Goal: Task Accomplishment & Management: Use online tool/utility

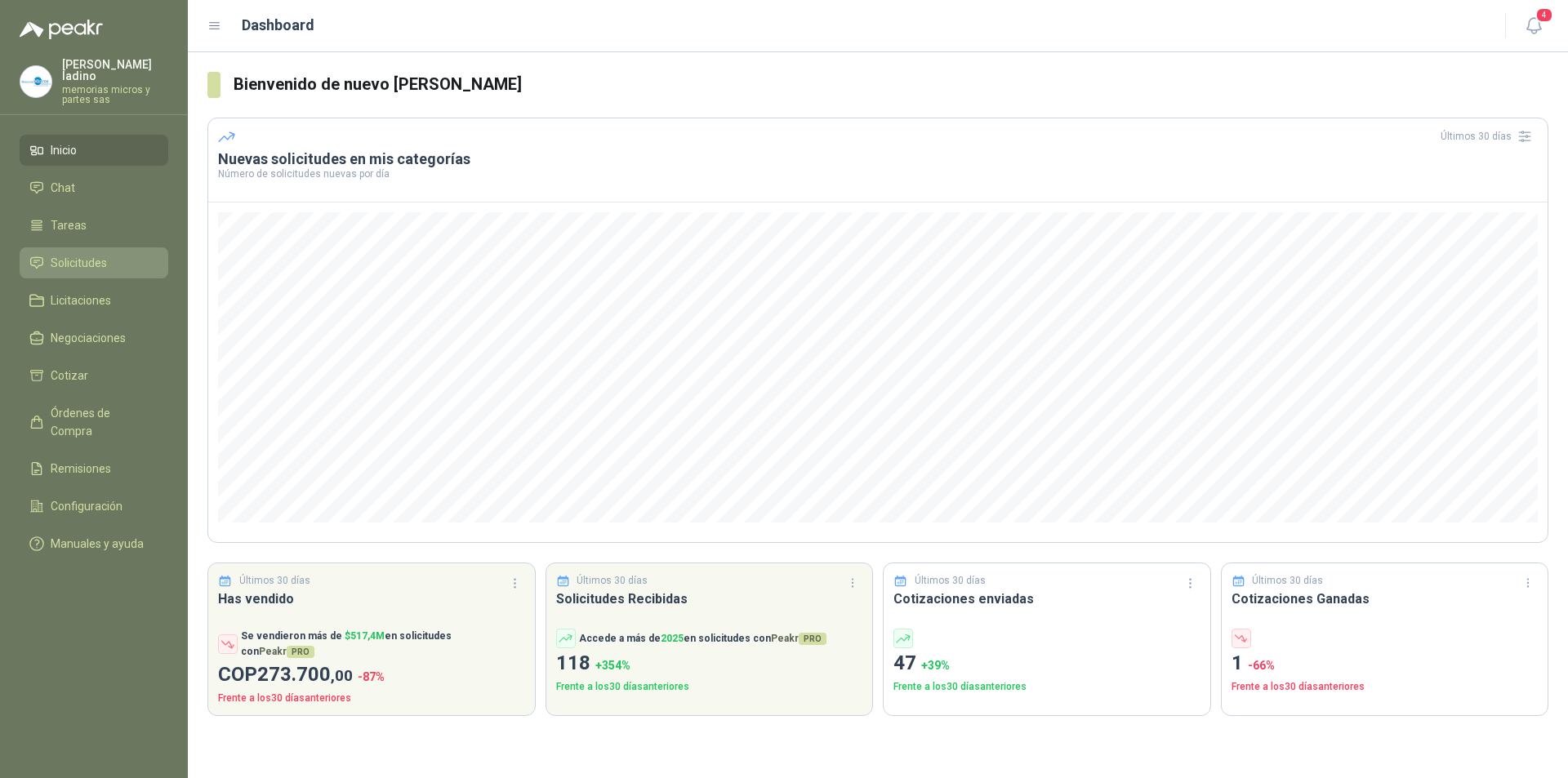
click at [78, 254] on span "Solicitudes" at bounding box center [78, 262] width 56 height 18
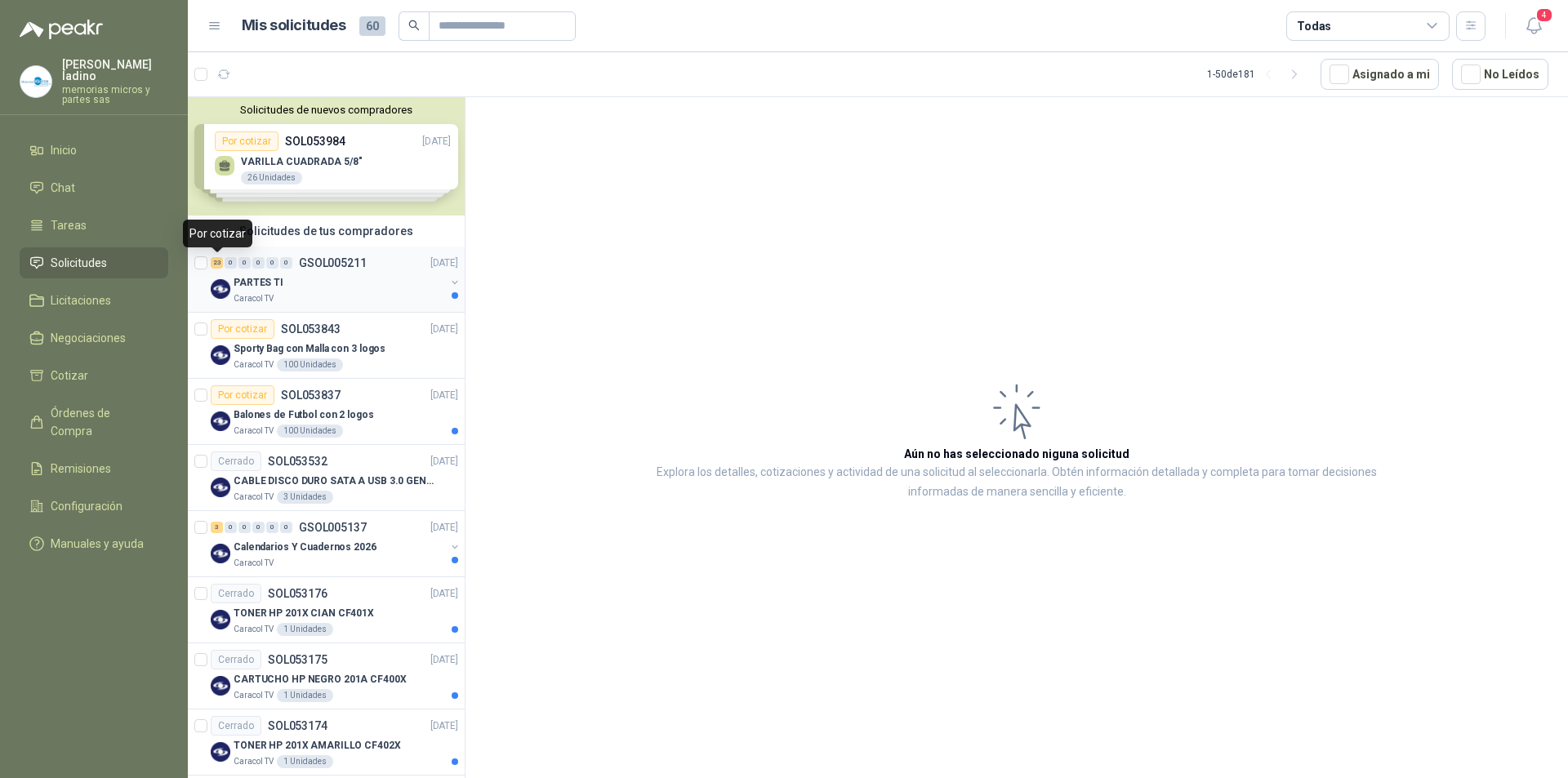
click at [216, 264] on div "23" at bounding box center [216, 262] width 12 height 11
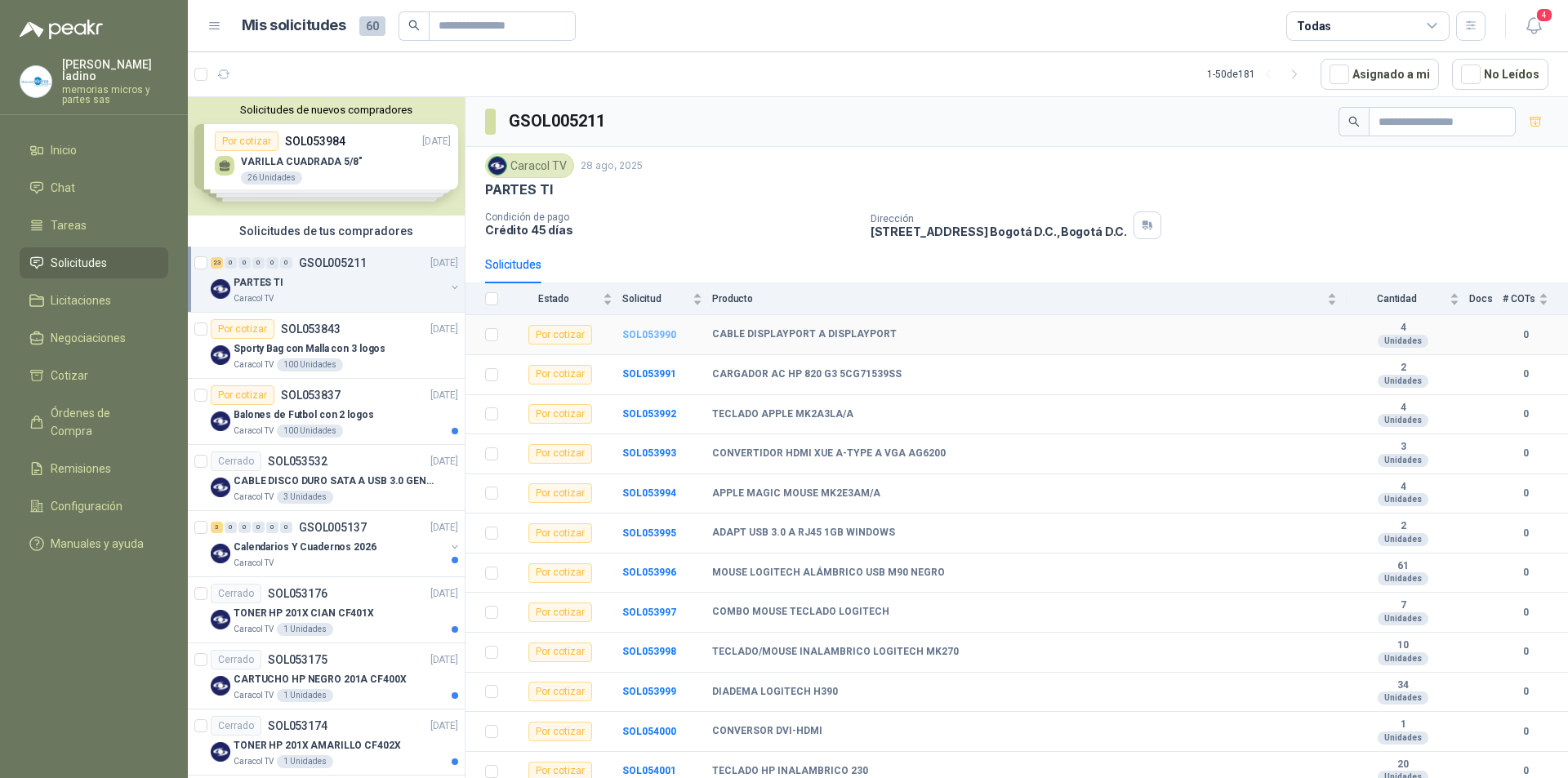
click at [654, 332] on b "SOL053990" at bounding box center [649, 334] width 54 height 11
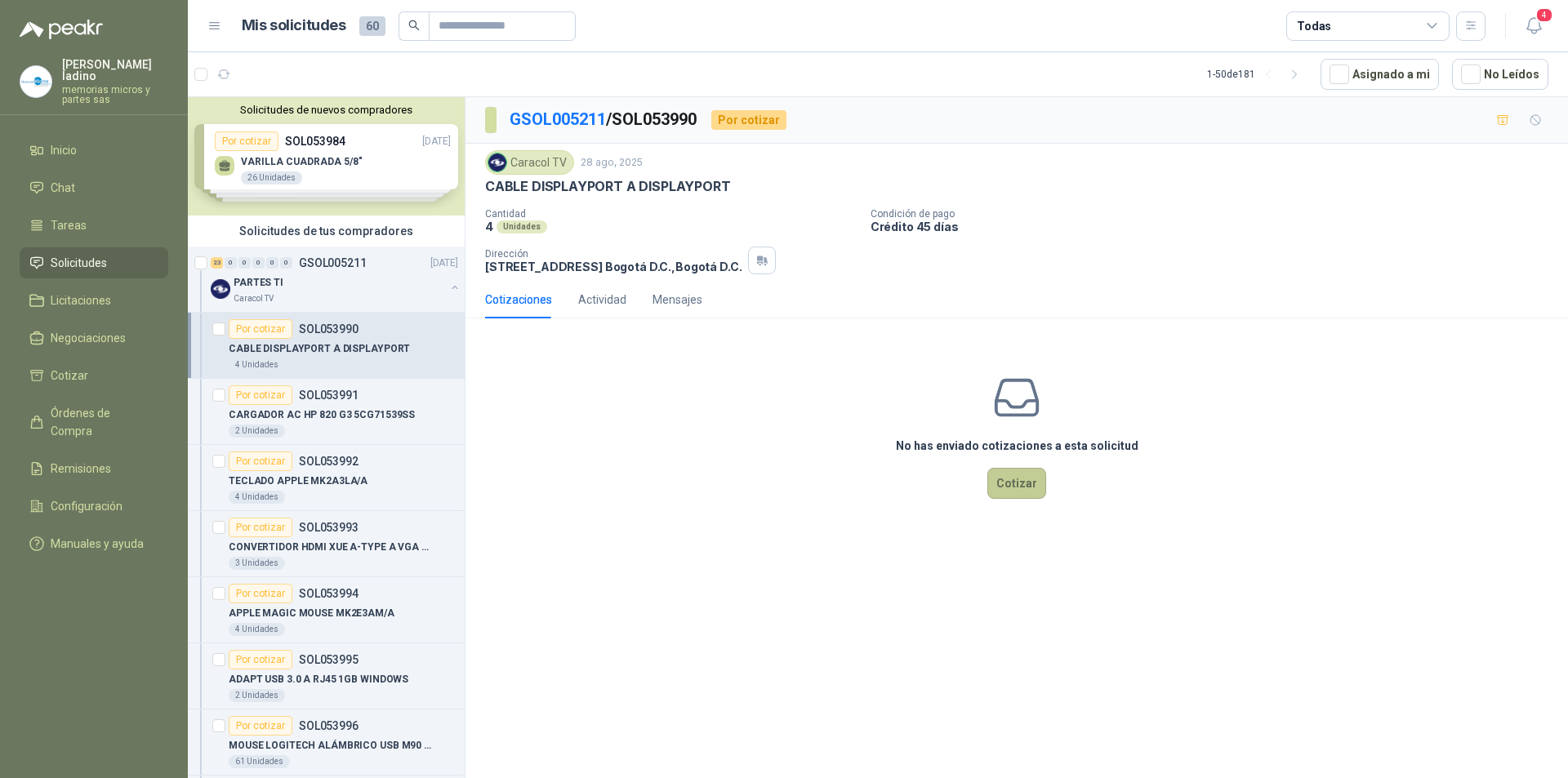
click at [1006, 477] on button "Cotizar" at bounding box center [1017, 483] width 59 height 31
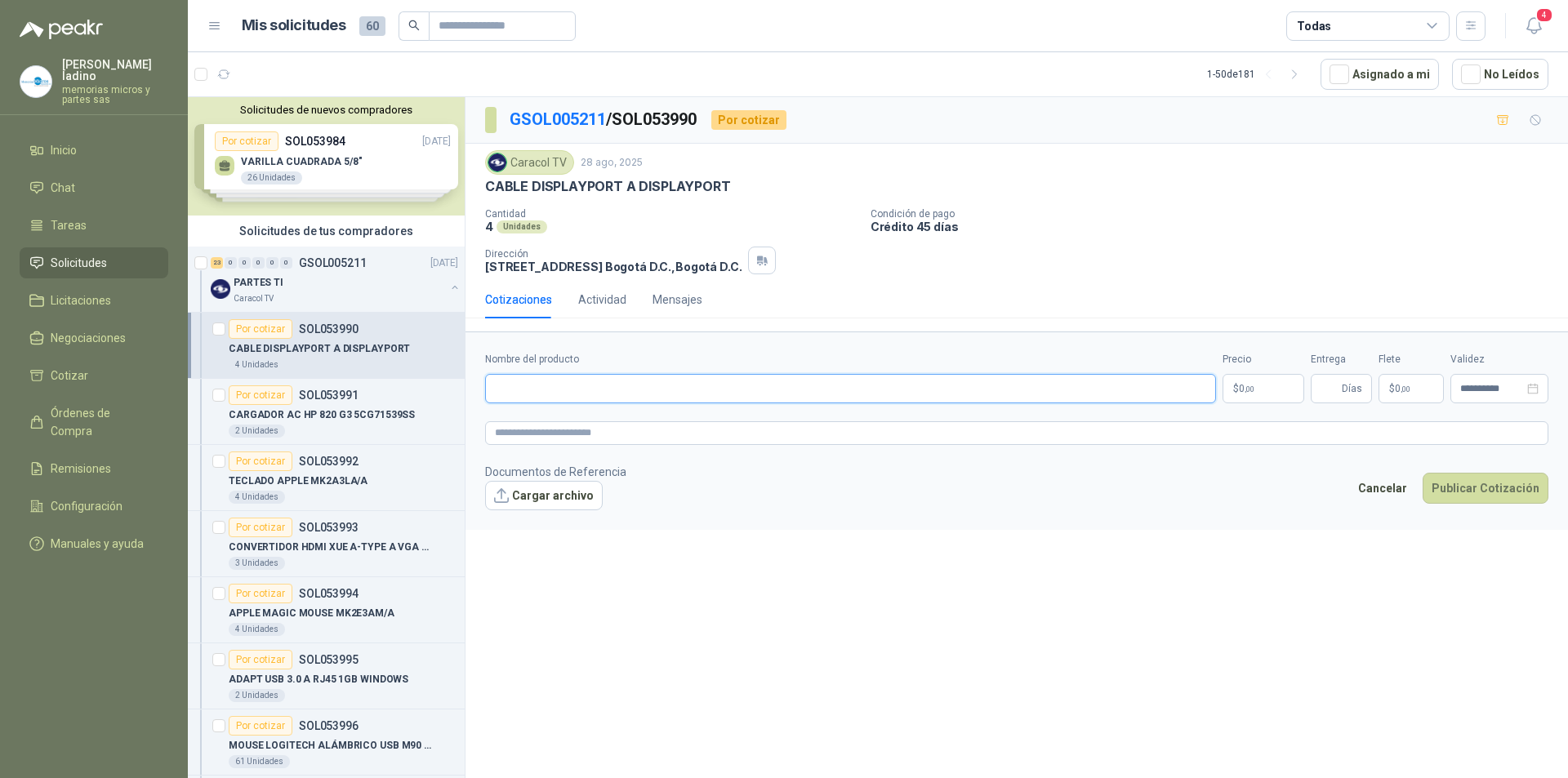
paste input "**********"
type input "**********"
click at [1247, 391] on span ",00" at bounding box center [1250, 389] width 10 height 9
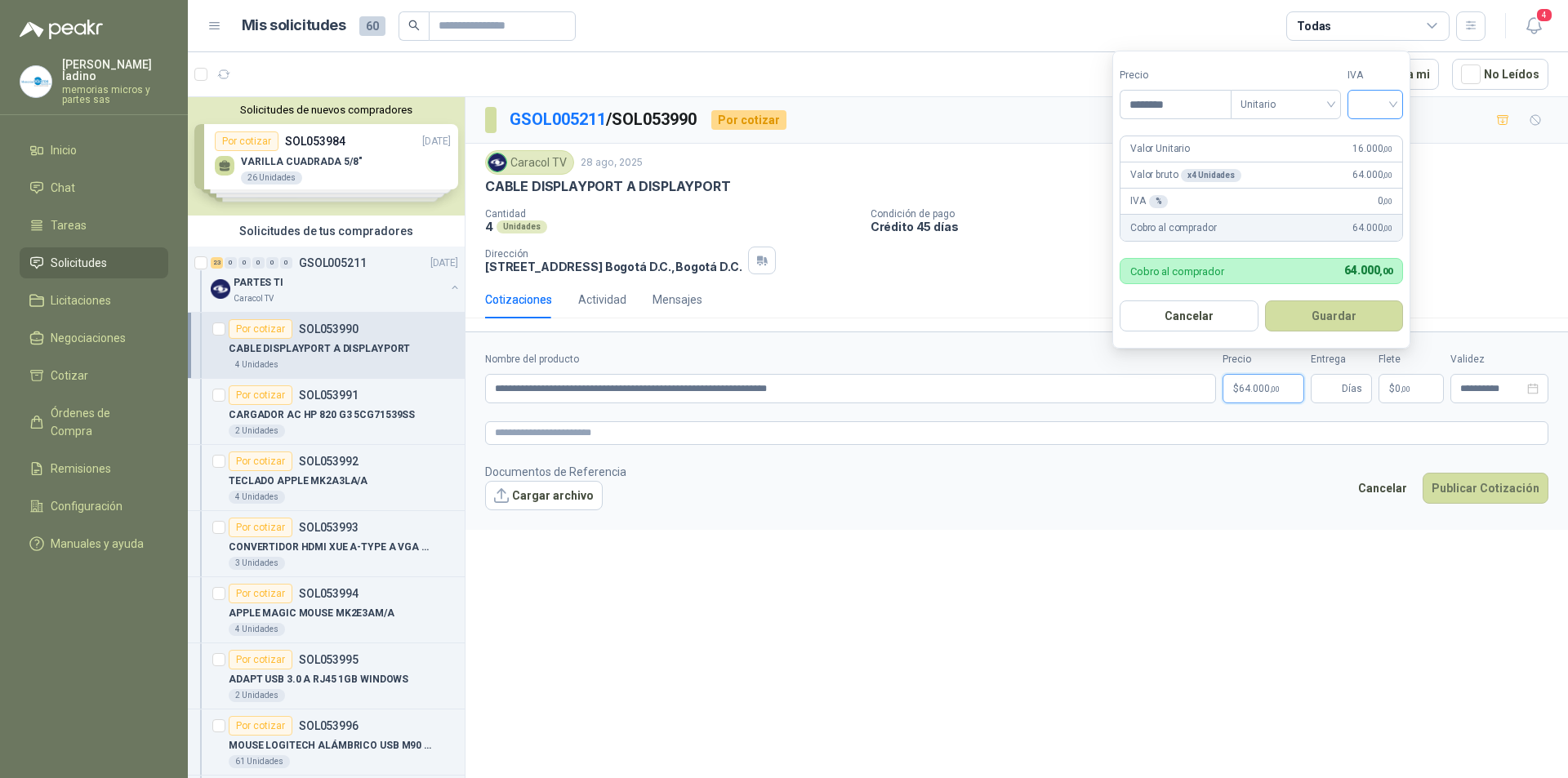
type input "********"
click at [1384, 108] on input "search" at bounding box center [1375, 102] width 36 height 25
click at [1379, 135] on div "19%" at bounding box center [1379, 137] width 30 height 18
click at [1327, 319] on button "Guardar" at bounding box center [1336, 316] width 141 height 31
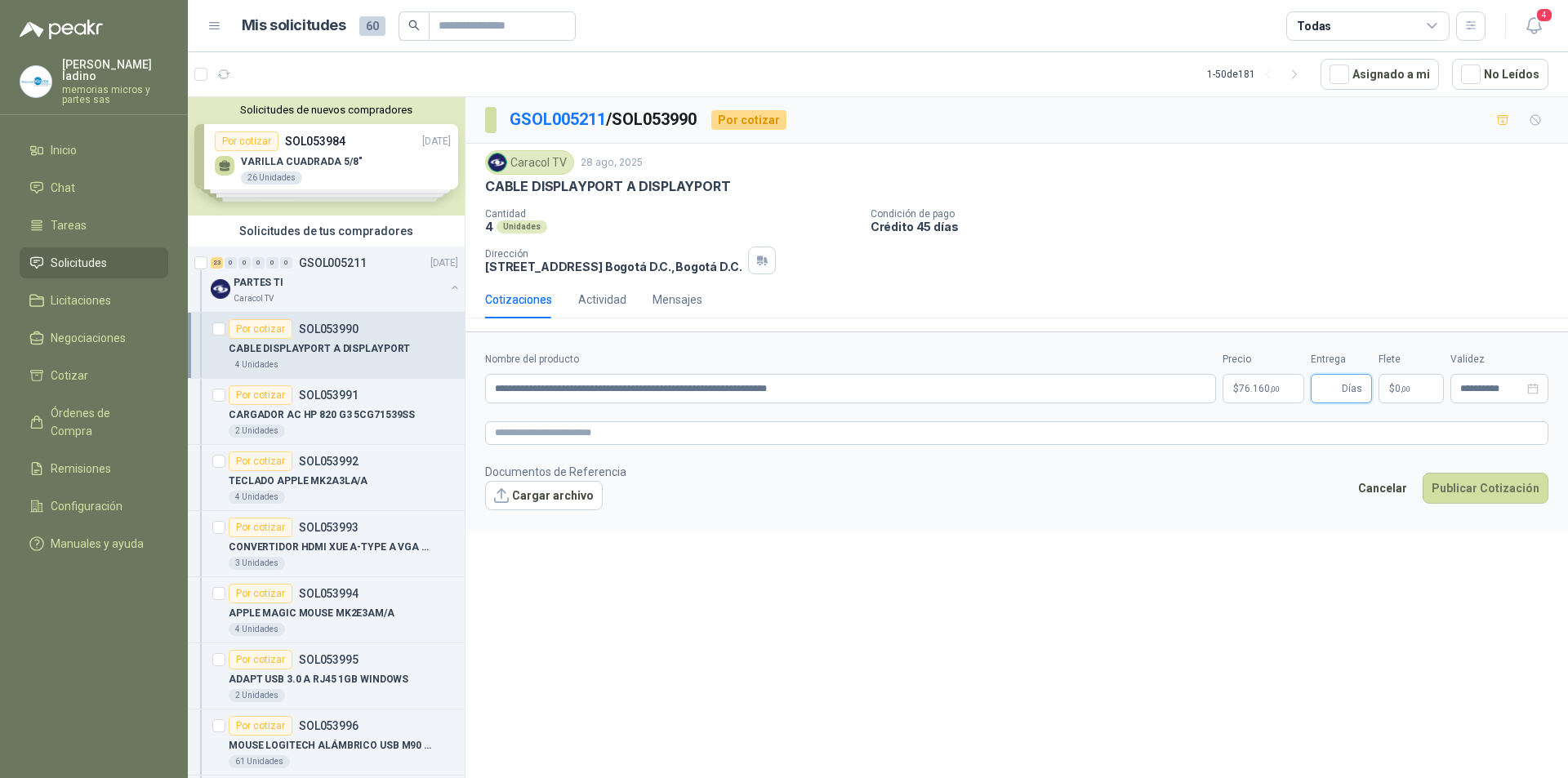
click at [1335, 391] on input "Entrega" at bounding box center [1329, 389] width 18 height 28
type input "*"
drag, startPoint x: 854, startPoint y: 387, endPoint x: 475, endPoint y: 387, distance: 379.0
click at [475, 387] on form "**********" at bounding box center [1017, 430] width 1103 height 198
click at [1498, 488] on button "Publicar Cotización" at bounding box center [1486, 488] width 126 height 31
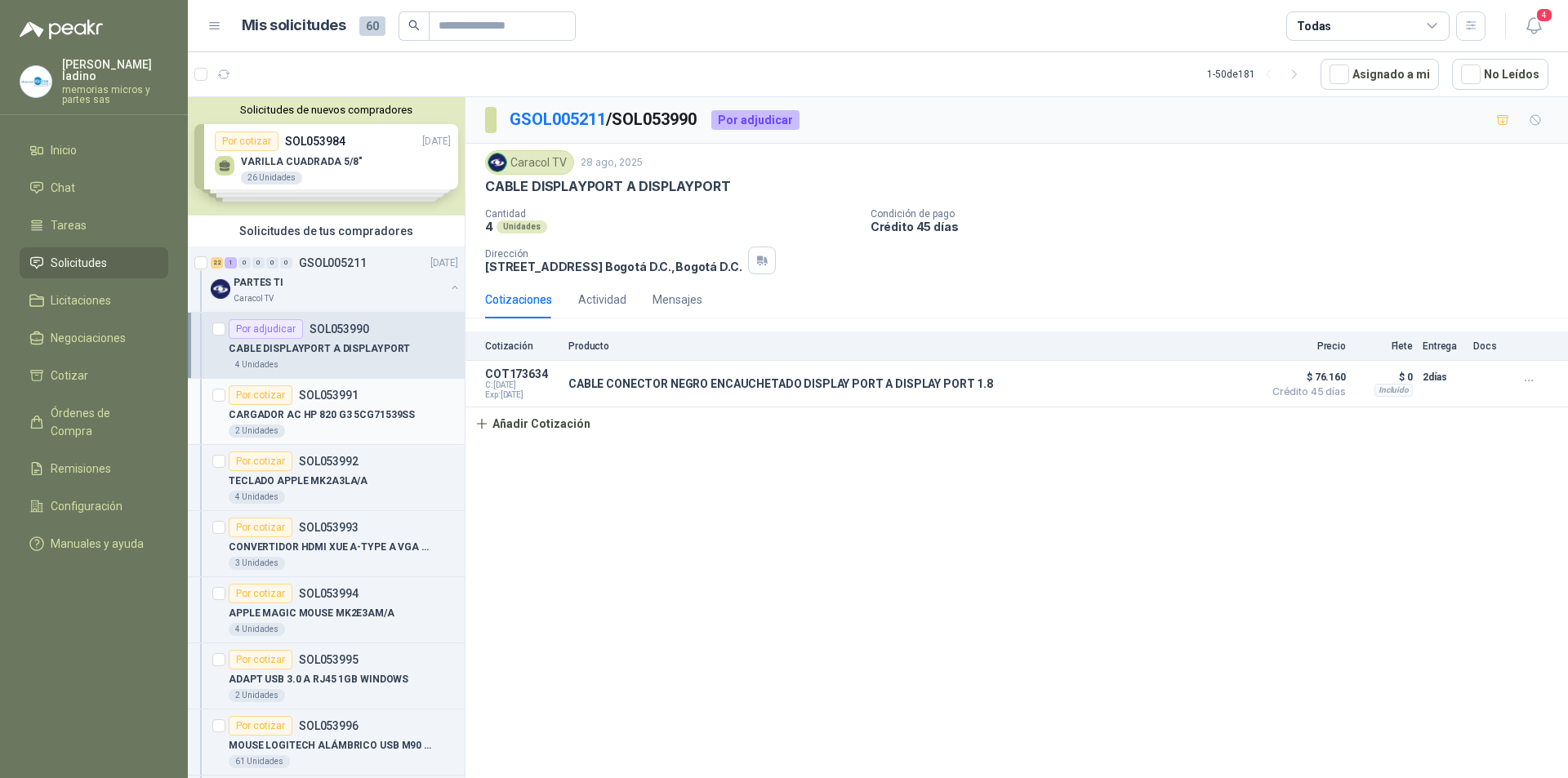
click at [271, 398] on div "Por cotizar" at bounding box center [260, 395] width 64 height 20
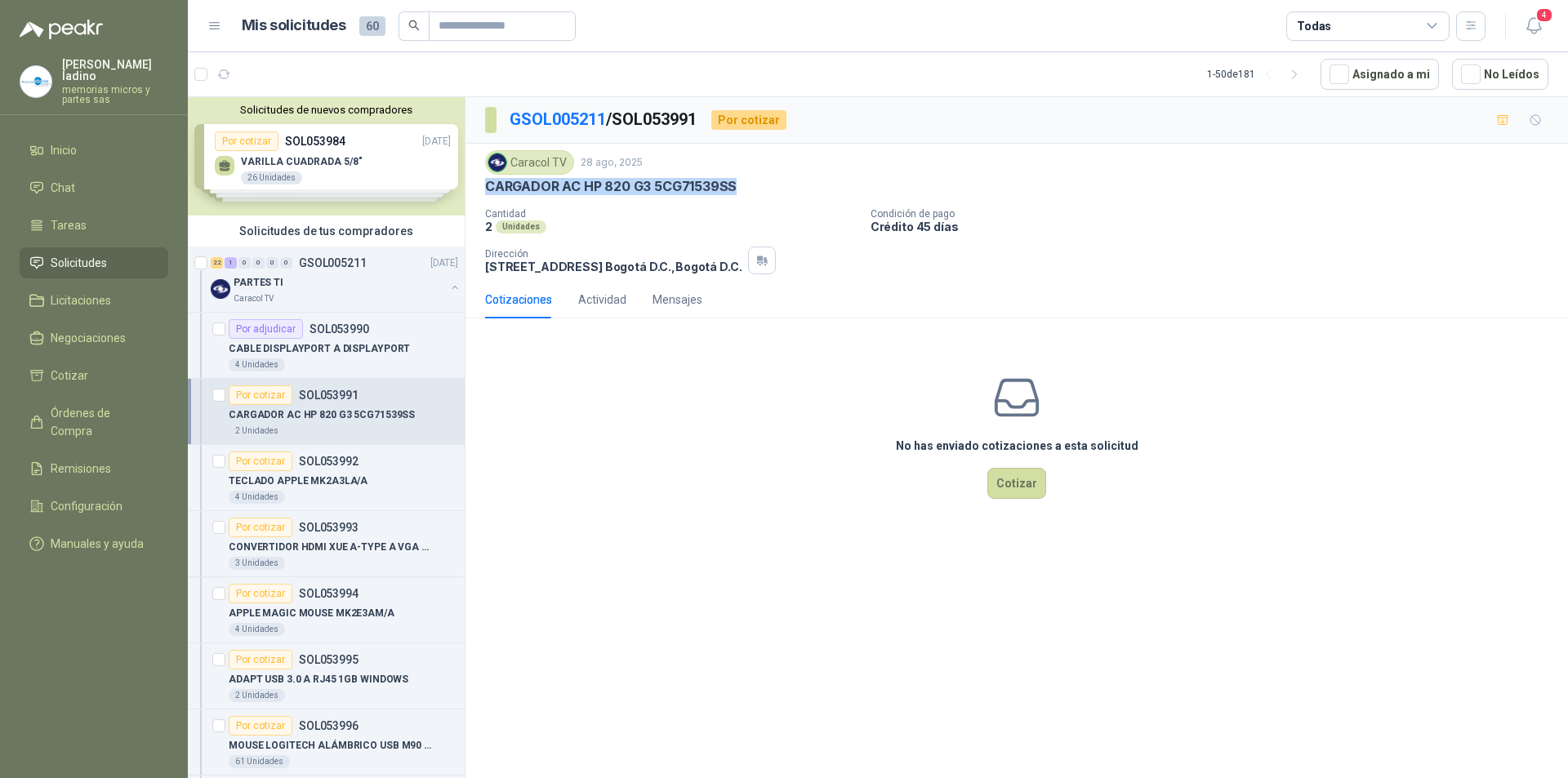
drag, startPoint x: 484, startPoint y: 184, endPoint x: 744, endPoint y: 187, distance: 260.0
click at [744, 187] on div "Caracol TV 28 ago, 2025 CARGADOR AC HP 820 G3 5CG71539SS Cantidad 2 Unidades C…" at bounding box center [1017, 212] width 1103 height 137
copy p "CARGADOR AC HP 820 G3 5CG71539SS"
click at [251, 462] on div "Por cotizar" at bounding box center [260, 461] width 64 height 20
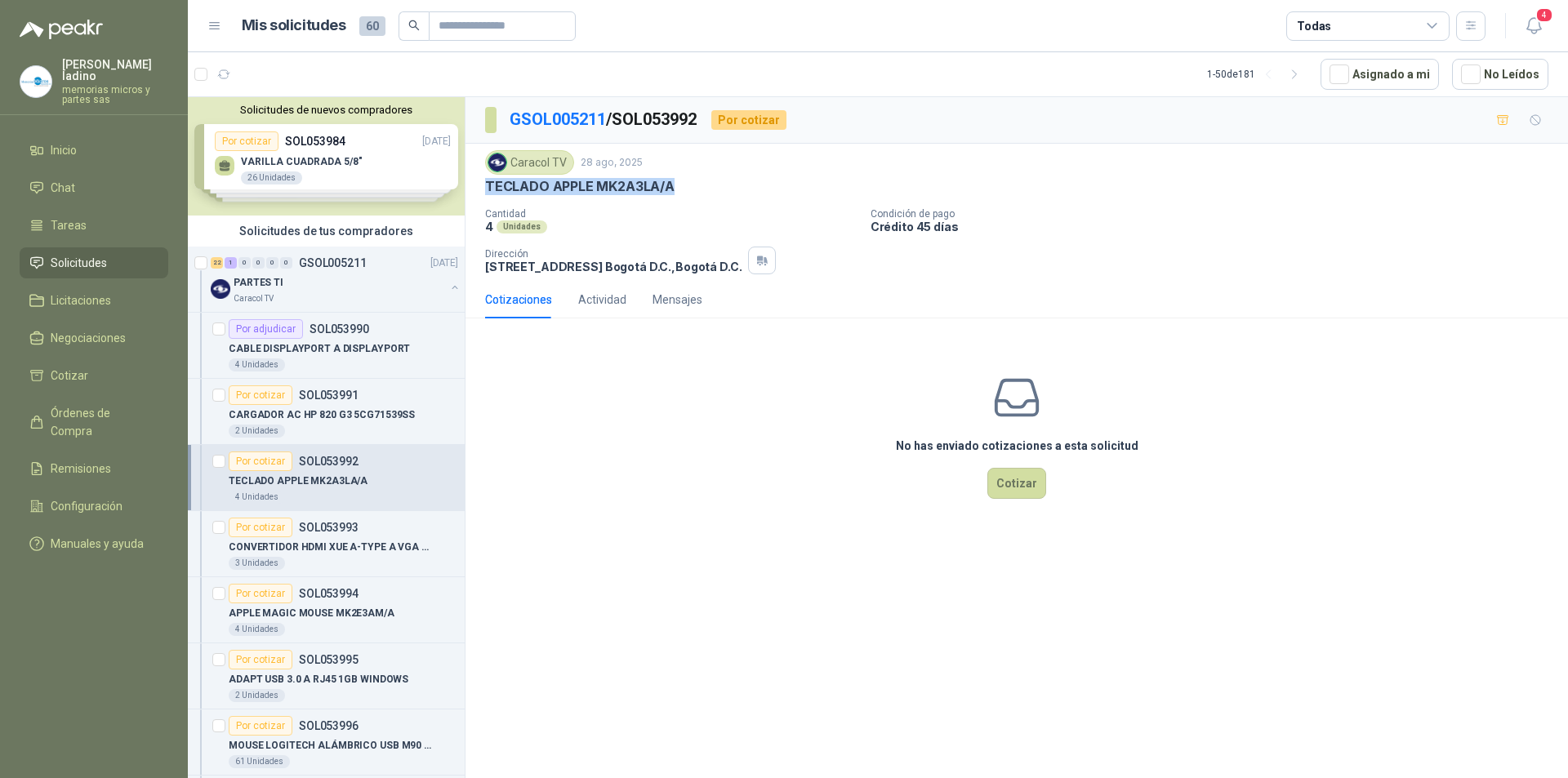
drag, startPoint x: 676, startPoint y: 185, endPoint x: 485, endPoint y: 189, distance: 191.0
click at [485, 189] on div "TECLADO APPLE MK2A3LA/A" at bounding box center [1017, 187] width 1064 height 17
copy p "TECLADO APPLE MK2A3LA/A"
click at [1005, 484] on button "Cotizar" at bounding box center [1017, 483] width 59 height 31
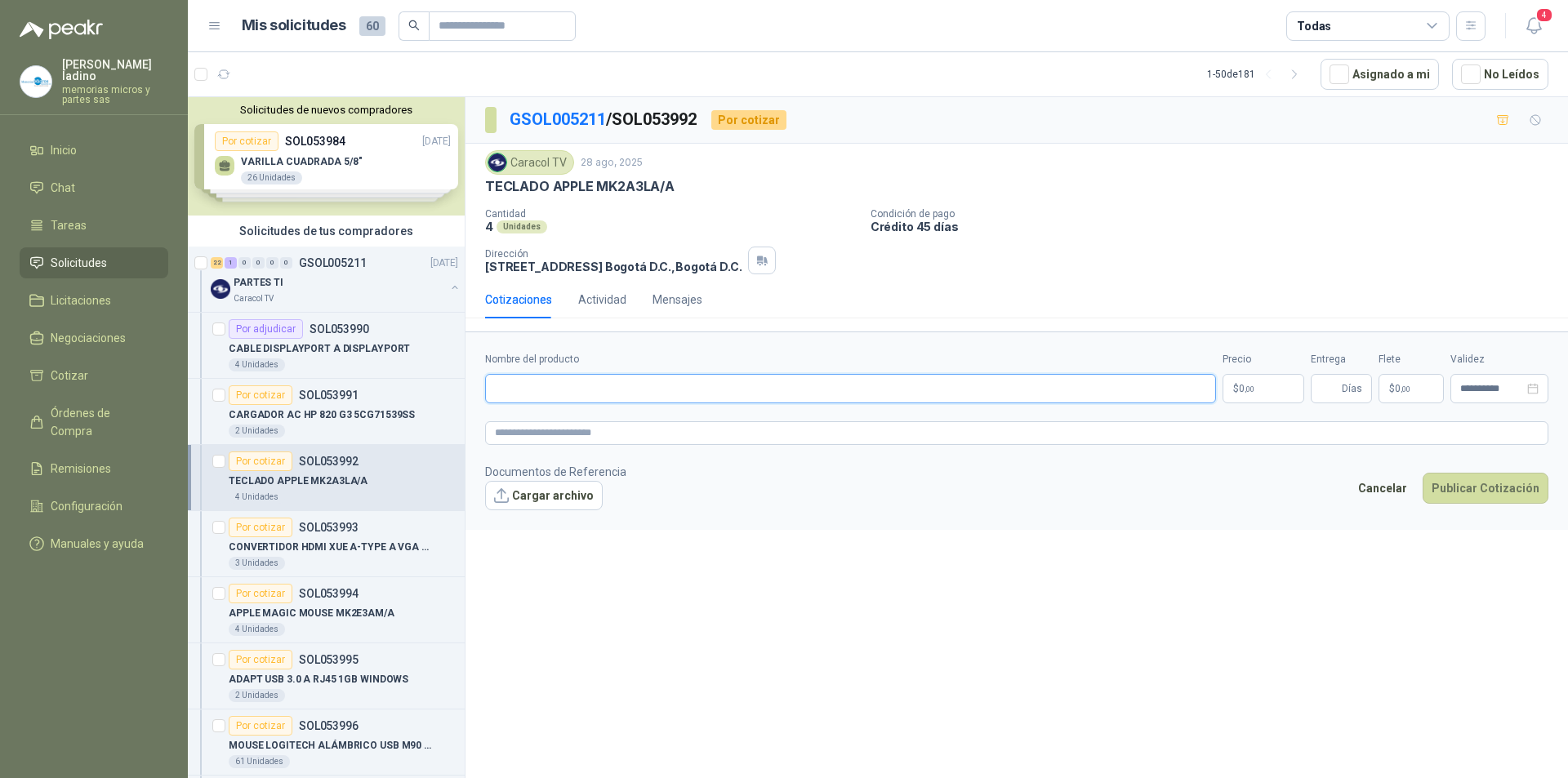
paste input "**********"
type input "**********"
click at [1247, 391] on span ",00" at bounding box center [1250, 389] width 10 height 9
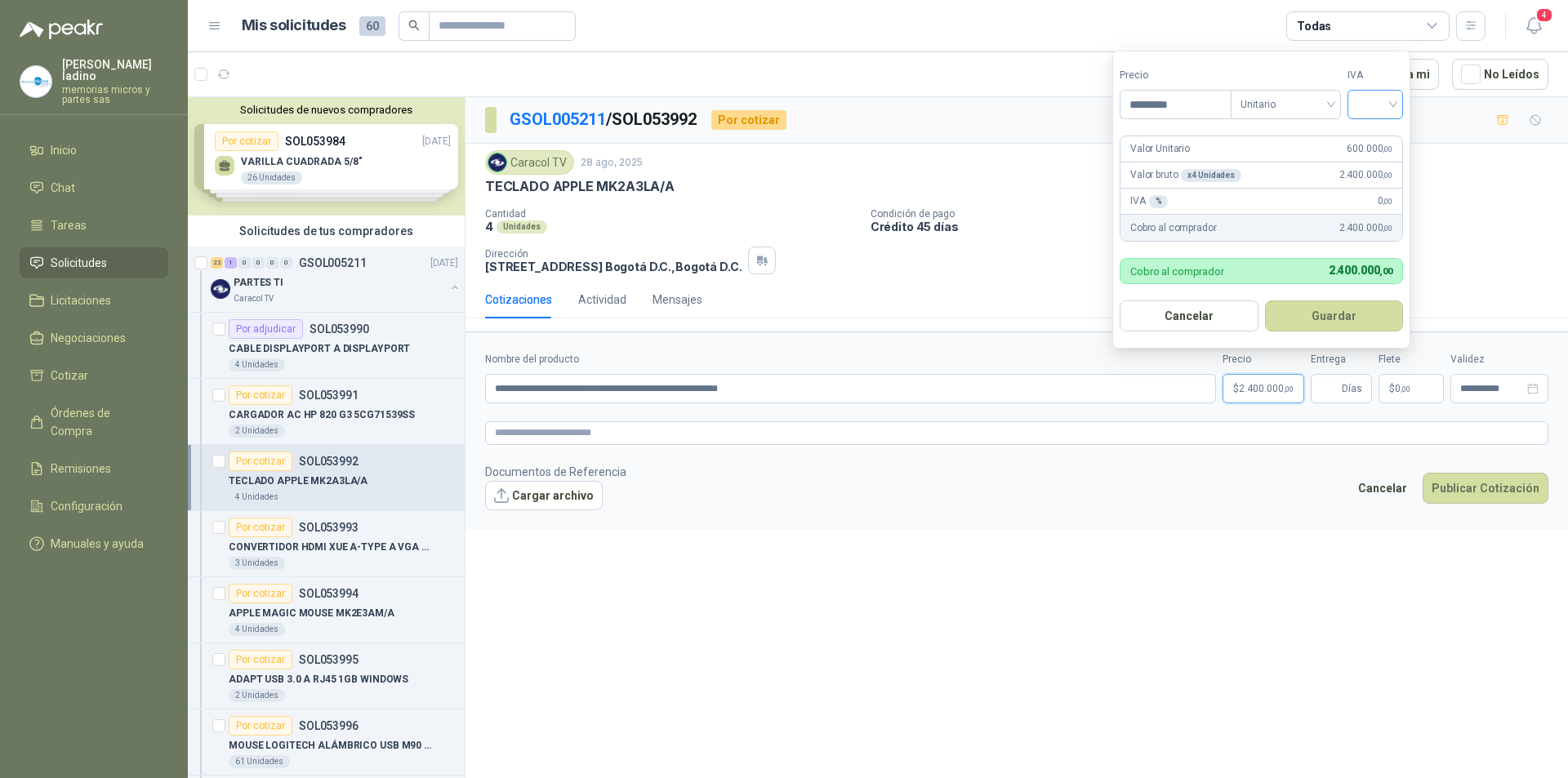
type input "*********"
click at [1368, 99] on input "search" at bounding box center [1375, 102] width 36 height 25
click at [1364, 141] on div "19%" at bounding box center [1379, 137] width 30 height 18
click at [1321, 315] on button "Guardar" at bounding box center [1336, 316] width 141 height 31
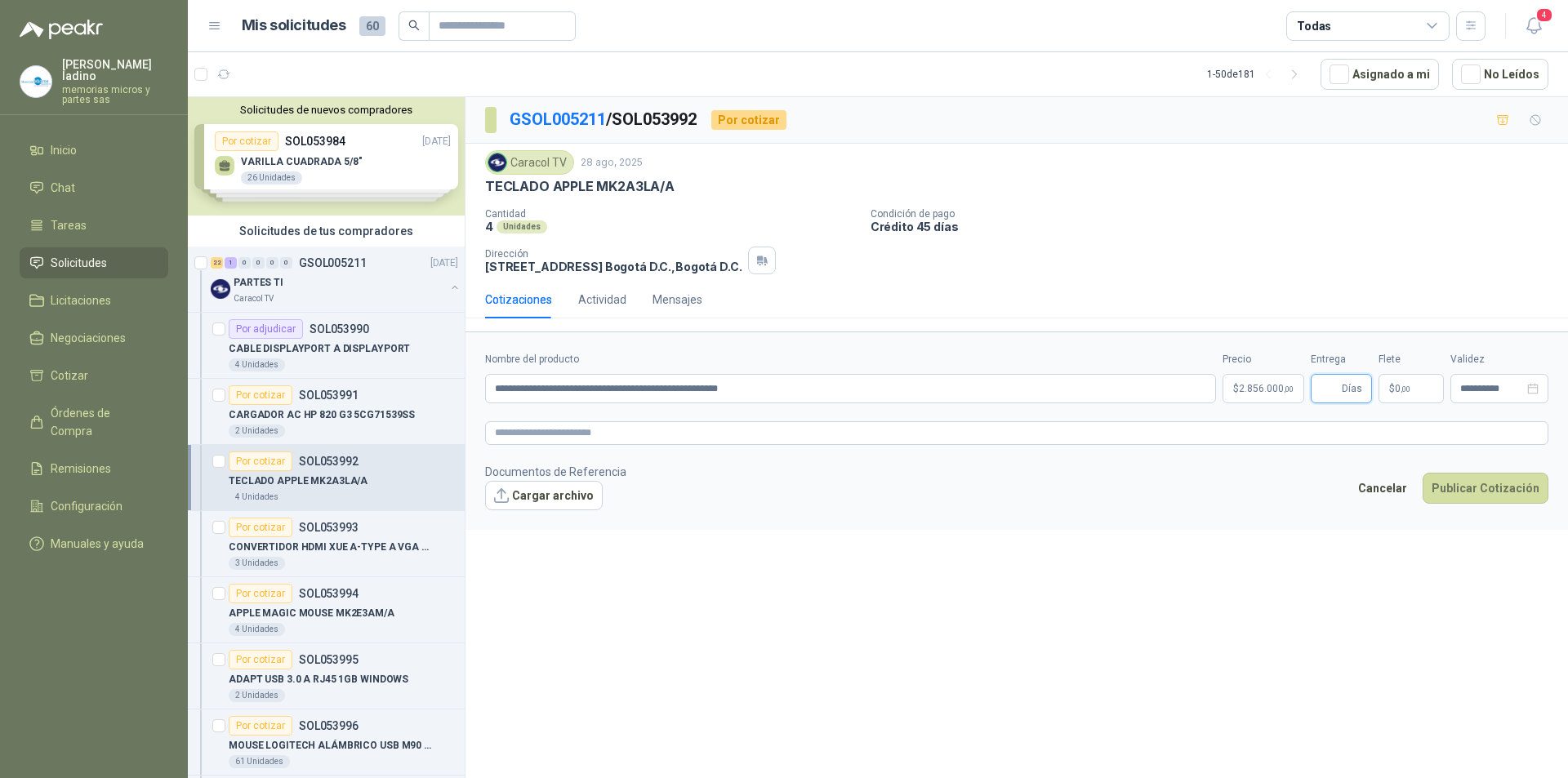
click at [1333, 391] on input "Entrega" at bounding box center [1329, 389] width 18 height 28
type input "*"
click at [1462, 486] on button "Publicar Cotización" at bounding box center [1486, 488] width 126 height 31
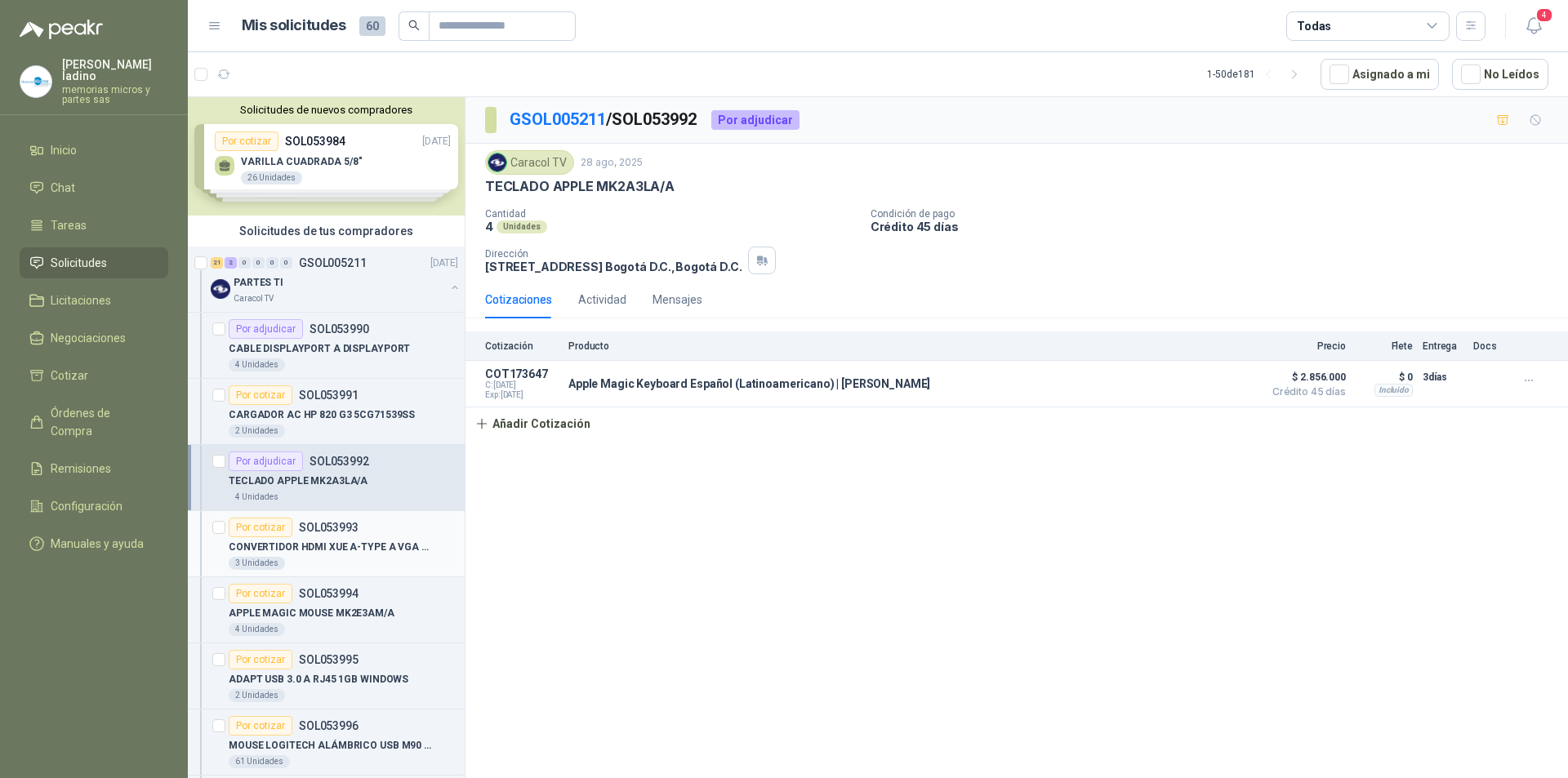
click at [268, 530] on div "Por cotizar" at bounding box center [260, 527] width 64 height 20
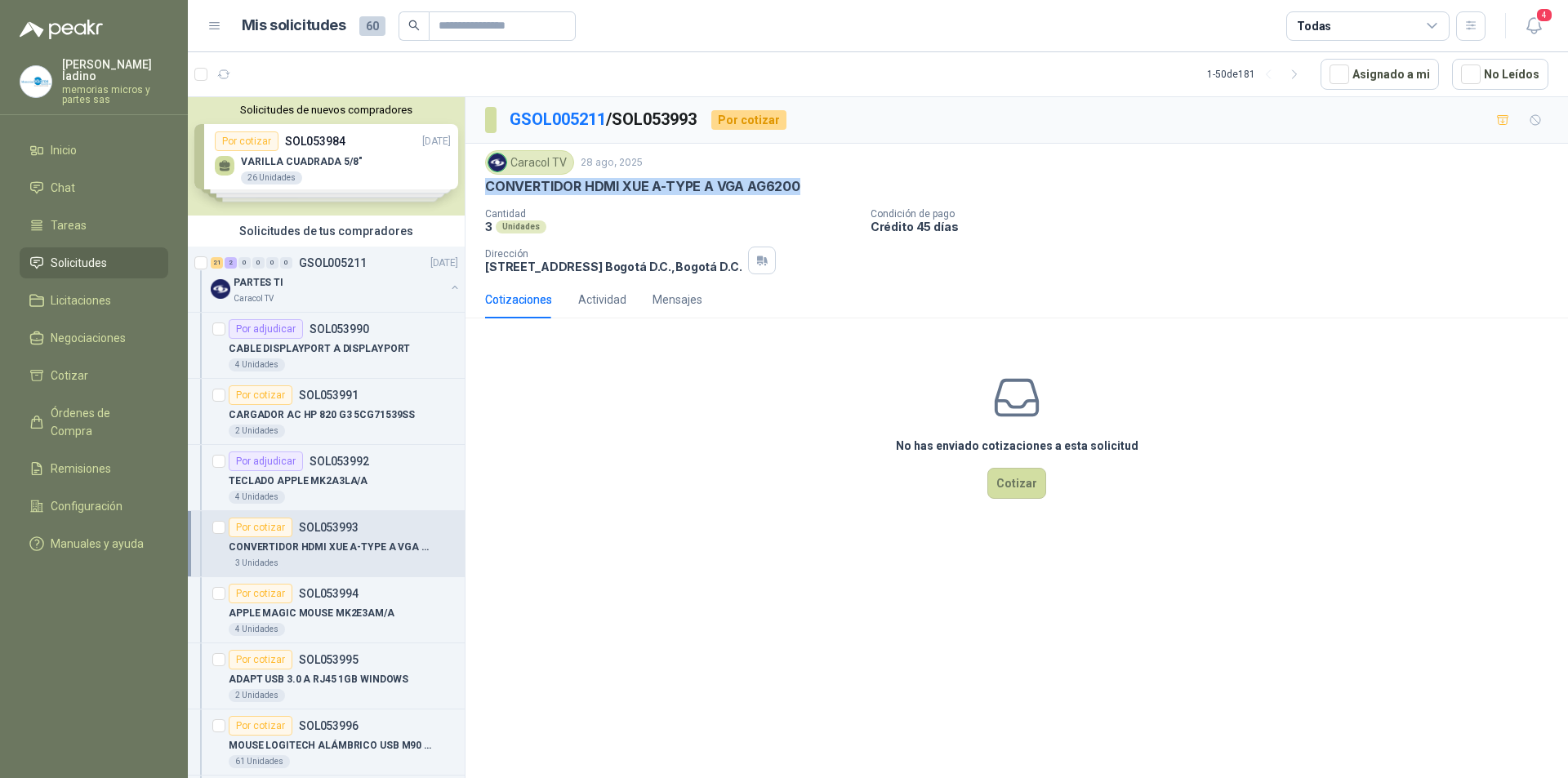
drag, startPoint x: 487, startPoint y: 187, endPoint x: 807, endPoint y: 185, distance: 320.0
click at [807, 185] on div "CONVERTIDOR HDMI XUE A-TYPE A VGA AG6200" at bounding box center [1017, 187] width 1064 height 17
copy p "CONVERTIDOR HDMI XUE A-TYPE A VGA AG6200"
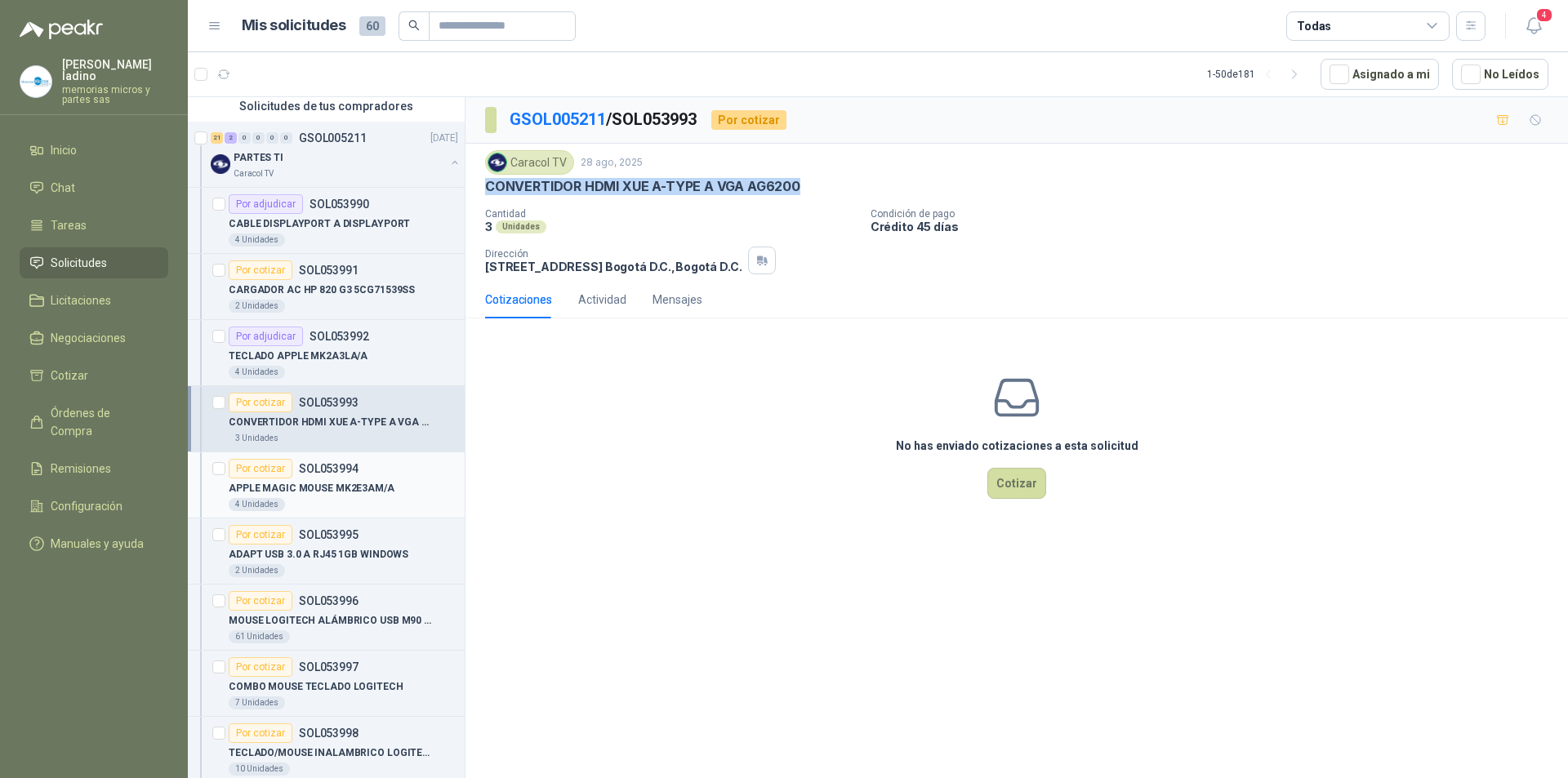
scroll to position [245, 0]
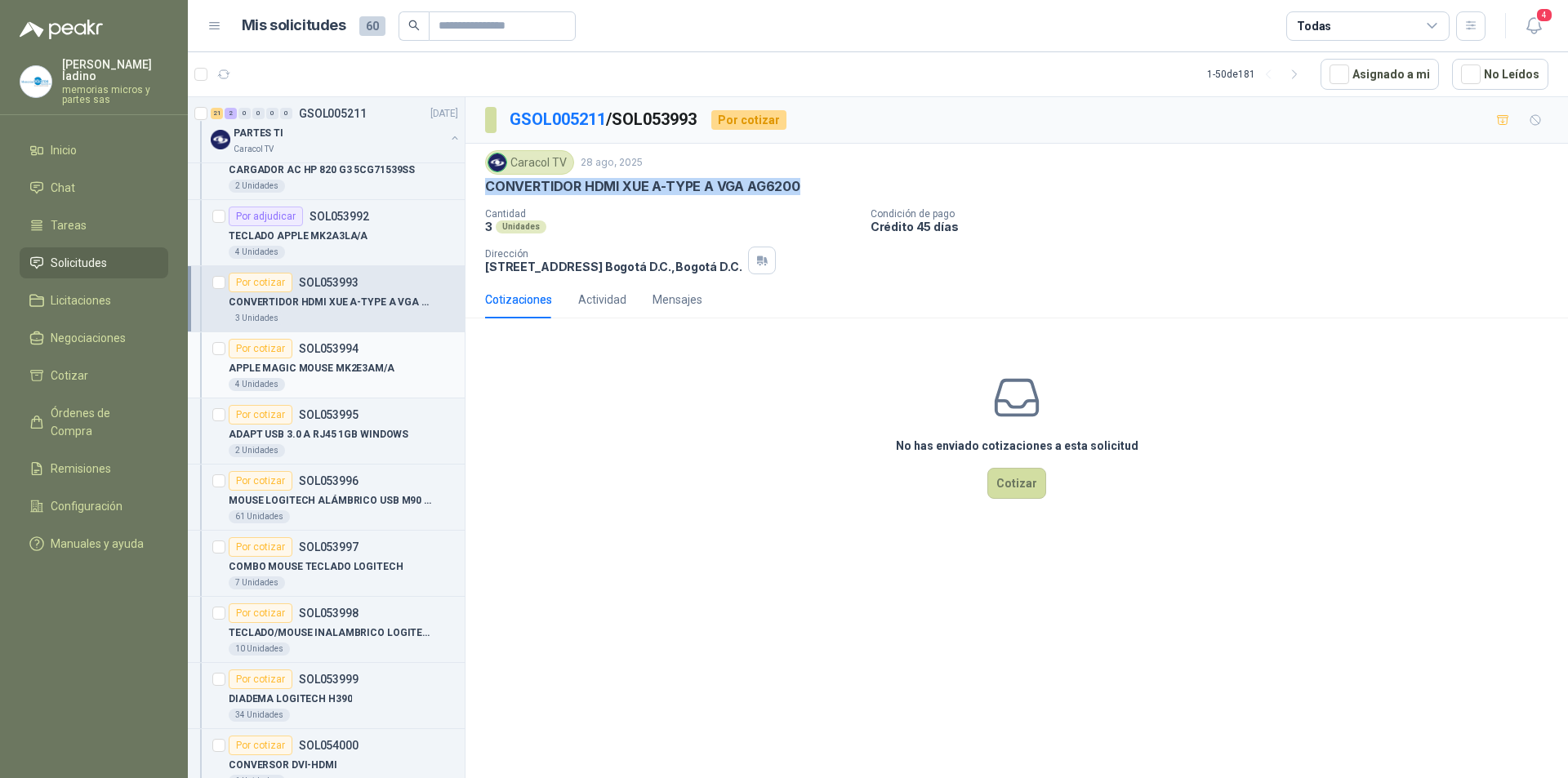
click at [270, 343] on div "Por cotizar" at bounding box center [260, 349] width 64 height 20
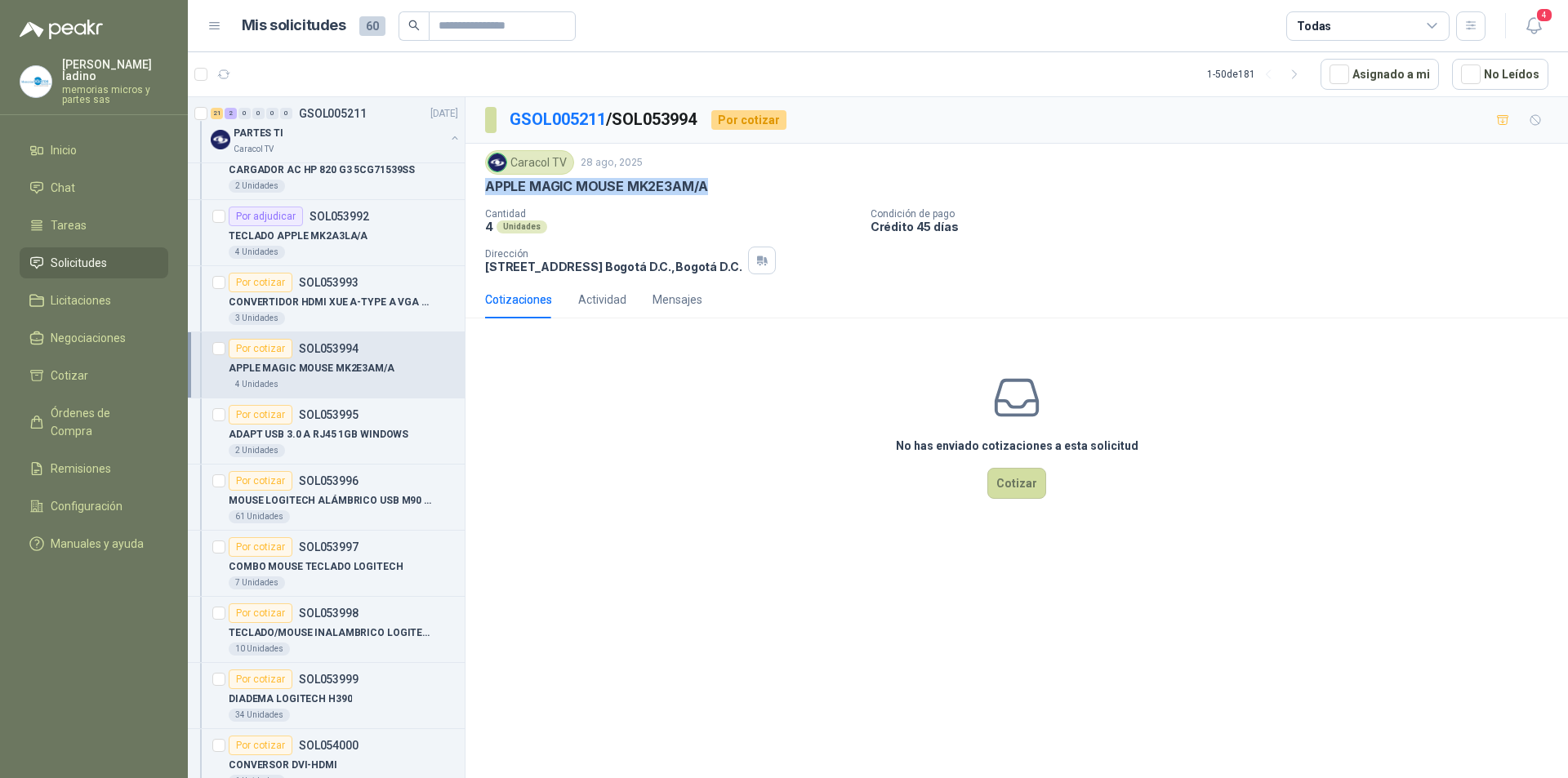
drag, startPoint x: 711, startPoint y: 183, endPoint x: 475, endPoint y: 190, distance: 236.1
click at [475, 190] on div "Caracol TV 28 ago, 2025 APPLE MAGIC MOUSE MK2E3AM/A Cantidad 4 Unidades Condic…" at bounding box center [1017, 212] width 1103 height 137
copy p "APPLE MAGIC MOUSE MK2E3AM/A"
click at [1030, 493] on button "Cotizar" at bounding box center [1017, 483] width 59 height 31
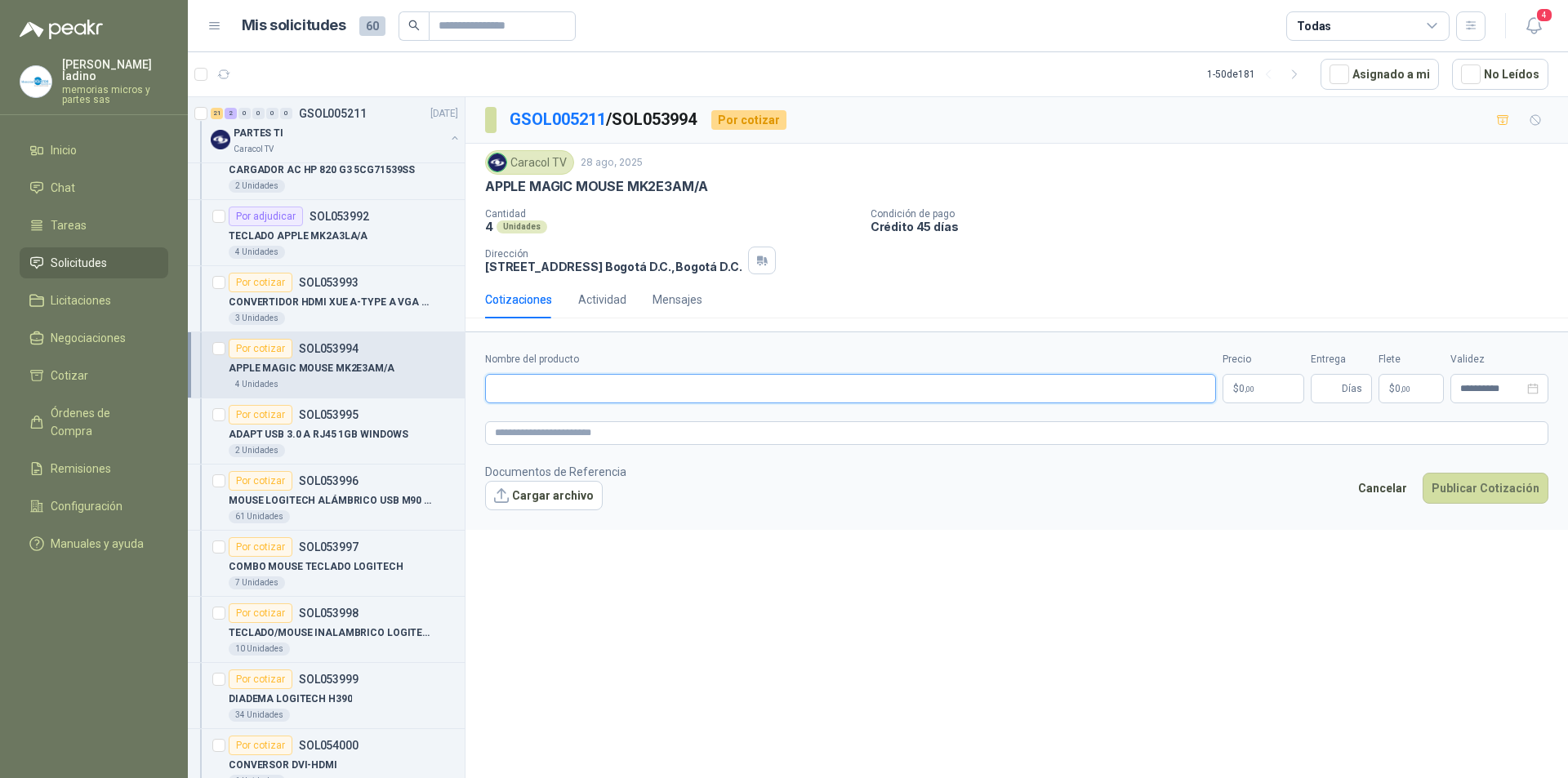
paste input "**********"
type input "**********"
click at [1264, 388] on p "$ 0 ,00" at bounding box center [1264, 389] width 82 height 30
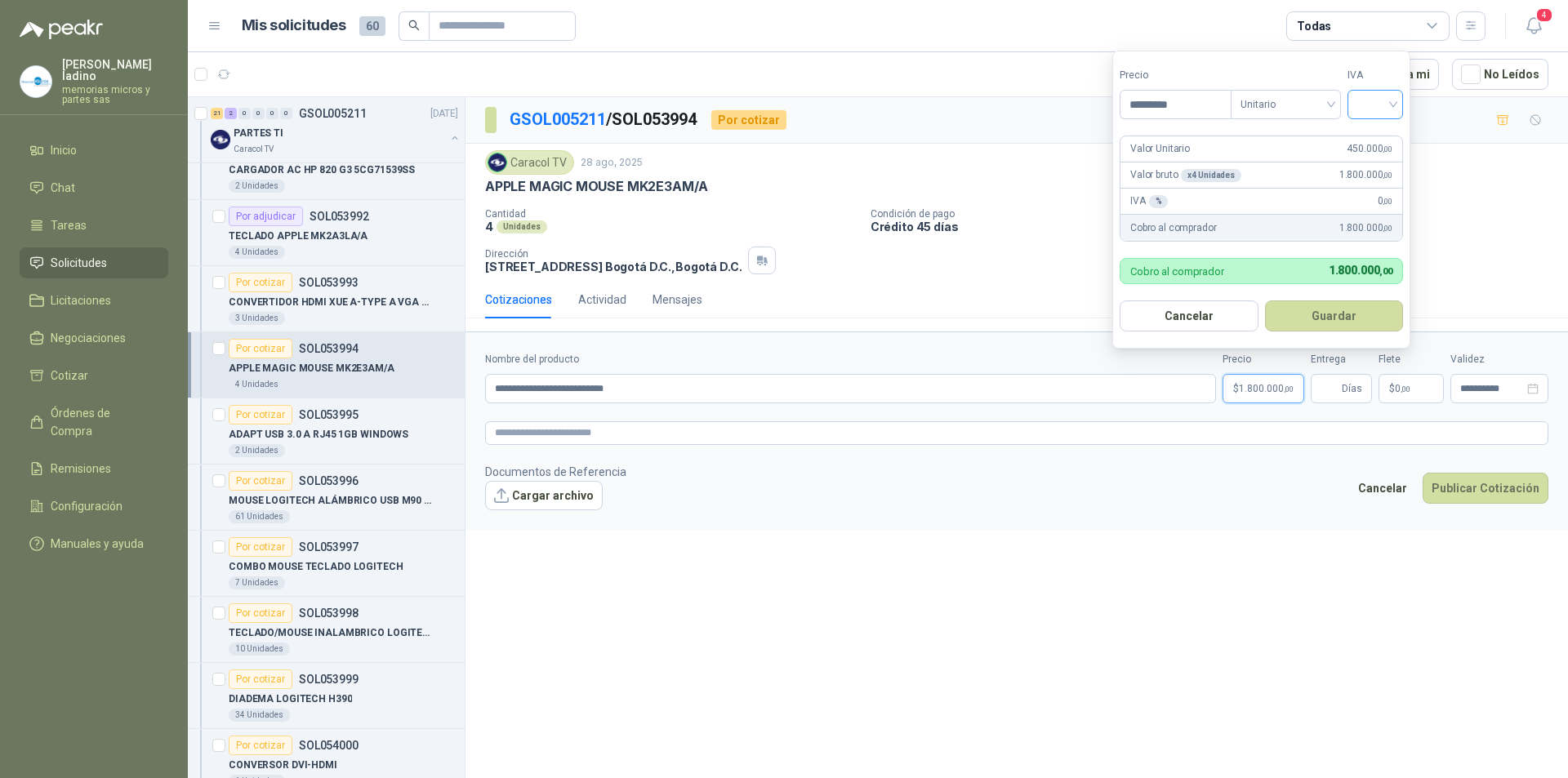
type input "*********"
click at [1375, 106] on input "search" at bounding box center [1375, 102] width 36 height 25
click at [1370, 134] on div "19%" at bounding box center [1379, 137] width 30 height 18
click at [1323, 324] on button "Guardar" at bounding box center [1336, 316] width 141 height 31
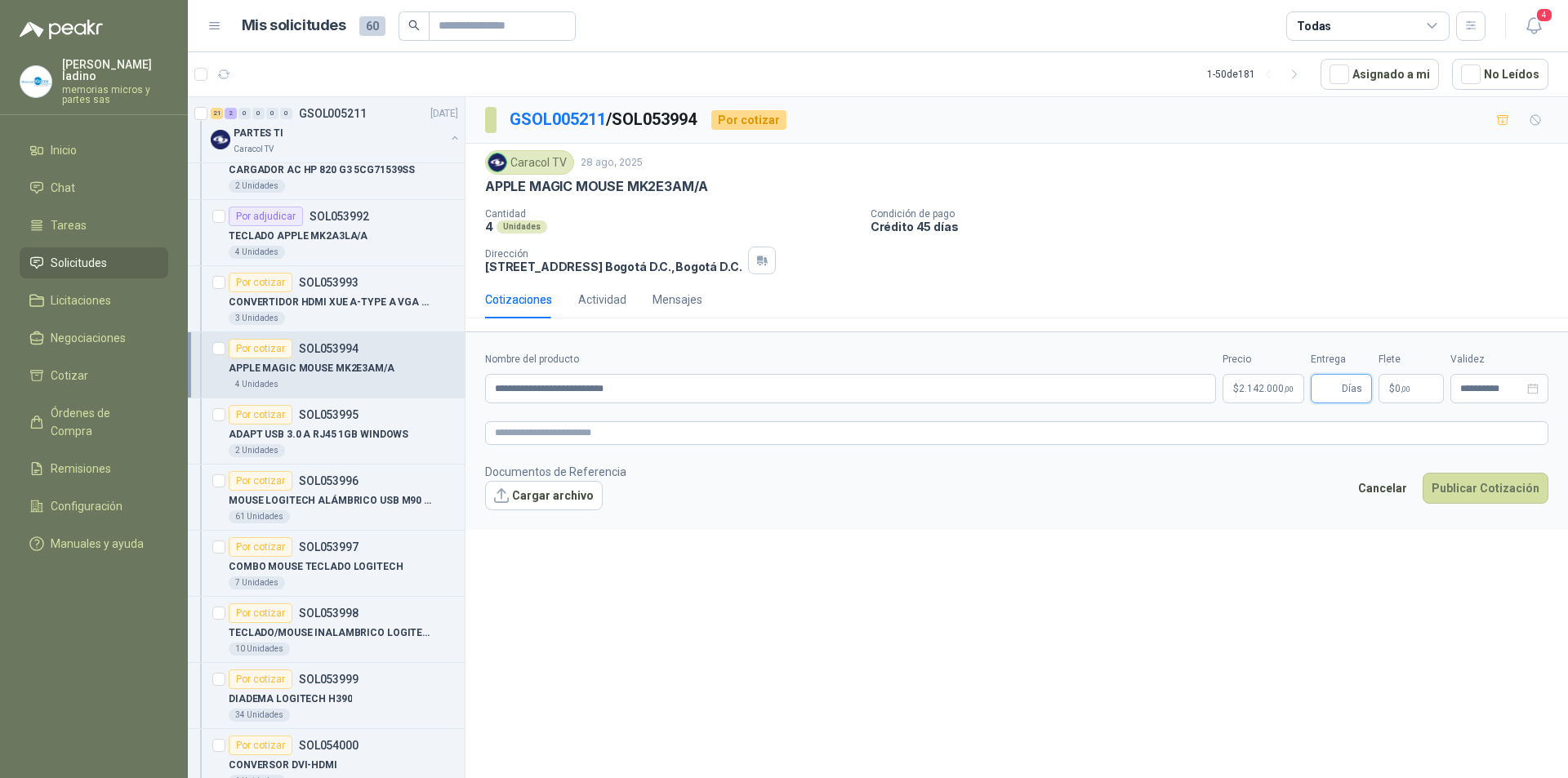
click at [1333, 389] on input "Entrega" at bounding box center [1329, 389] width 18 height 28
type input "*"
click at [1492, 481] on button "Publicar Cotización" at bounding box center [1486, 488] width 126 height 31
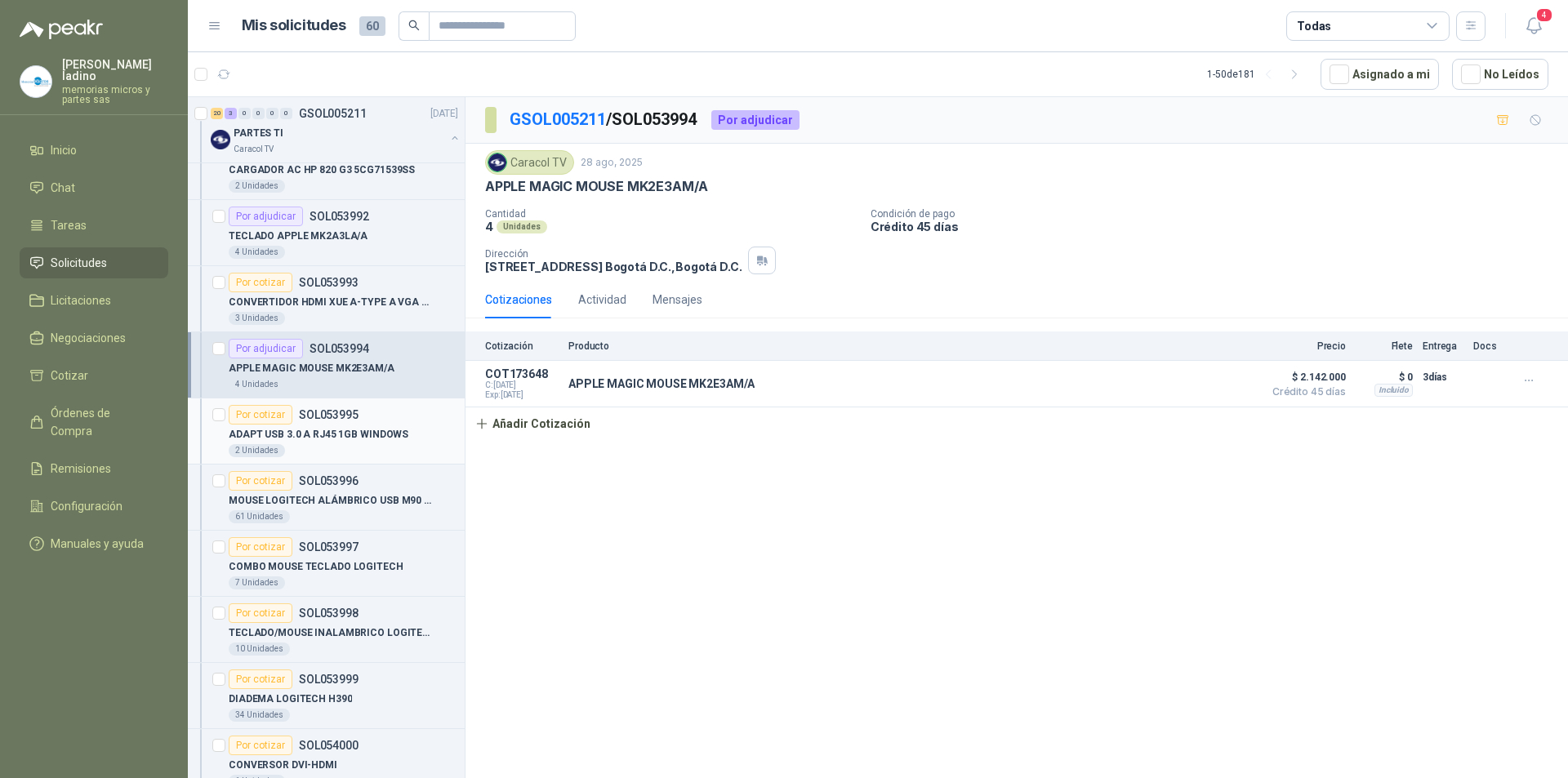
click at [272, 417] on div "Por cotizar" at bounding box center [260, 414] width 64 height 20
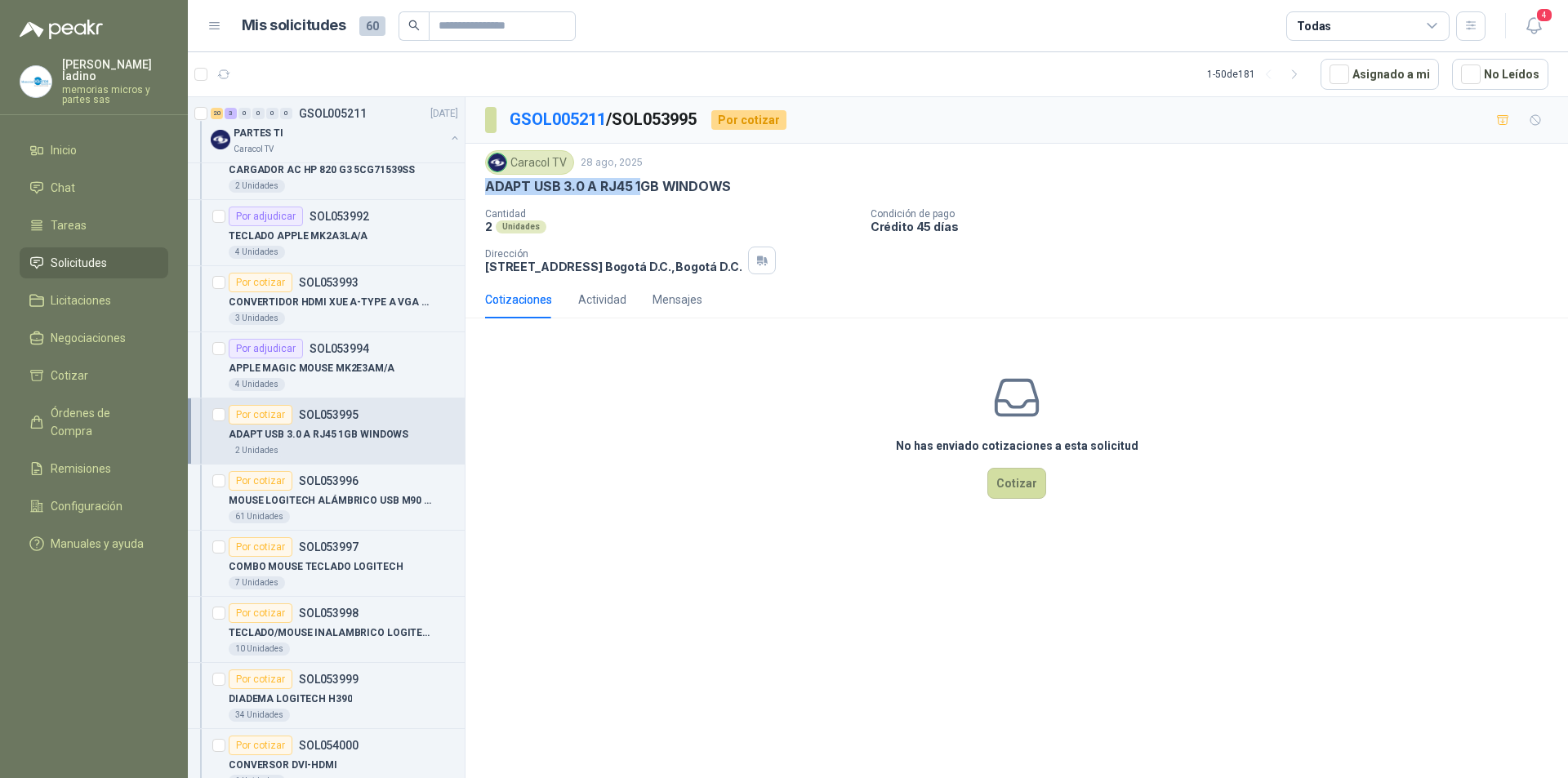
drag, startPoint x: 486, startPoint y: 185, endPoint x: 639, endPoint y: 187, distance: 153.0
click at [639, 187] on p "ADAPT USB 3.0 A RJ45 1GB WINDOWS" at bounding box center [608, 187] width 245 height 17
click at [573, 201] on div "Caracol TV 28 ago, 2025 ADAPT USB 3.0 A RJ45 1GB WINDOWS Cantidad 2 Unidades C…" at bounding box center [1017, 212] width 1064 height 124
drag, startPoint x: 484, startPoint y: 185, endPoint x: 657, endPoint y: 183, distance: 173.0
click at [657, 183] on div "Caracol TV 28 ago, 2025 ADAPT USB 3.0 A RJ45 1GB WINDOWS Cantidad 2 Unidades C…" at bounding box center [1017, 212] width 1103 height 137
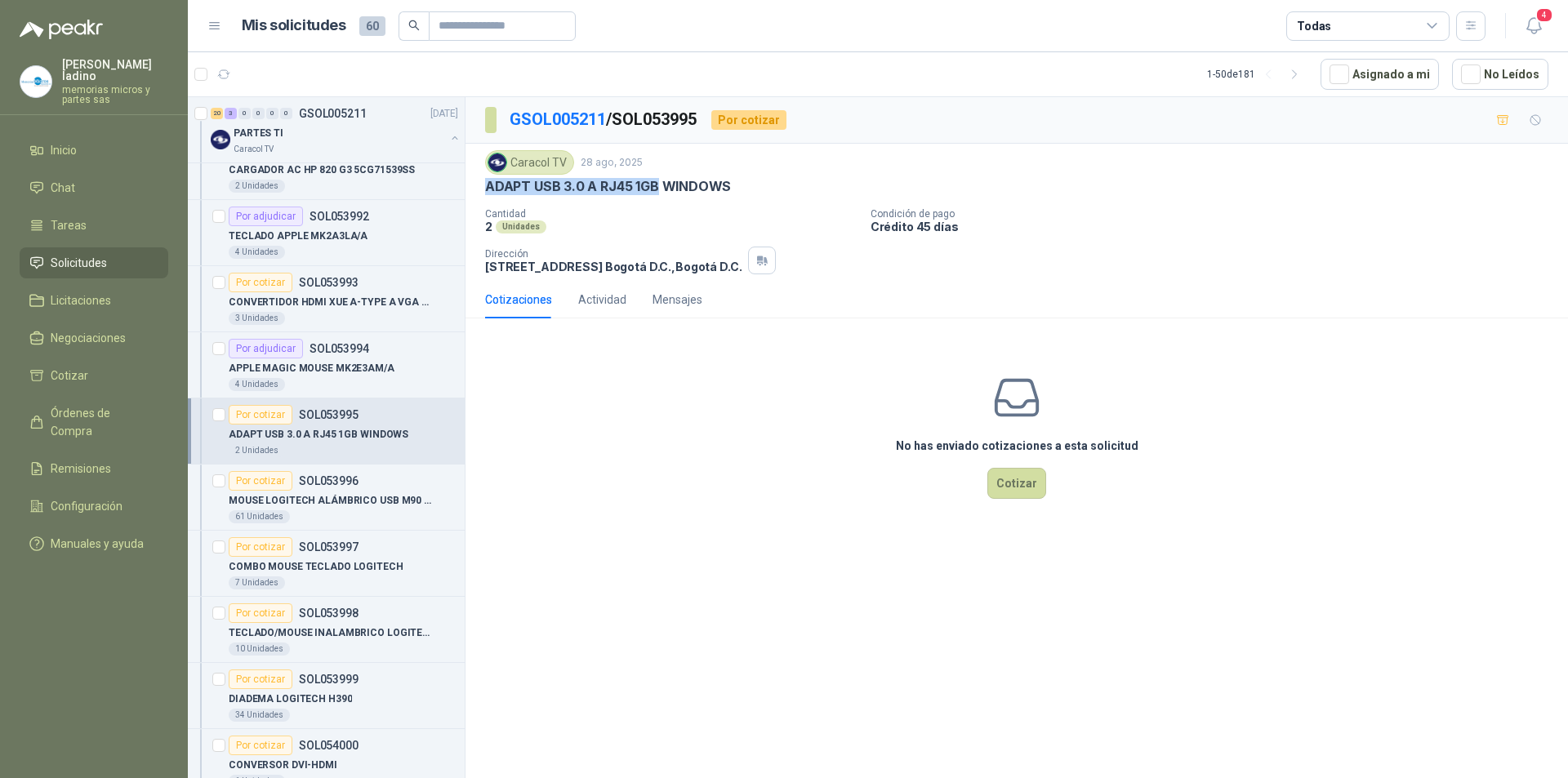
copy p "ADAPT USB 3.0 A RJ45 1GB"
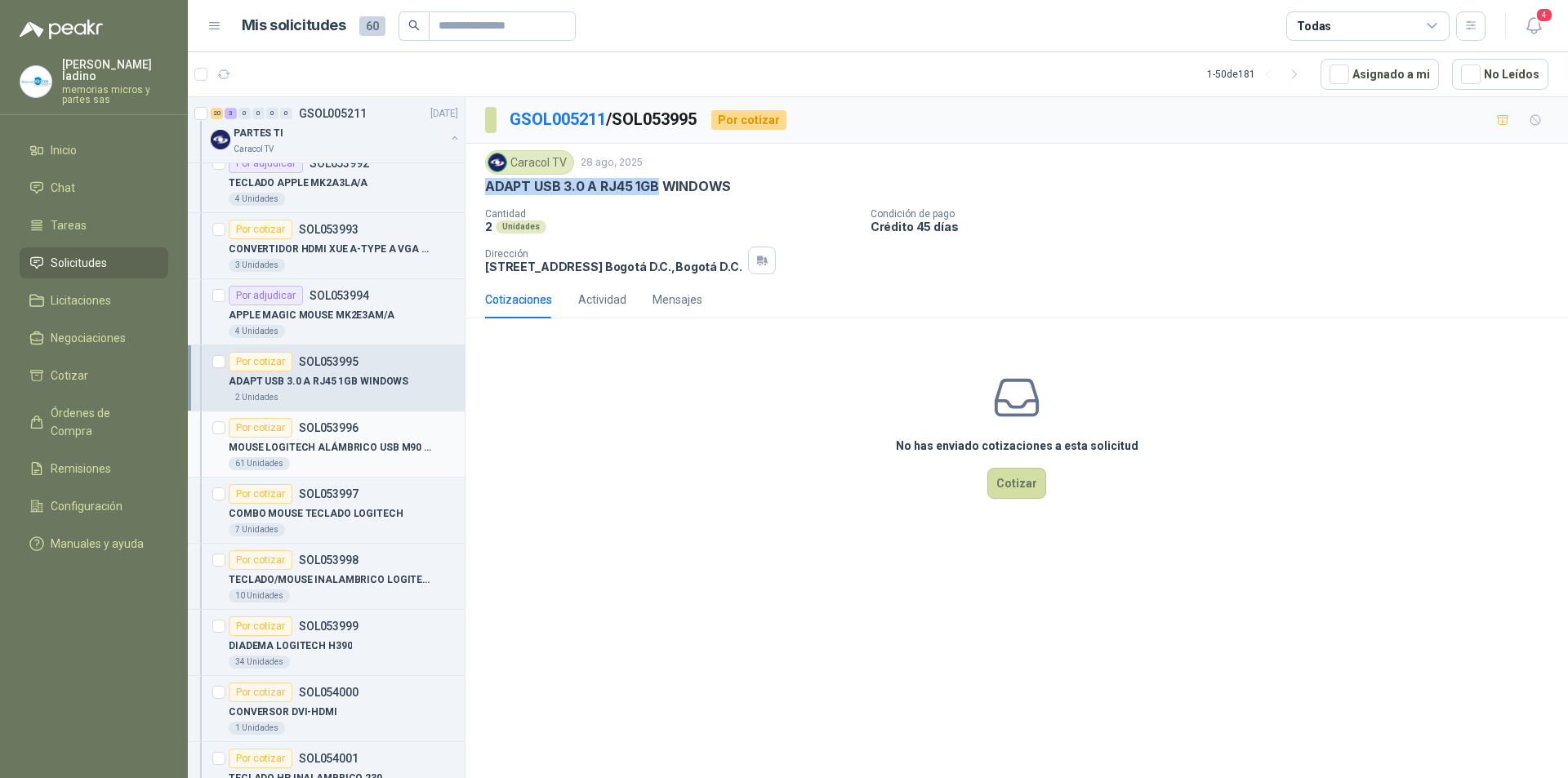
scroll to position [326, 0]
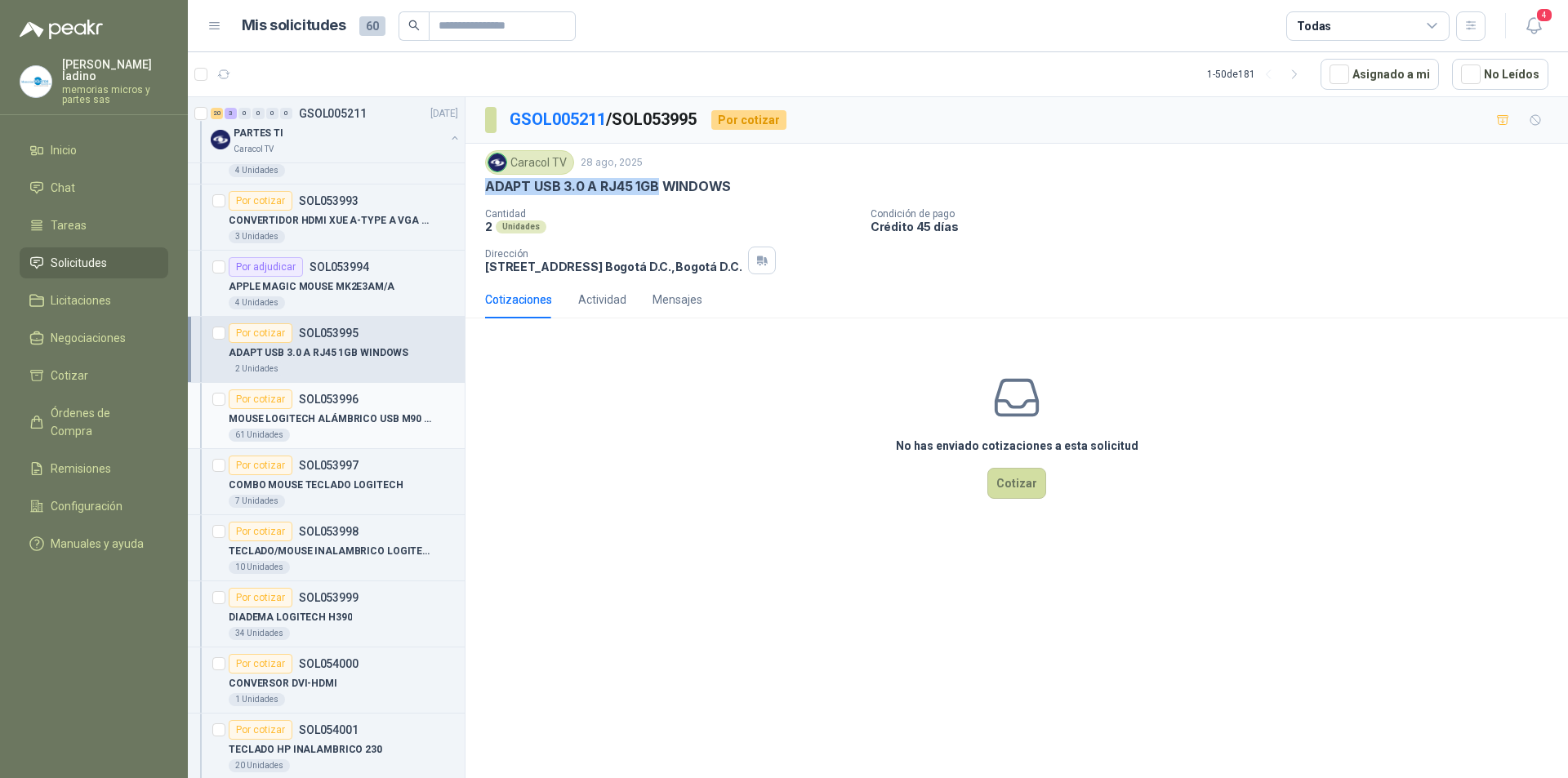
click at [265, 401] on div "Por cotizar" at bounding box center [260, 399] width 64 height 20
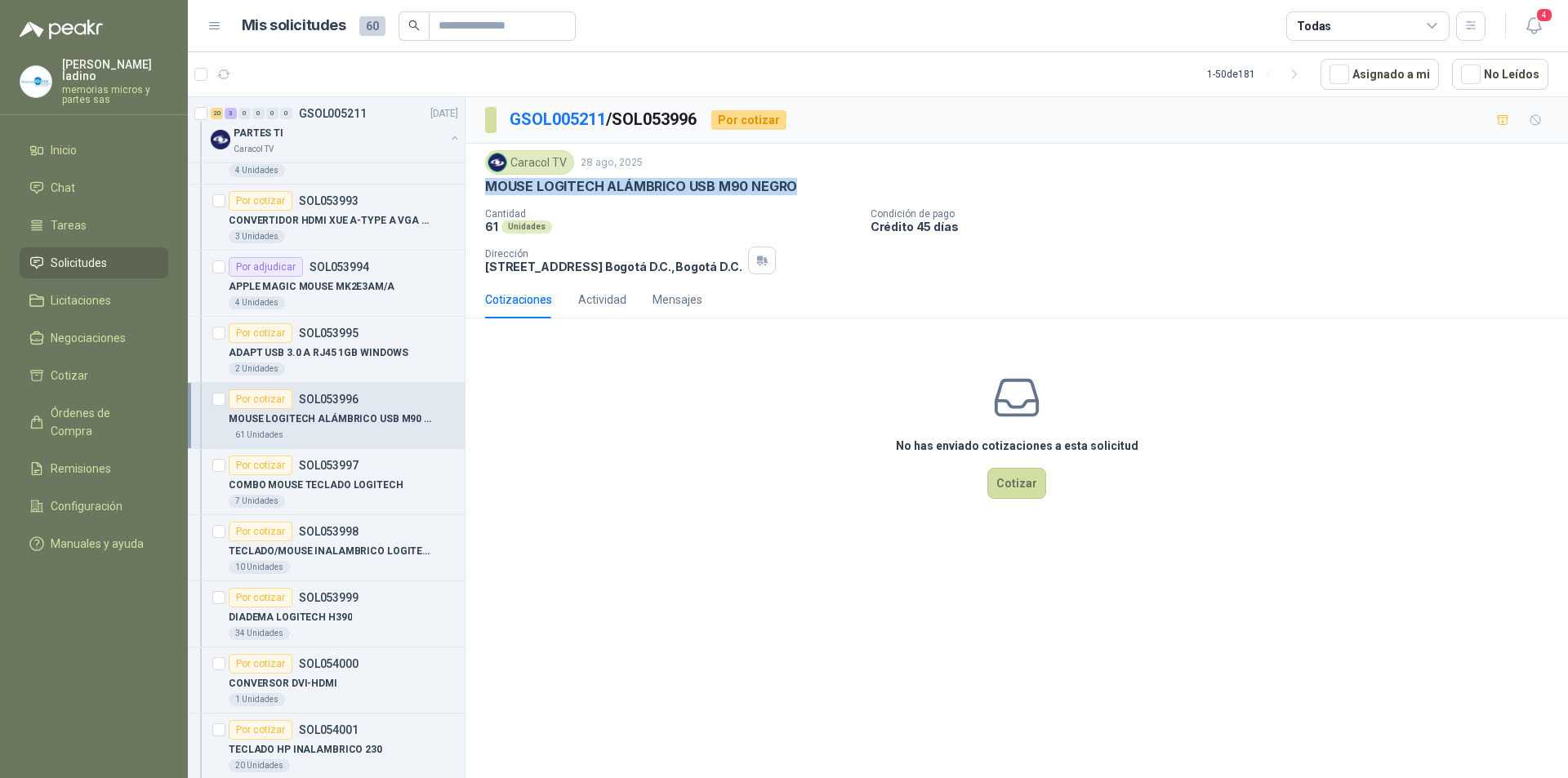
drag, startPoint x: 485, startPoint y: 191, endPoint x: 793, endPoint y: 180, distance: 308.2
click at [793, 180] on p "MOUSE LOGITECH ALÁMBRICO USB M90 NEGRO" at bounding box center [641, 187] width 312 height 17
copy p "MOUSE LOGITECH ALÁMBRICO USB M90 NEGRO"
click at [265, 463] on div "Por cotizar" at bounding box center [260, 465] width 64 height 20
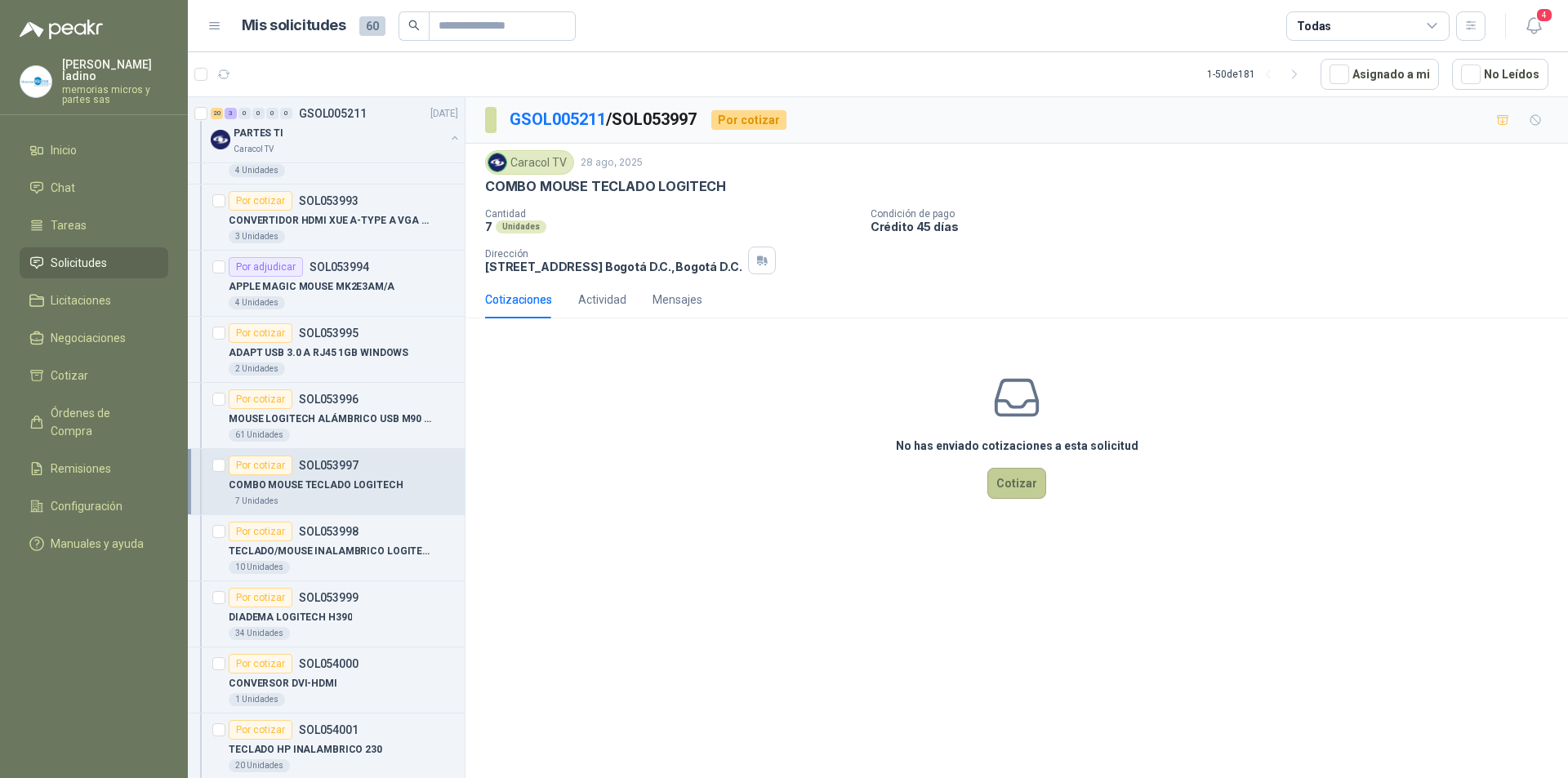
click at [1020, 482] on button "Cotizar" at bounding box center [1017, 483] width 59 height 31
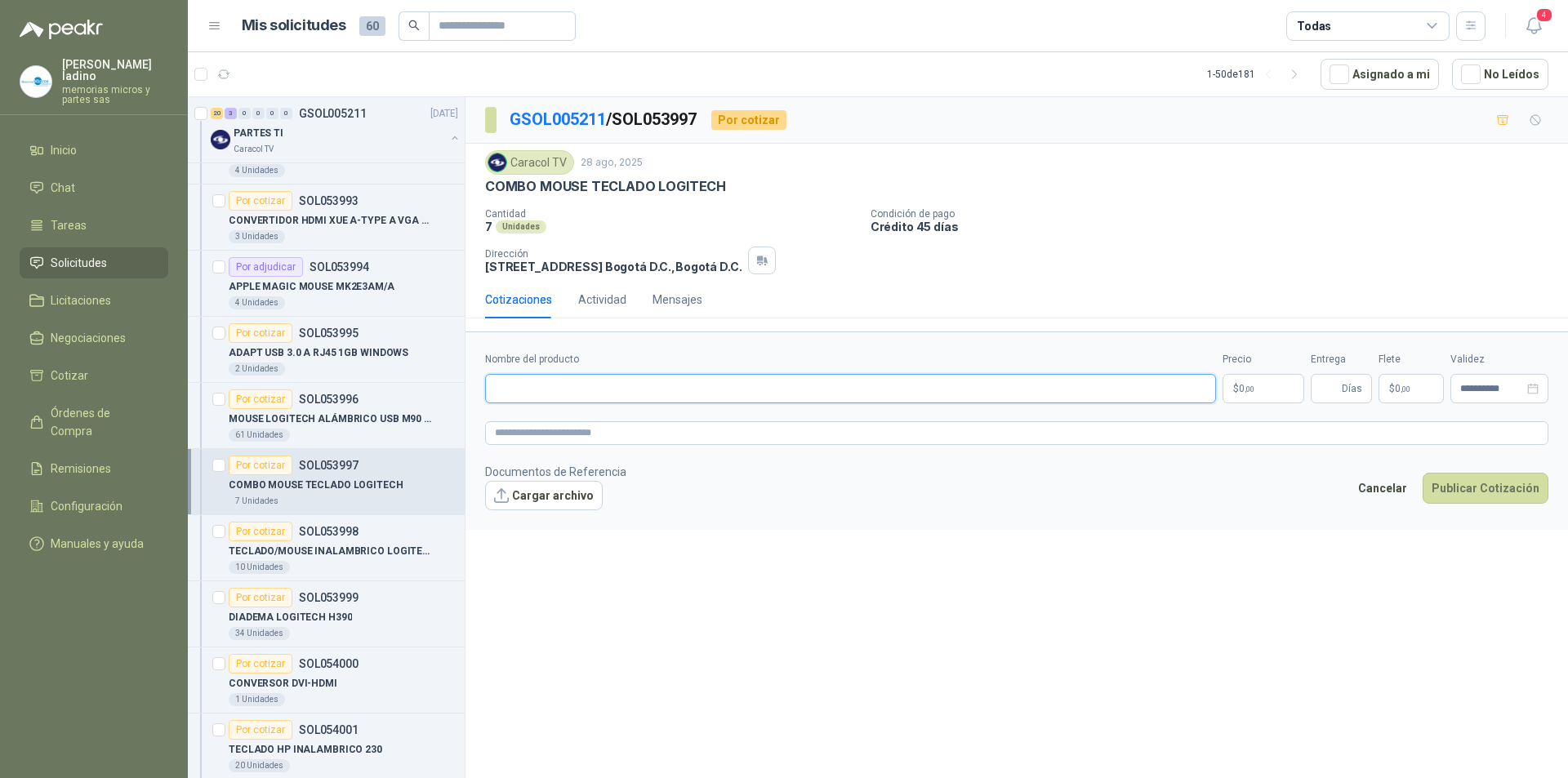
click at [522, 383] on input "Nombre del producto" at bounding box center [850, 389] width 731 height 30
type input "**********"
click at [1263, 397] on p "$ 0 ,00" at bounding box center [1264, 389] width 82 height 30
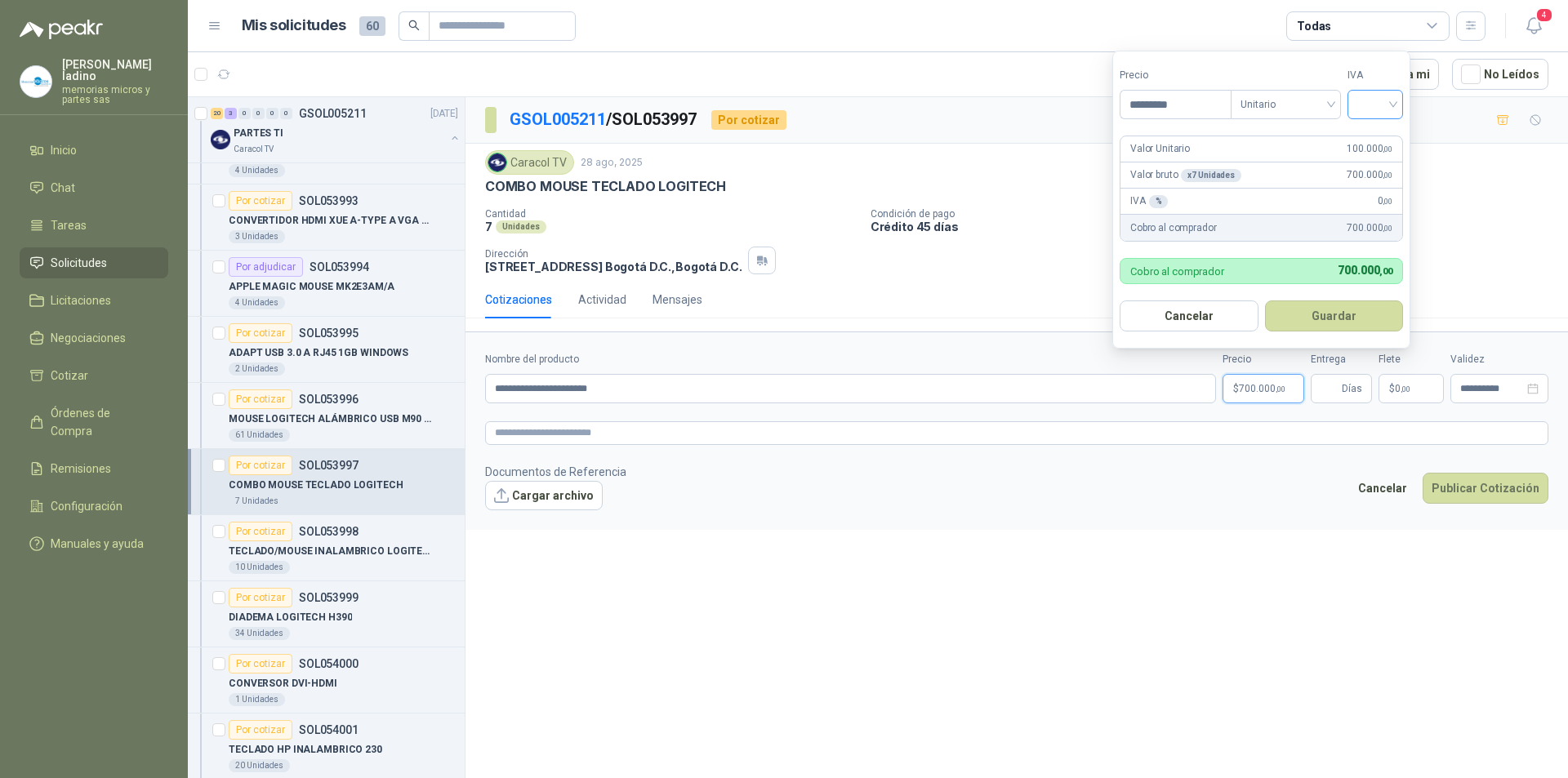
type input "*********"
click at [1366, 96] on input "search" at bounding box center [1375, 102] width 36 height 25
click at [1372, 136] on div "19%" at bounding box center [1379, 137] width 30 height 18
click at [1330, 320] on button "Guardar" at bounding box center [1336, 316] width 141 height 31
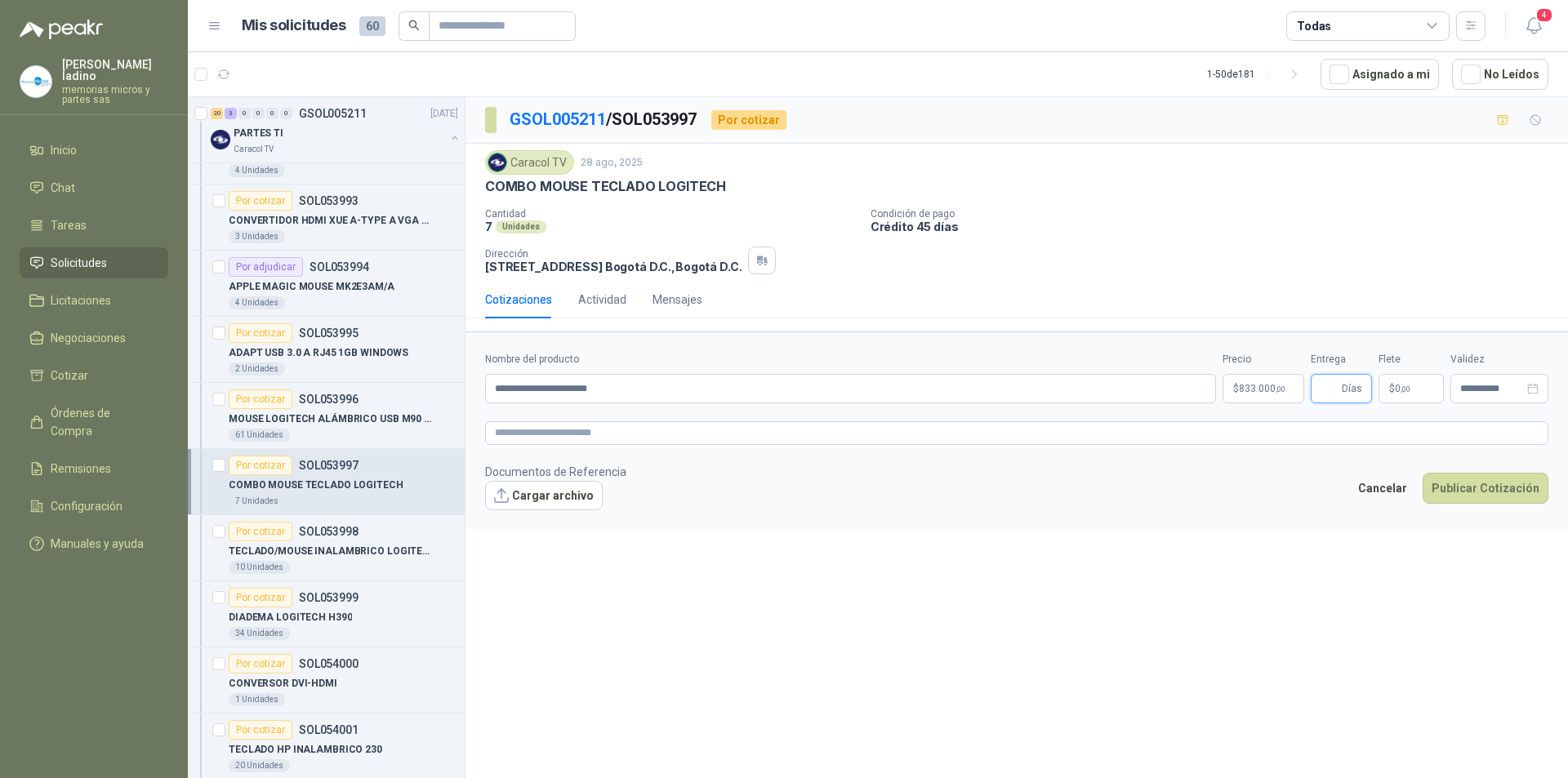
click at [1322, 386] on input "Entrega" at bounding box center [1329, 389] width 18 height 28
type input "*"
click at [1490, 488] on button "Publicar Cotización" at bounding box center [1486, 488] width 126 height 31
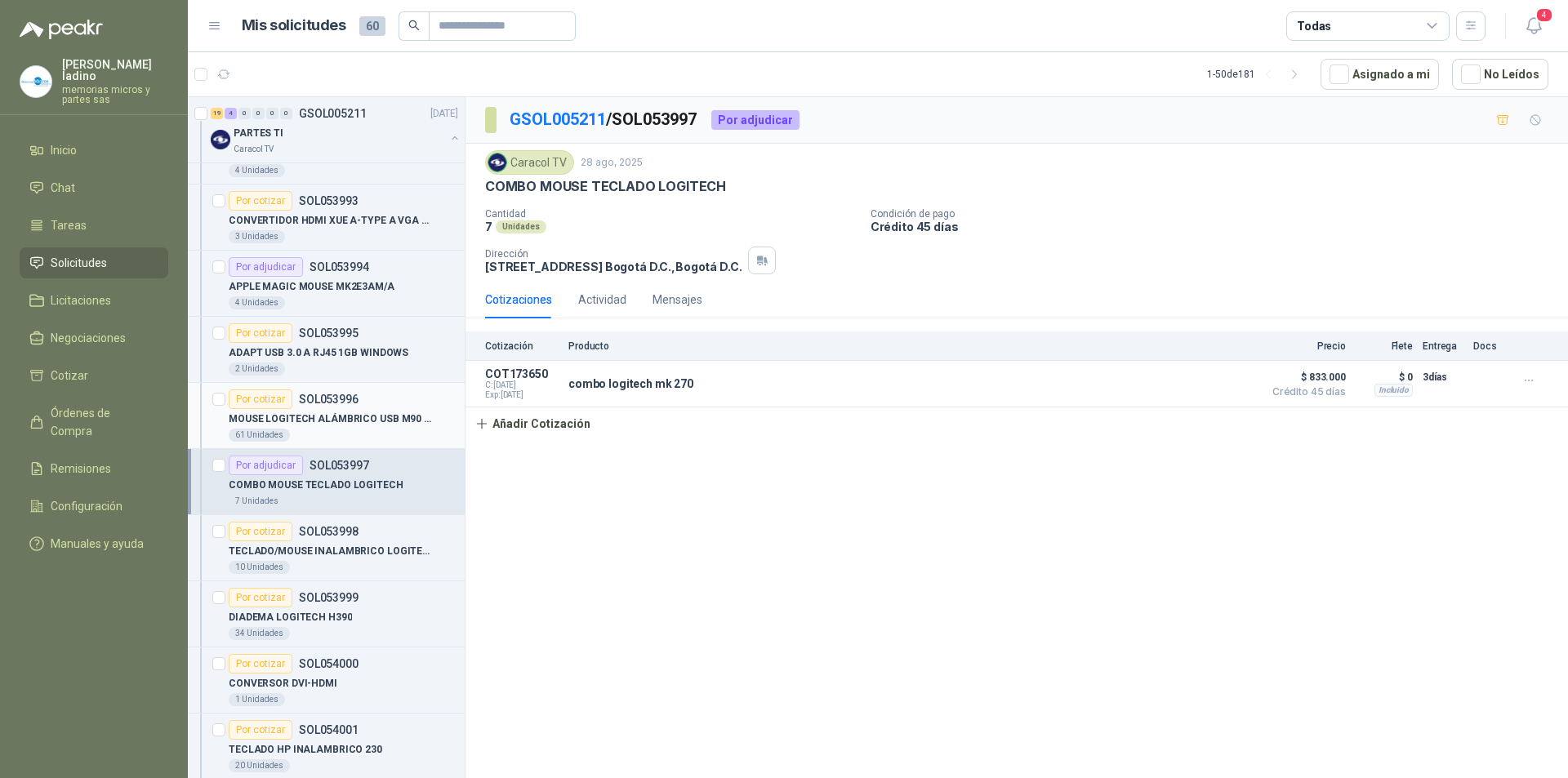
scroll to position [408, 0]
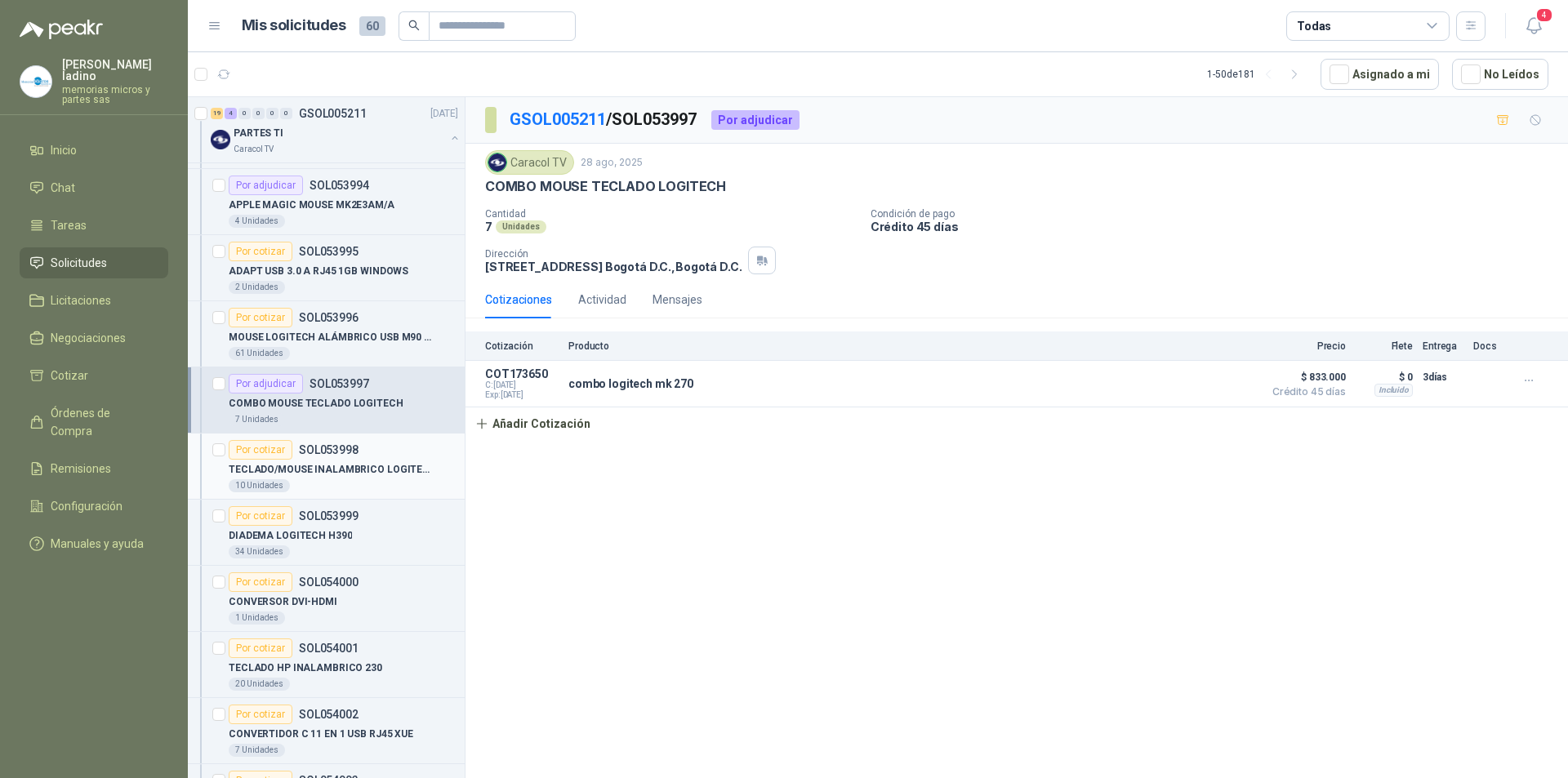
click at [257, 462] on p "TECLADO/MOUSE INALAMBRICO LOGITECH MK270" at bounding box center [330, 470] width 204 height 15
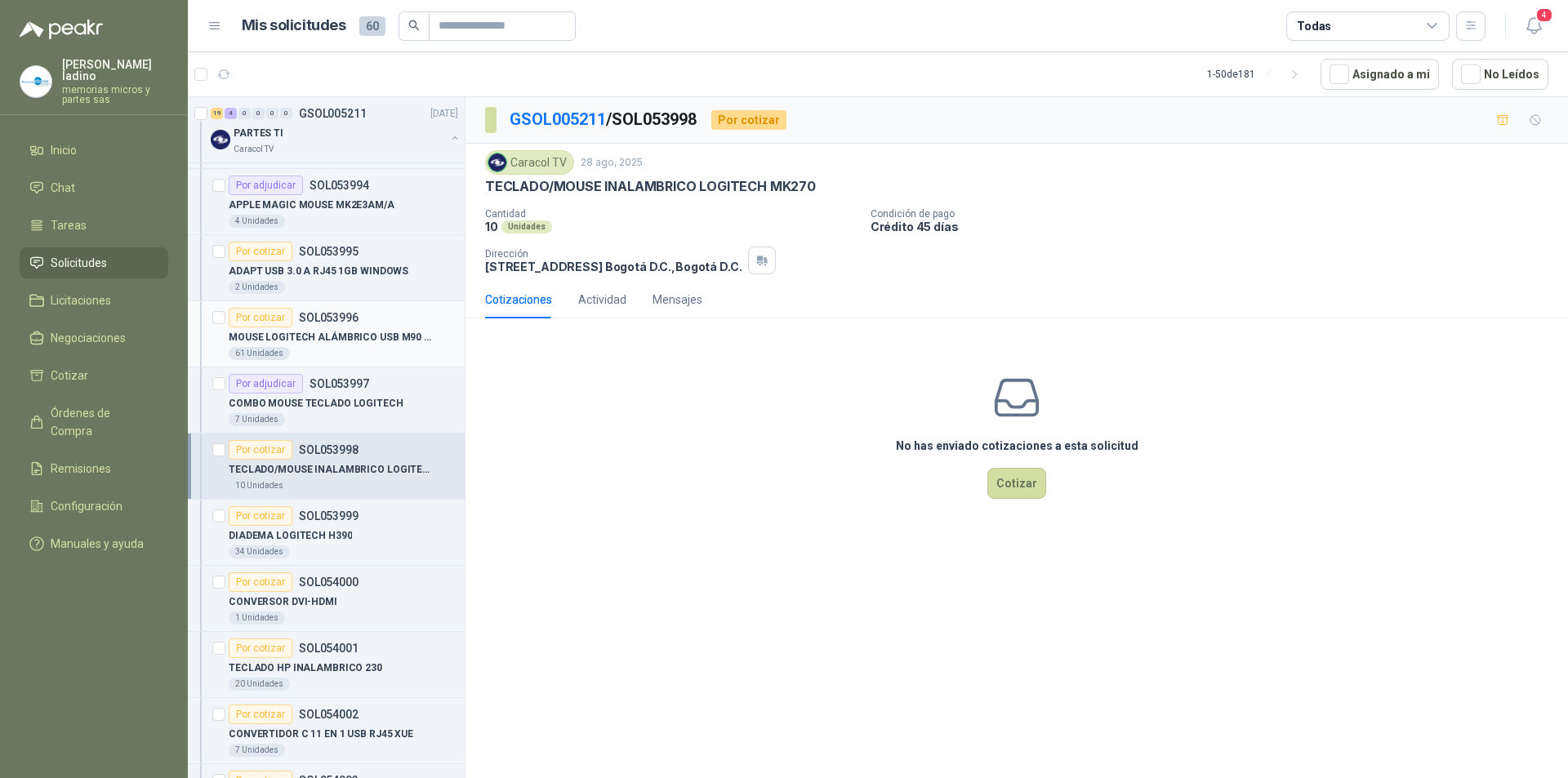
click at [262, 318] on div "Por cotizar" at bounding box center [260, 317] width 64 height 20
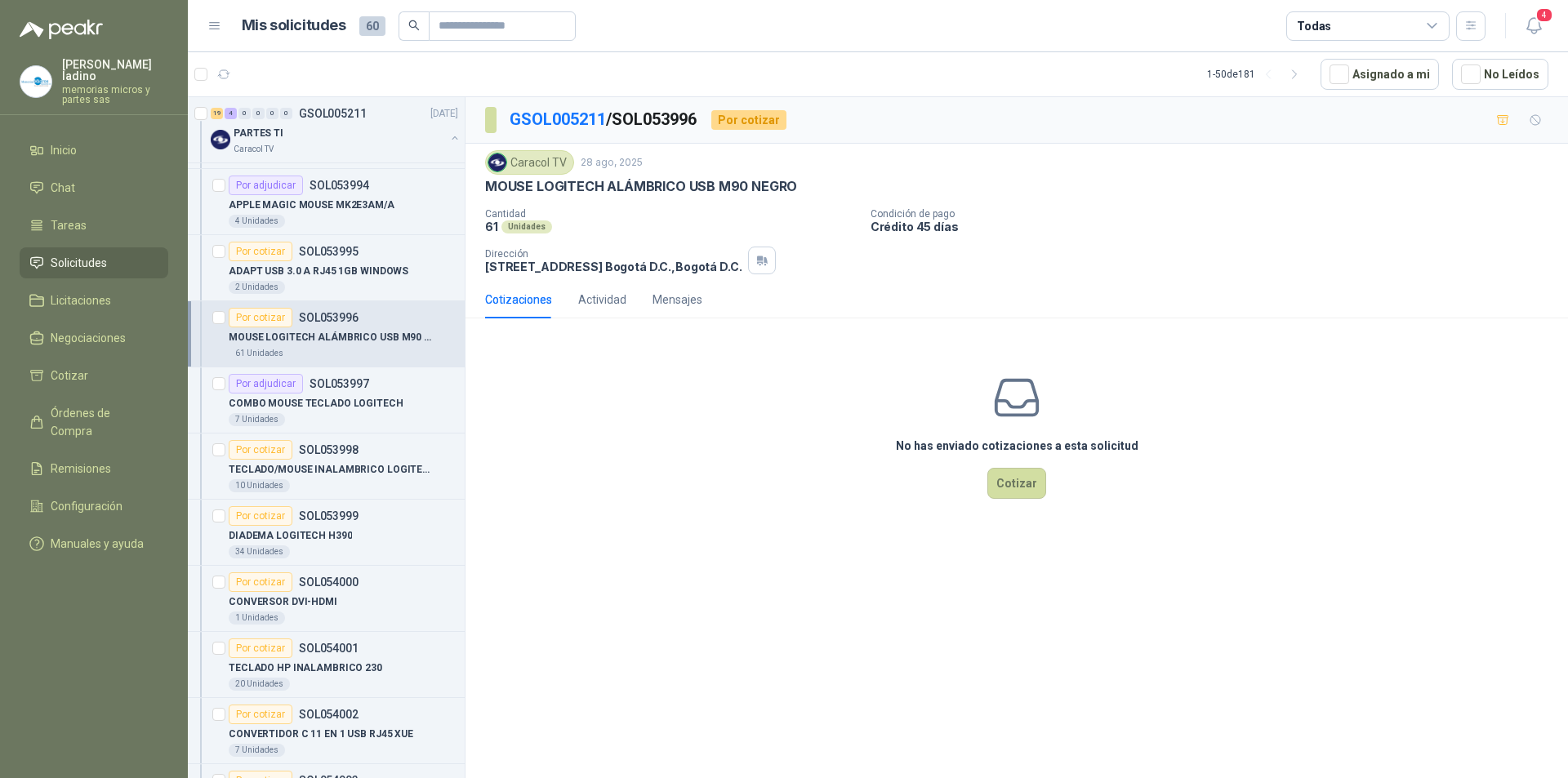
click at [274, 313] on div "Por cotizar" at bounding box center [260, 317] width 64 height 20
click at [270, 314] on div "Por cotizar" at bounding box center [260, 317] width 64 height 20
click at [1018, 481] on button "Cotizar" at bounding box center [1017, 483] width 59 height 31
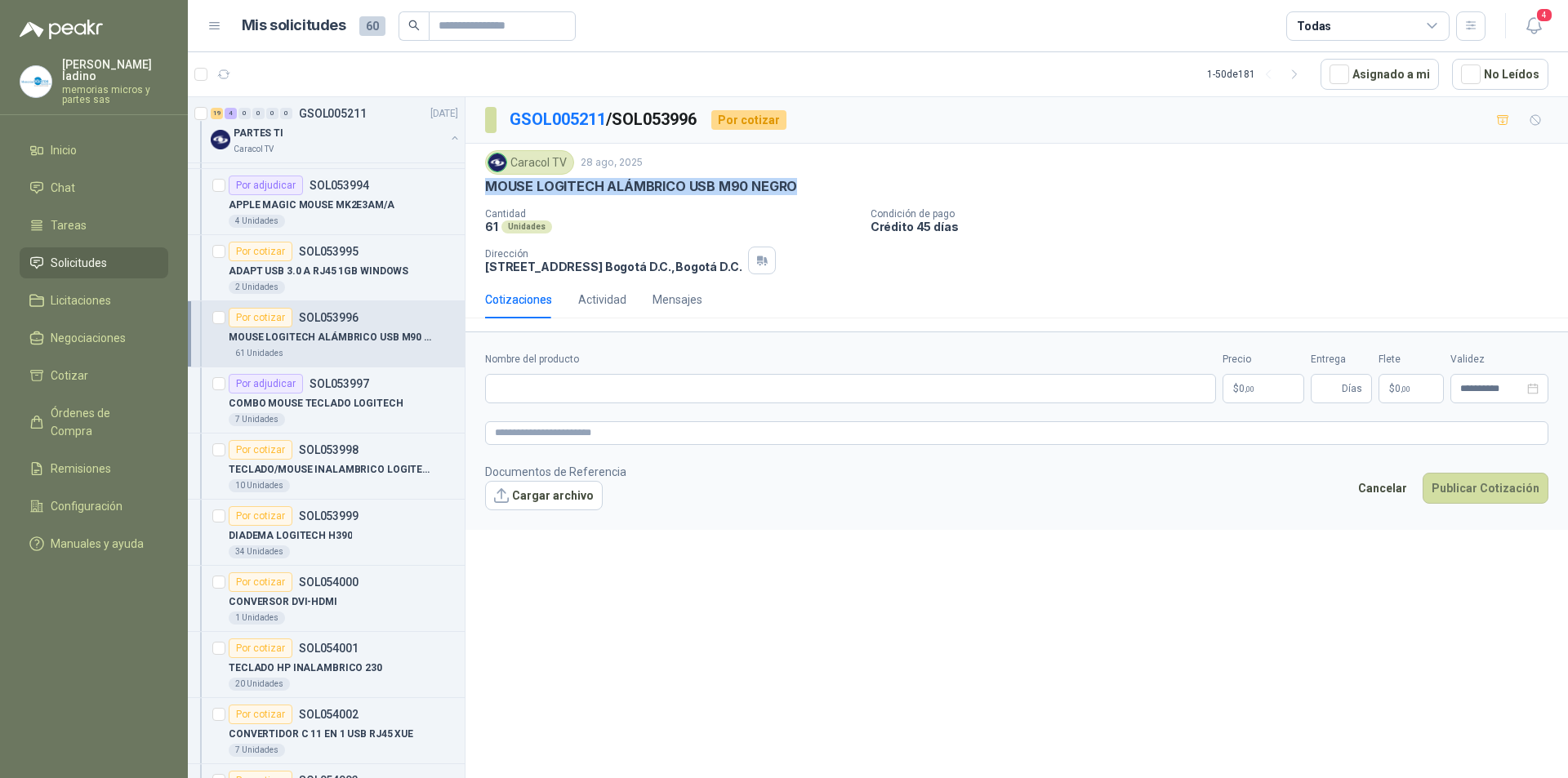
drag, startPoint x: 483, startPoint y: 182, endPoint x: 798, endPoint y: 189, distance: 315.1
click at [798, 189] on div "Caracol TV 28 ago, 2025 MOUSE LOGITECH ALÁMBRICO USB M90 NEGRO Cantidad 61 Uni…" at bounding box center [1017, 212] width 1103 height 137
copy p "MOUSE LOGITECH ALÁMBRICO USB M90 NEGRO"
paste input "**********"
type input "**********"
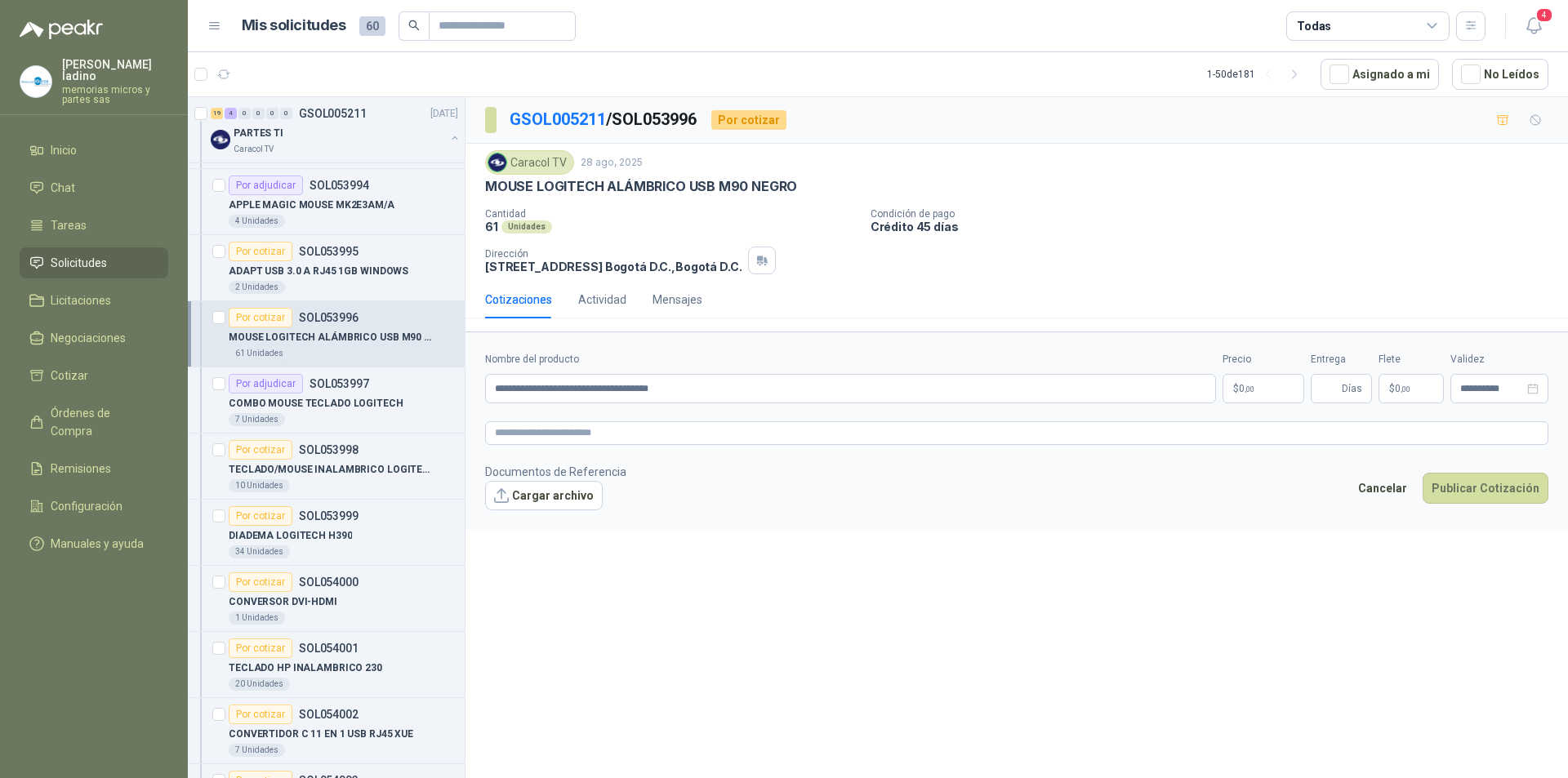
click at [1246, 391] on span ",00" at bounding box center [1250, 389] width 10 height 9
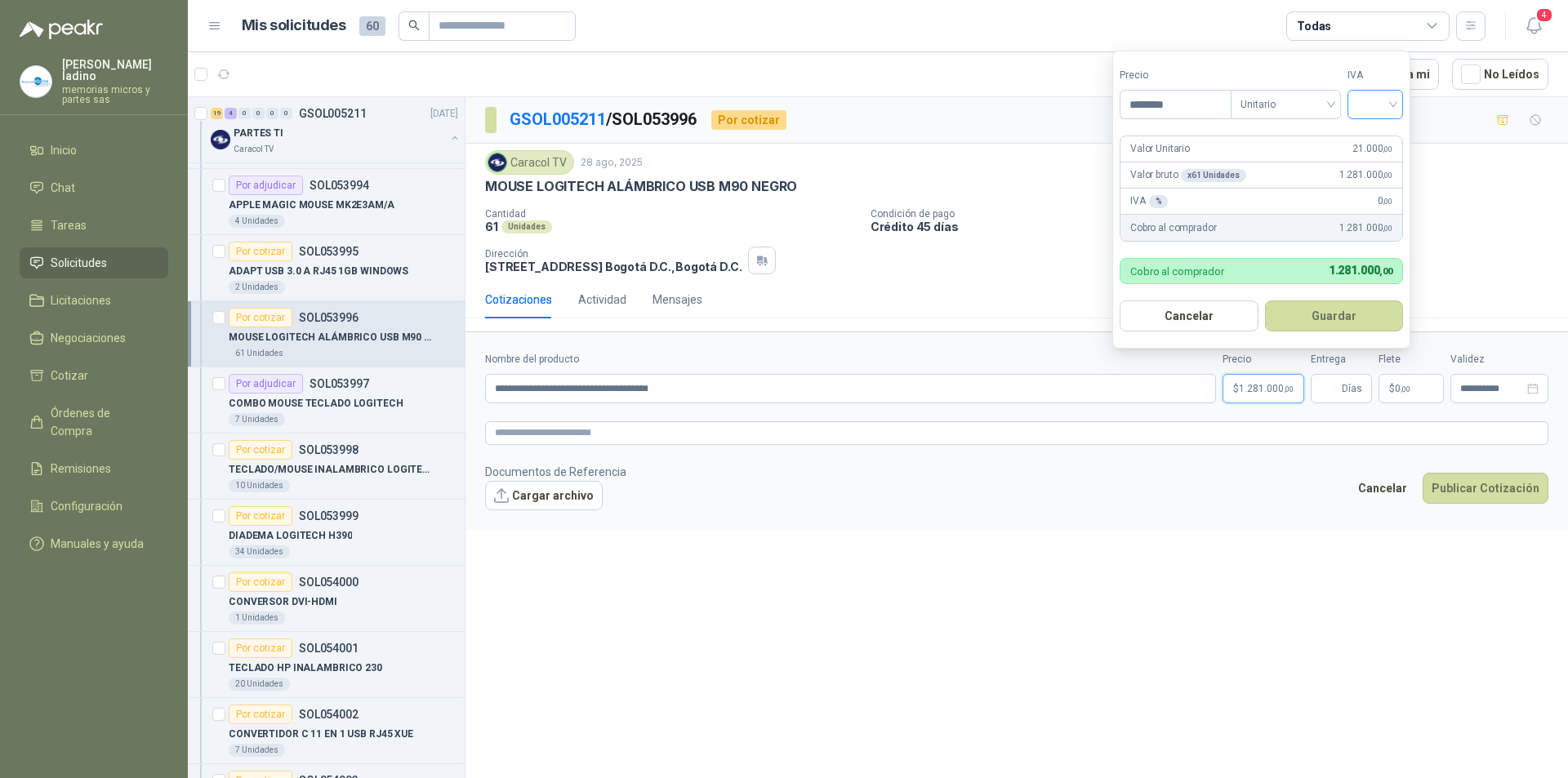
type input "********"
click at [1362, 102] on input "search" at bounding box center [1375, 102] width 36 height 25
click at [1363, 135] on div "19%" at bounding box center [1379, 138] width 49 height 26
click at [1299, 314] on button "Guardar" at bounding box center [1336, 316] width 141 height 31
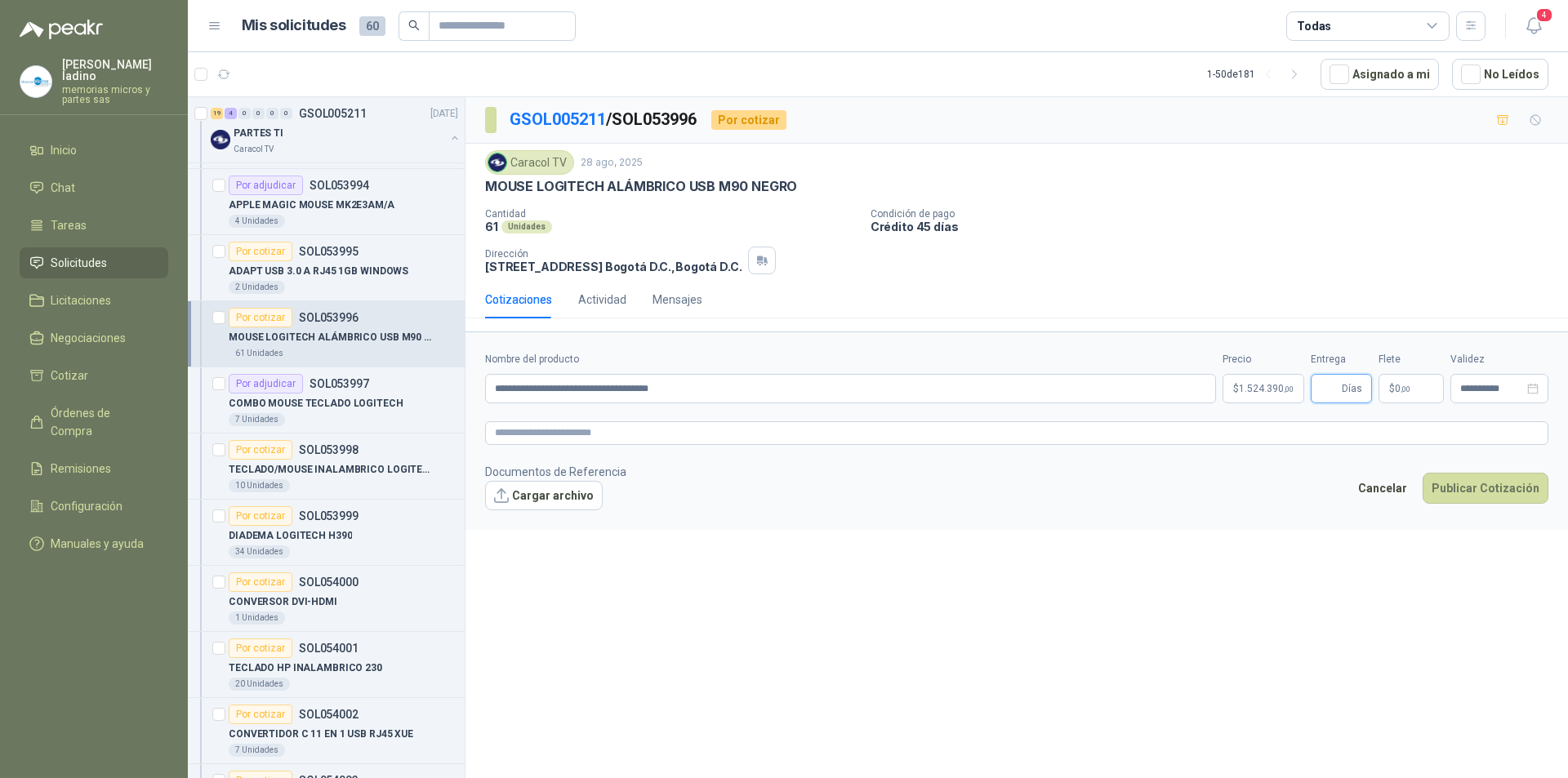
click at [1335, 395] on input "Entrega" at bounding box center [1329, 389] width 18 height 28
type input "*"
click at [1456, 489] on button "Publicar Cotización" at bounding box center [1486, 488] width 126 height 31
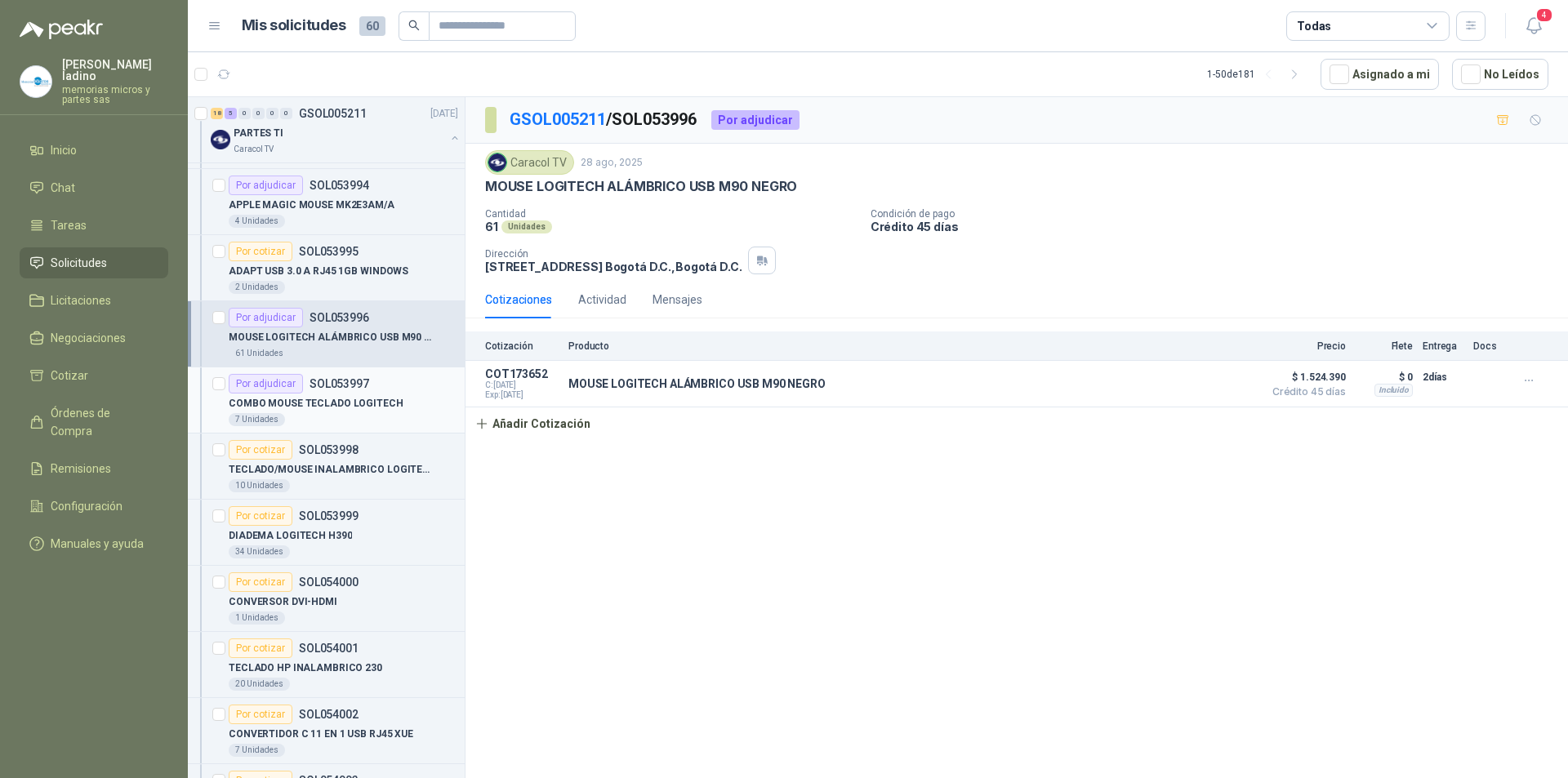
click at [259, 384] on div "Por adjudicar" at bounding box center [265, 383] width 74 height 20
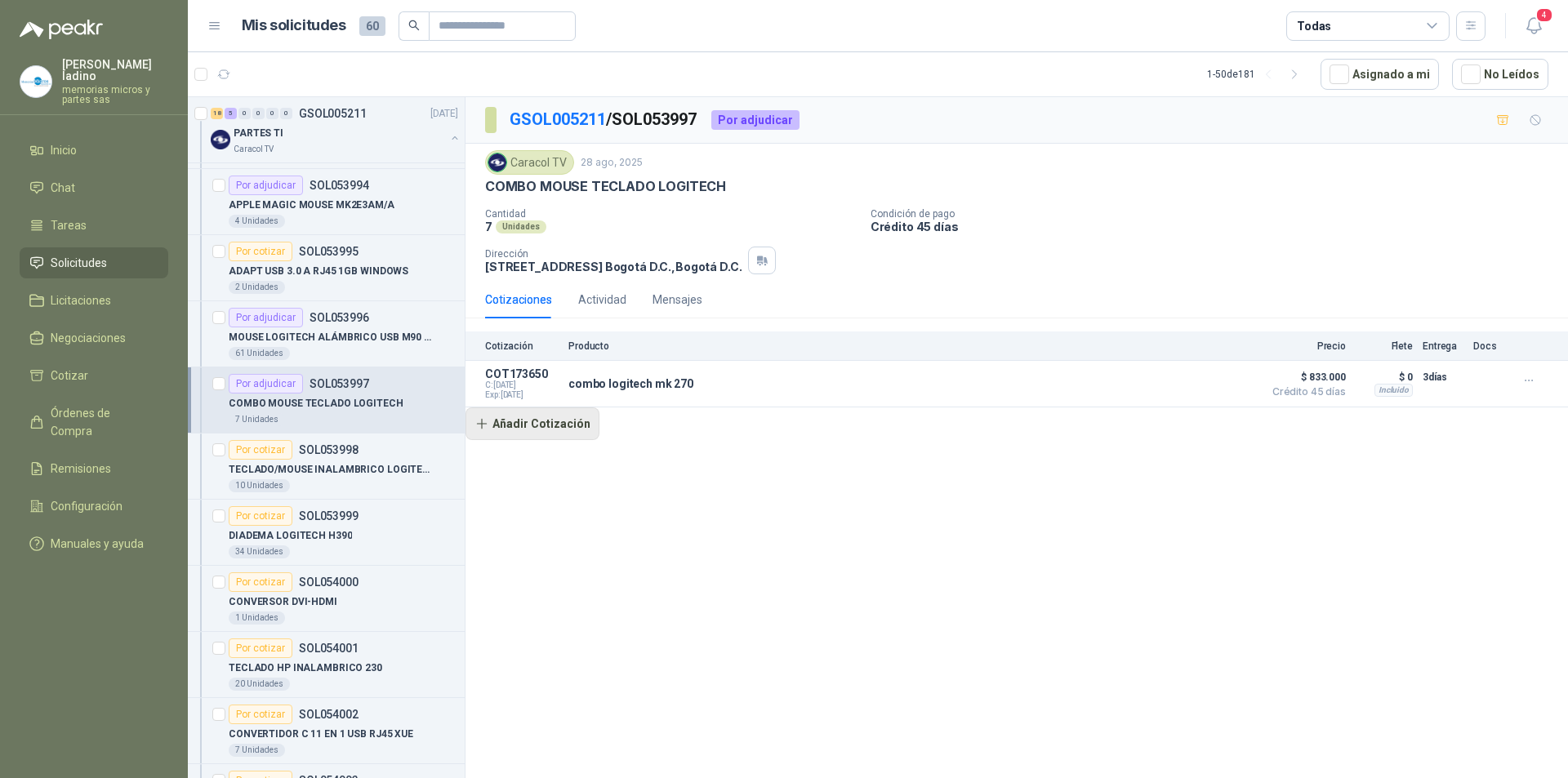
click at [556, 426] on button "Añadir Cotización" at bounding box center [532, 424] width 134 height 32
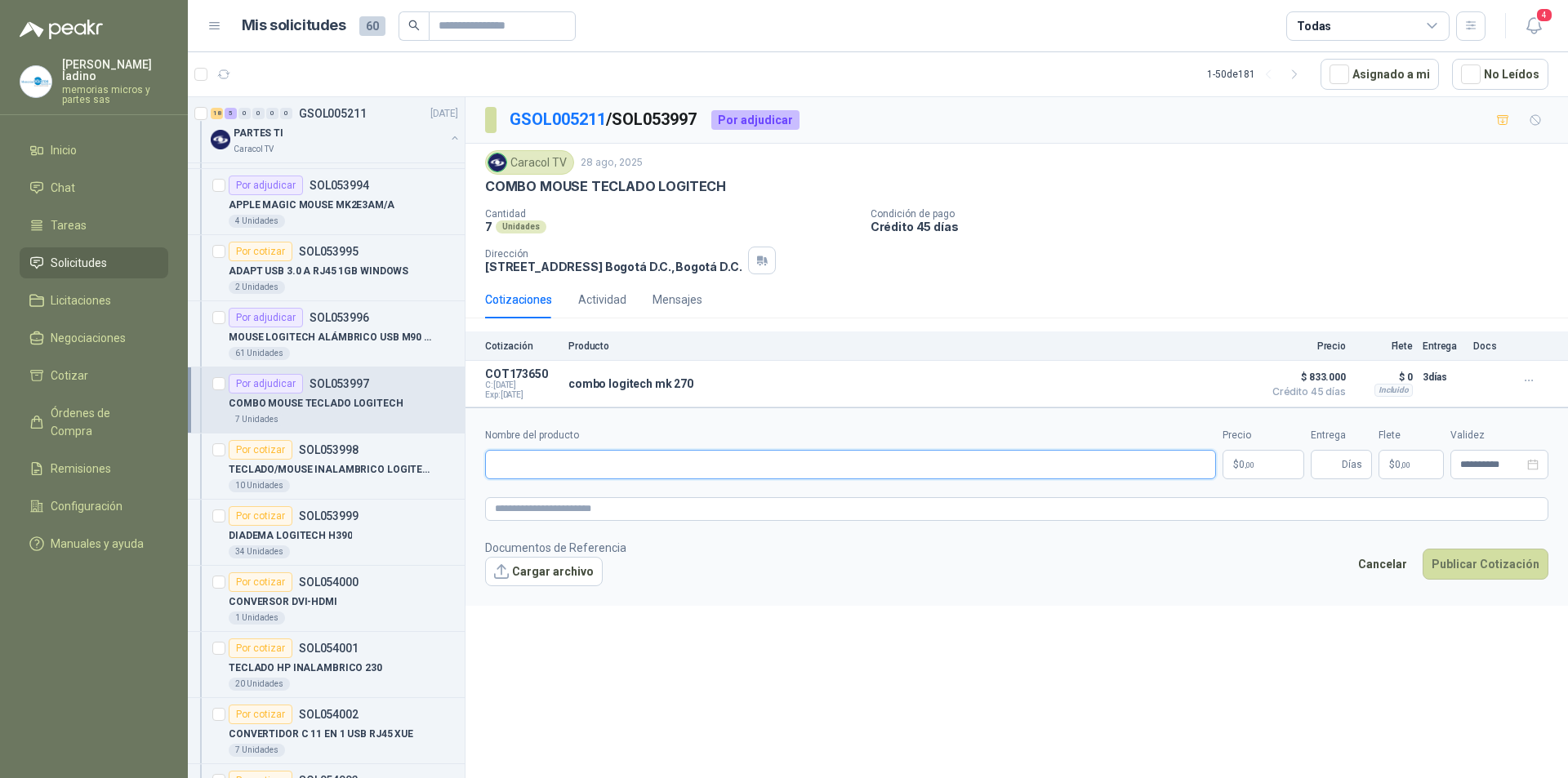
click at [530, 460] on input "Nombre del producto" at bounding box center [850, 464] width 731 height 30
type input "**********"
click at [1243, 469] on span "0 ,00" at bounding box center [1247, 465] width 15 height 10
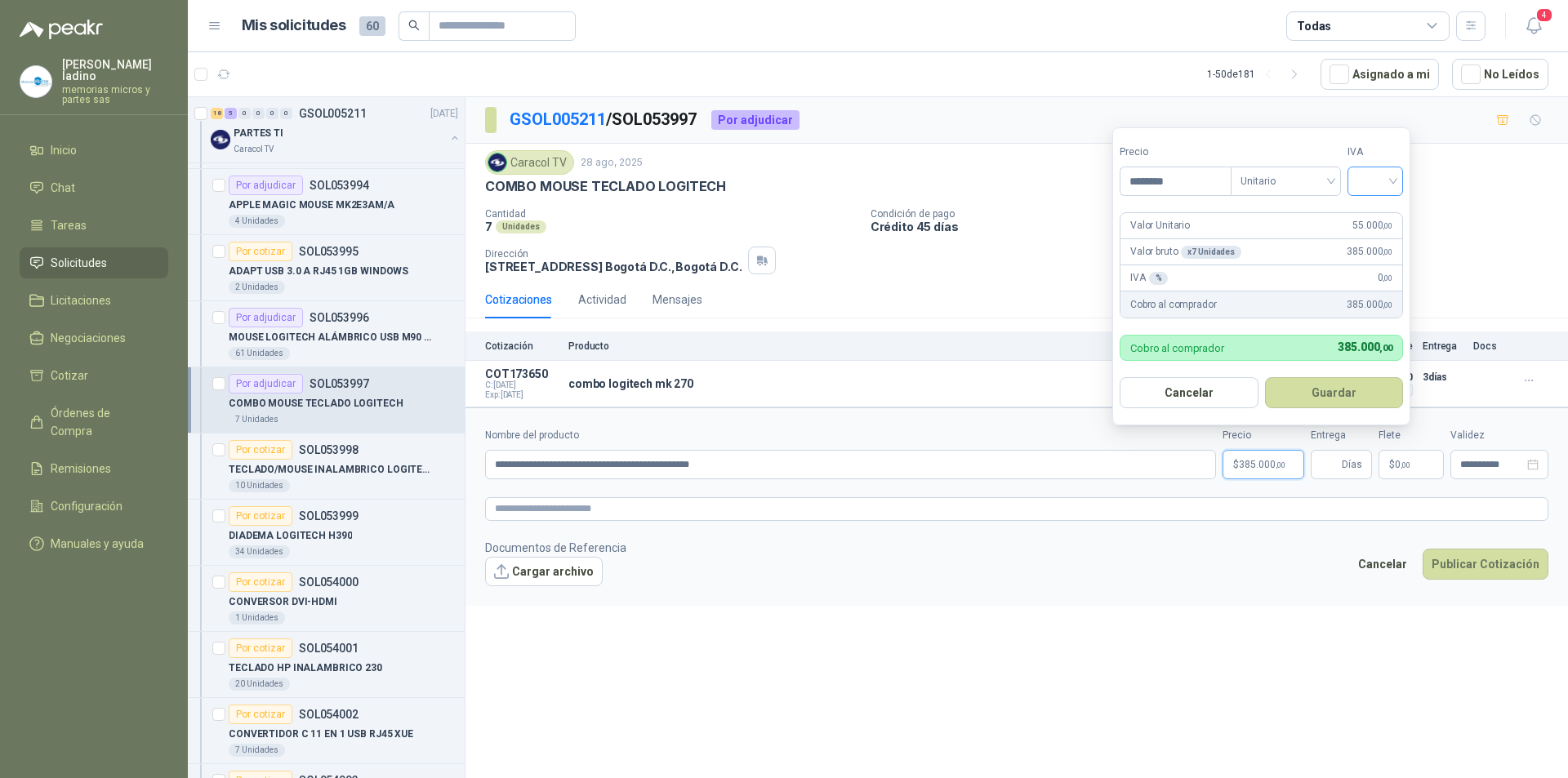
type input "********"
click at [1376, 185] on input "search" at bounding box center [1375, 179] width 36 height 25
click at [1379, 210] on div "19%" at bounding box center [1379, 215] width 30 height 18
click at [1340, 403] on button "Guardar" at bounding box center [1336, 393] width 141 height 31
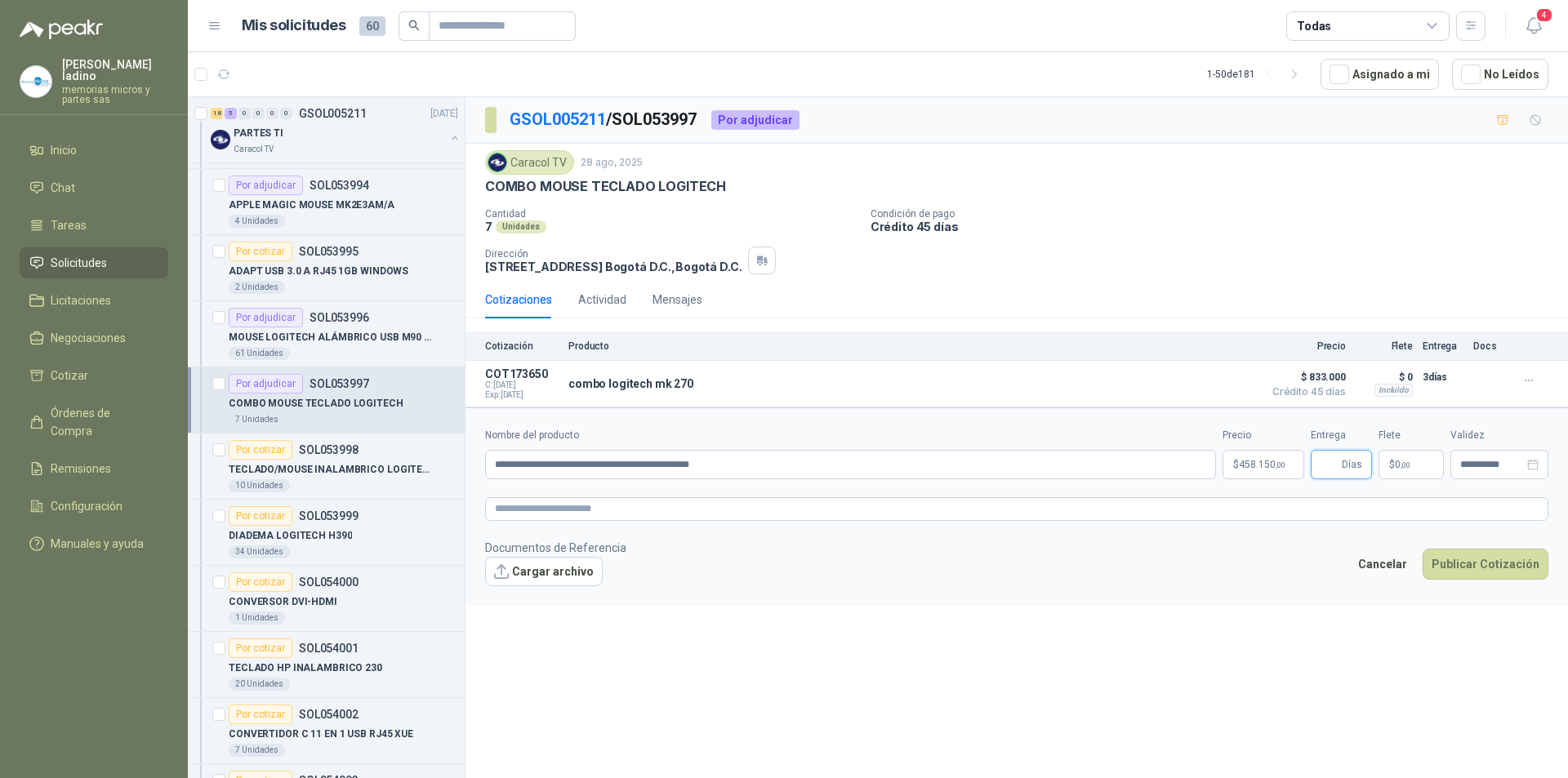
click at [1332, 462] on input "Entrega" at bounding box center [1329, 464] width 18 height 28
type input "*"
drag, startPoint x: 753, startPoint y: 461, endPoint x: 490, endPoint y: 469, distance: 263.1
click at [490, 469] on input "**********" at bounding box center [850, 464] width 731 height 30
paste input "text"
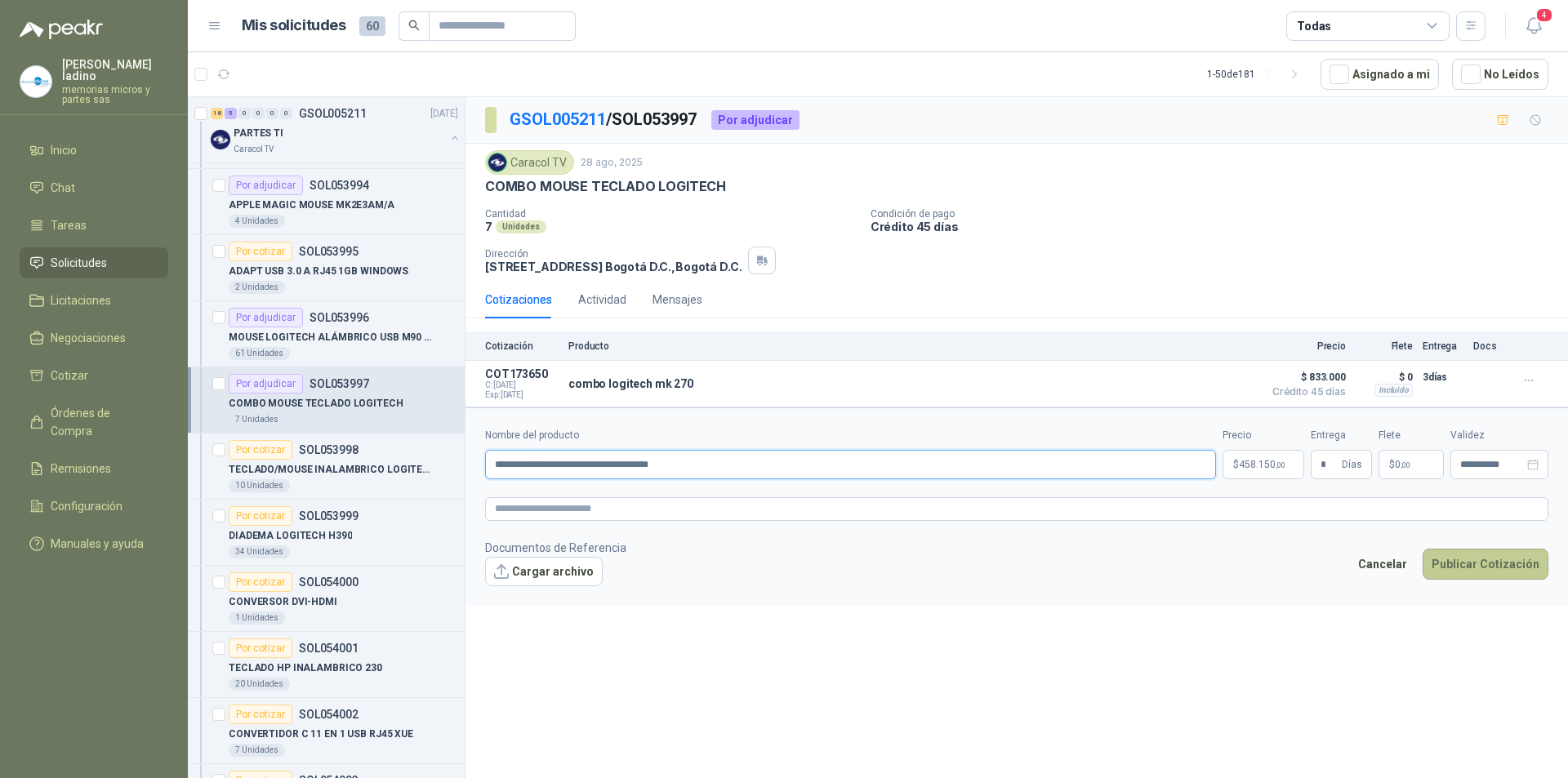
type input "**********"
click at [1457, 561] on button "Publicar Cotización" at bounding box center [1486, 564] width 126 height 31
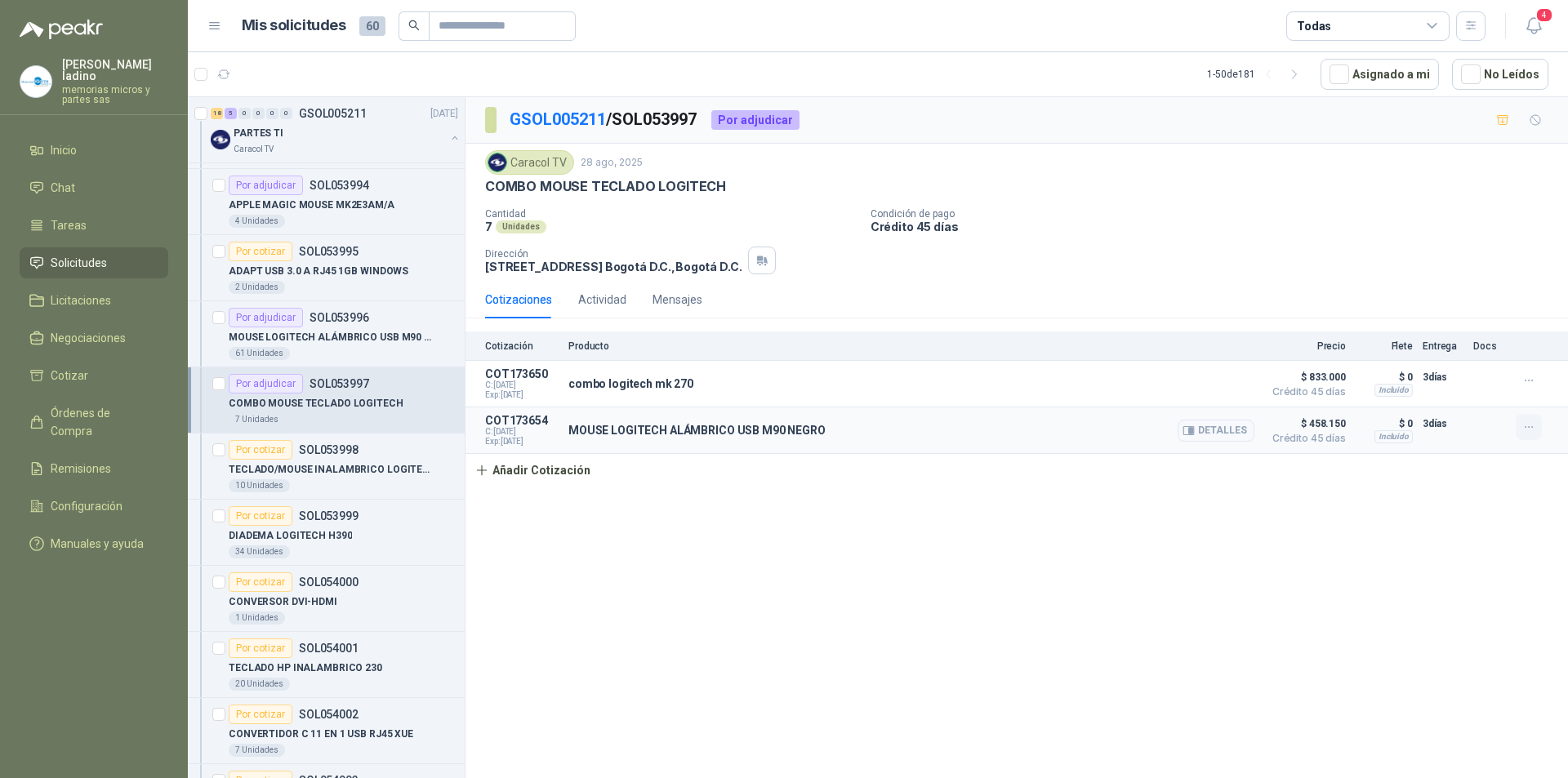
click at [1534, 431] on icon "button" at bounding box center [1529, 428] width 14 height 14
click at [1462, 394] on button "Eliminar" at bounding box center [1496, 392] width 130 height 26
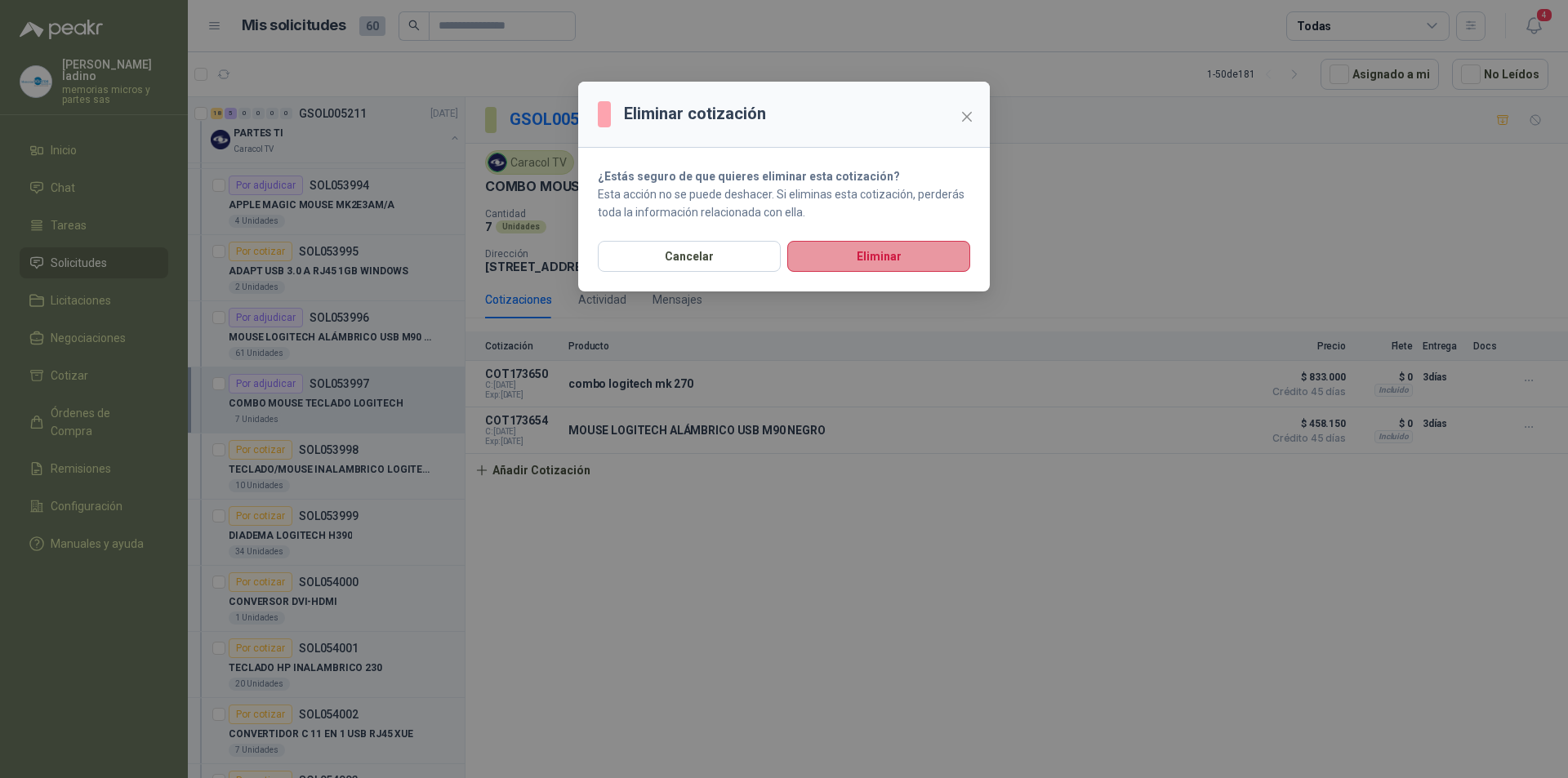
click at [862, 248] on button "Eliminar" at bounding box center [879, 256] width 183 height 31
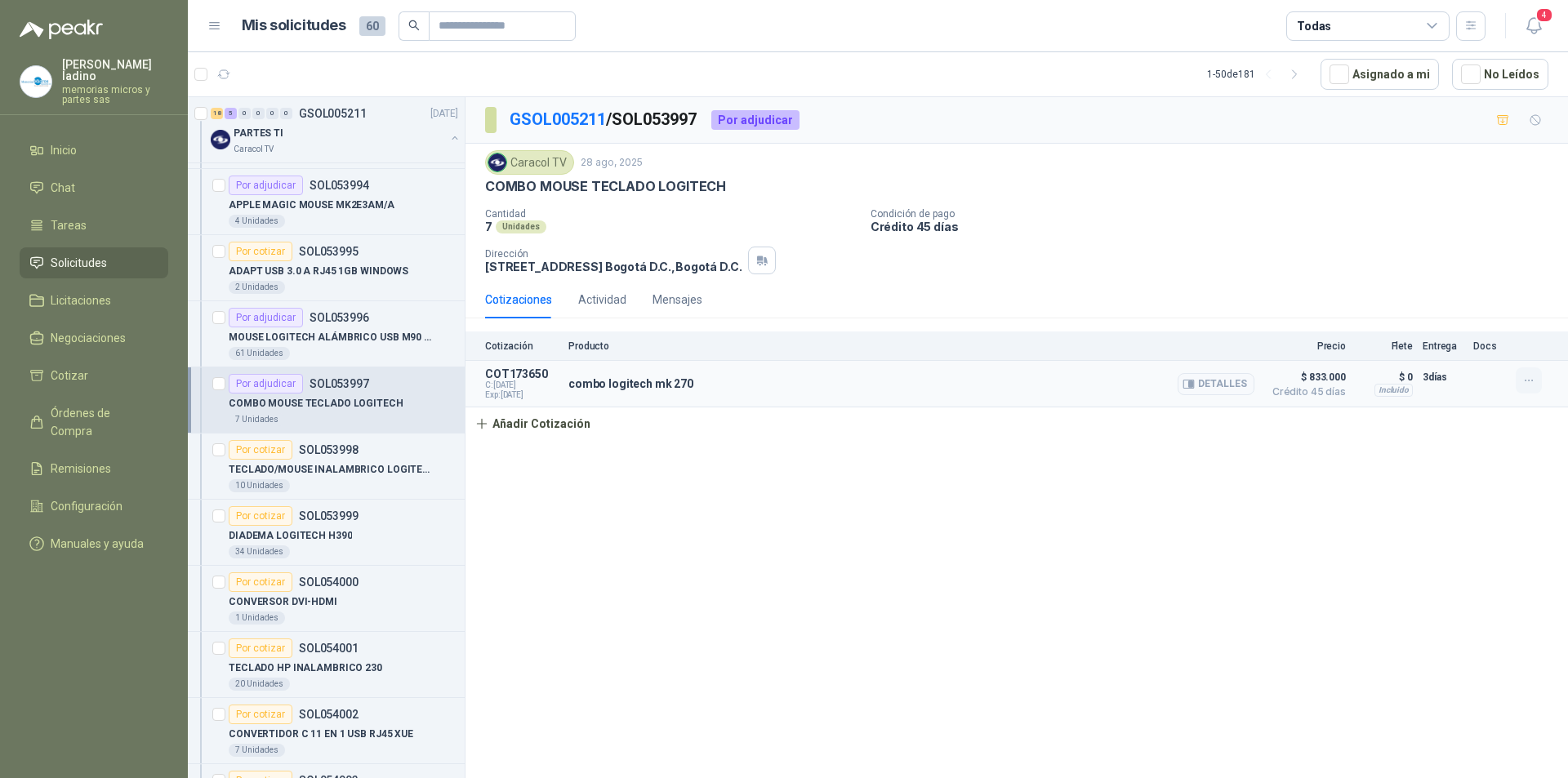
click at [1536, 383] on button "button" at bounding box center [1529, 380] width 26 height 26
click at [1461, 344] on button "Eliminar" at bounding box center [1496, 344] width 130 height 26
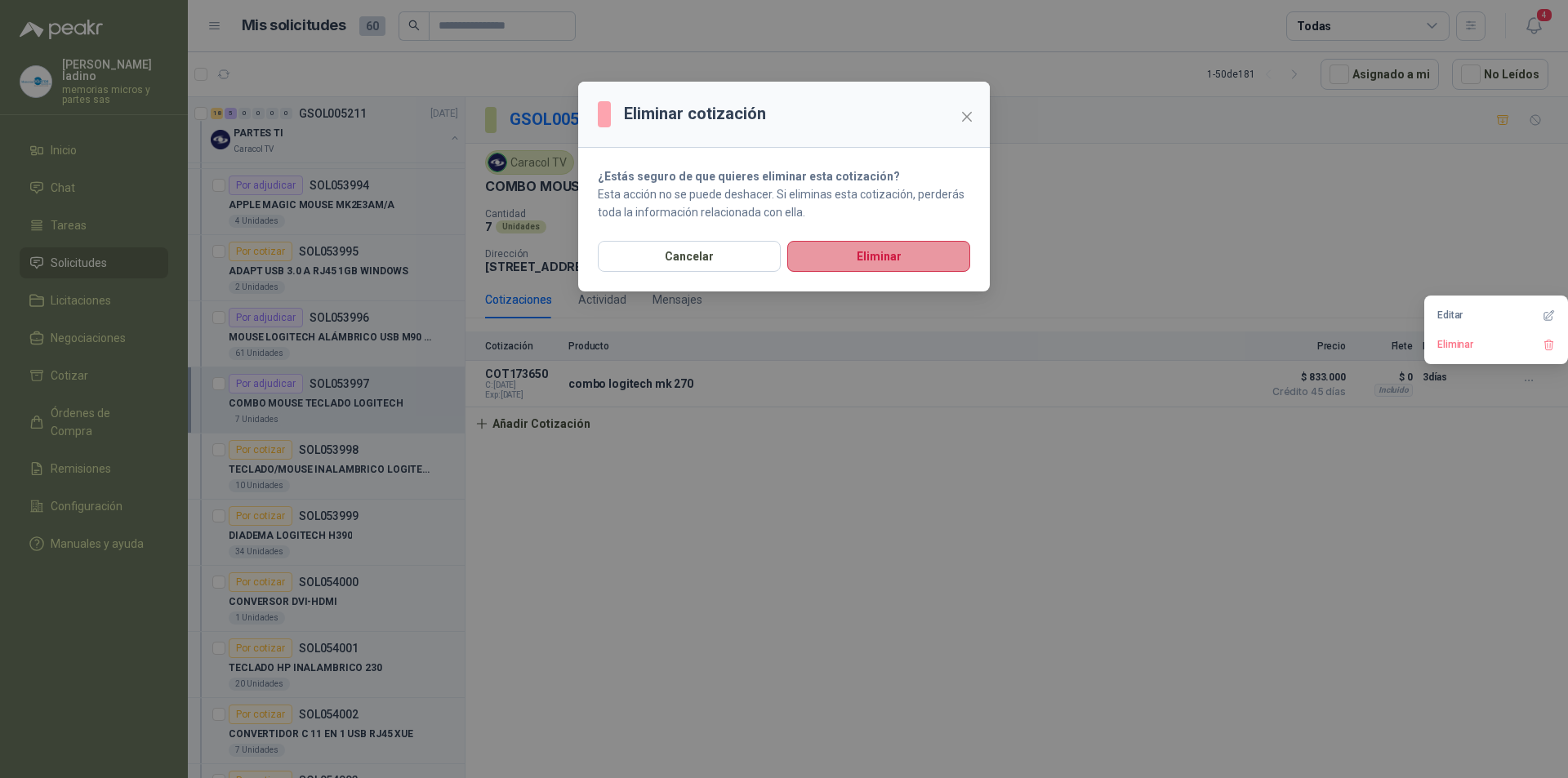
click at [896, 254] on button "Eliminar" at bounding box center [879, 256] width 183 height 31
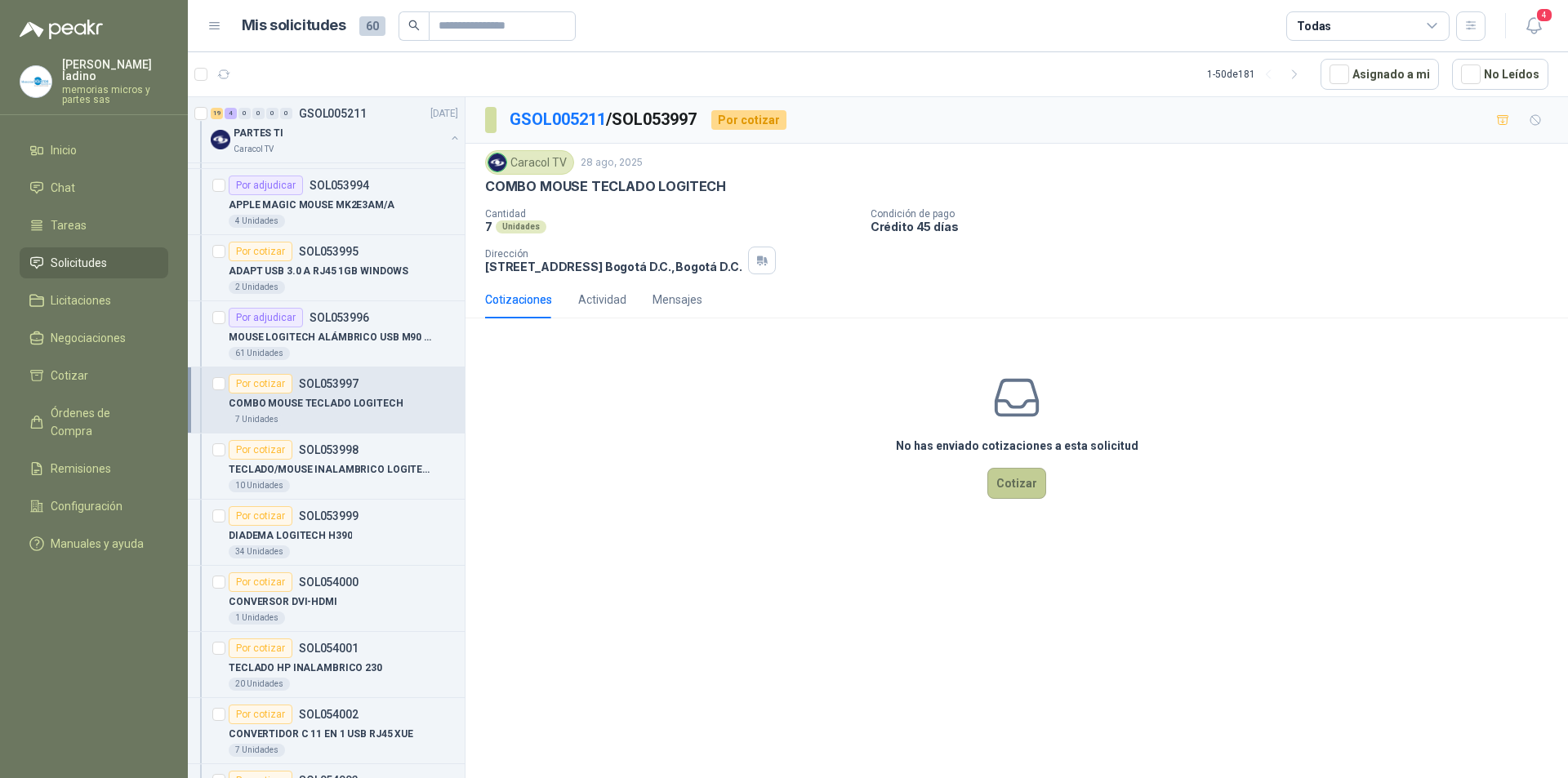
click at [1011, 478] on button "Cotizar" at bounding box center [1017, 483] width 59 height 31
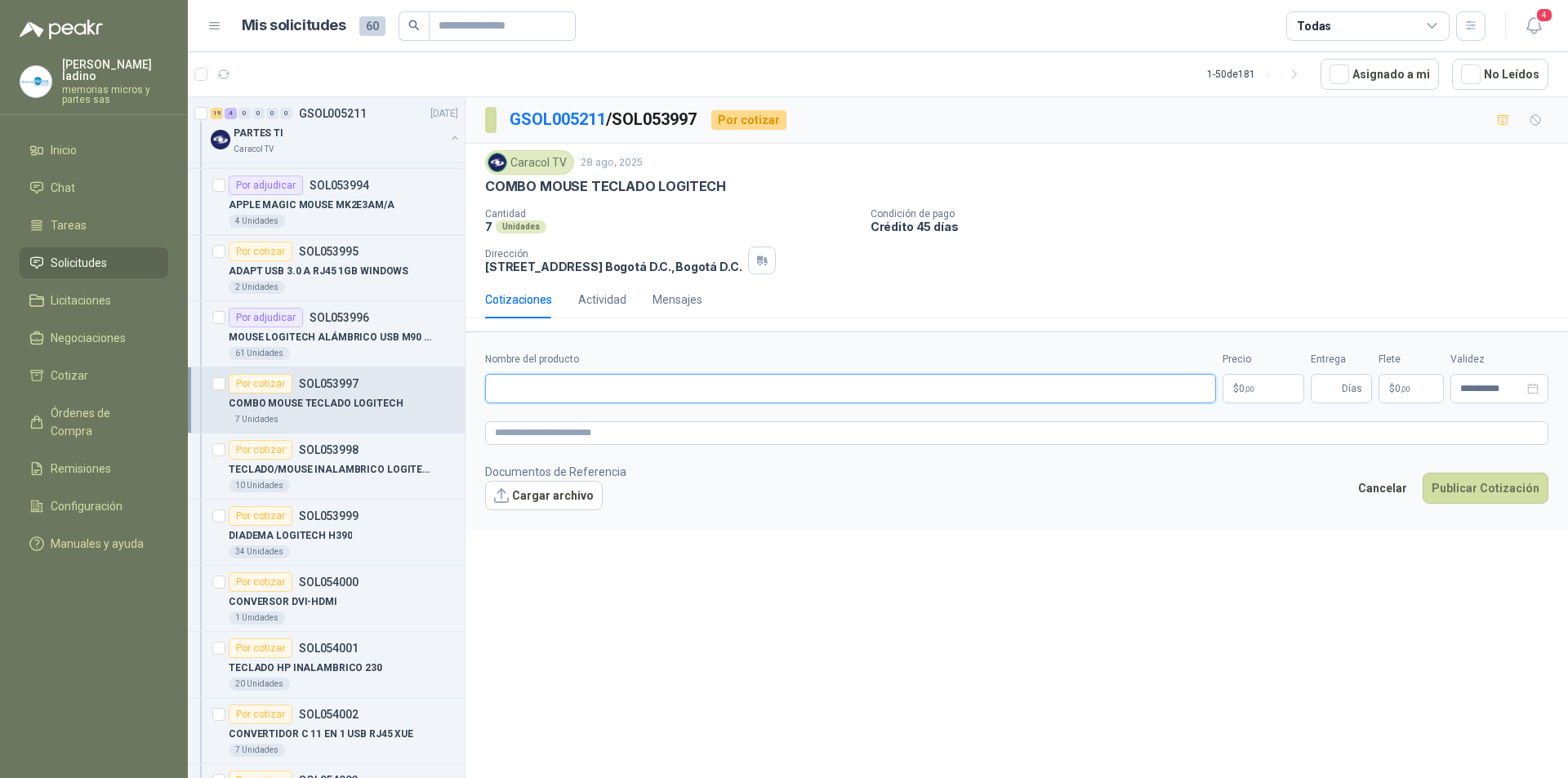
click at [585, 392] on input "Nombre del producto" at bounding box center [850, 389] width 731 height 30
type input "**********"
click at [1254, 383] on span "0 ,00" at bounding box center [1247, 389] width 15 height 10
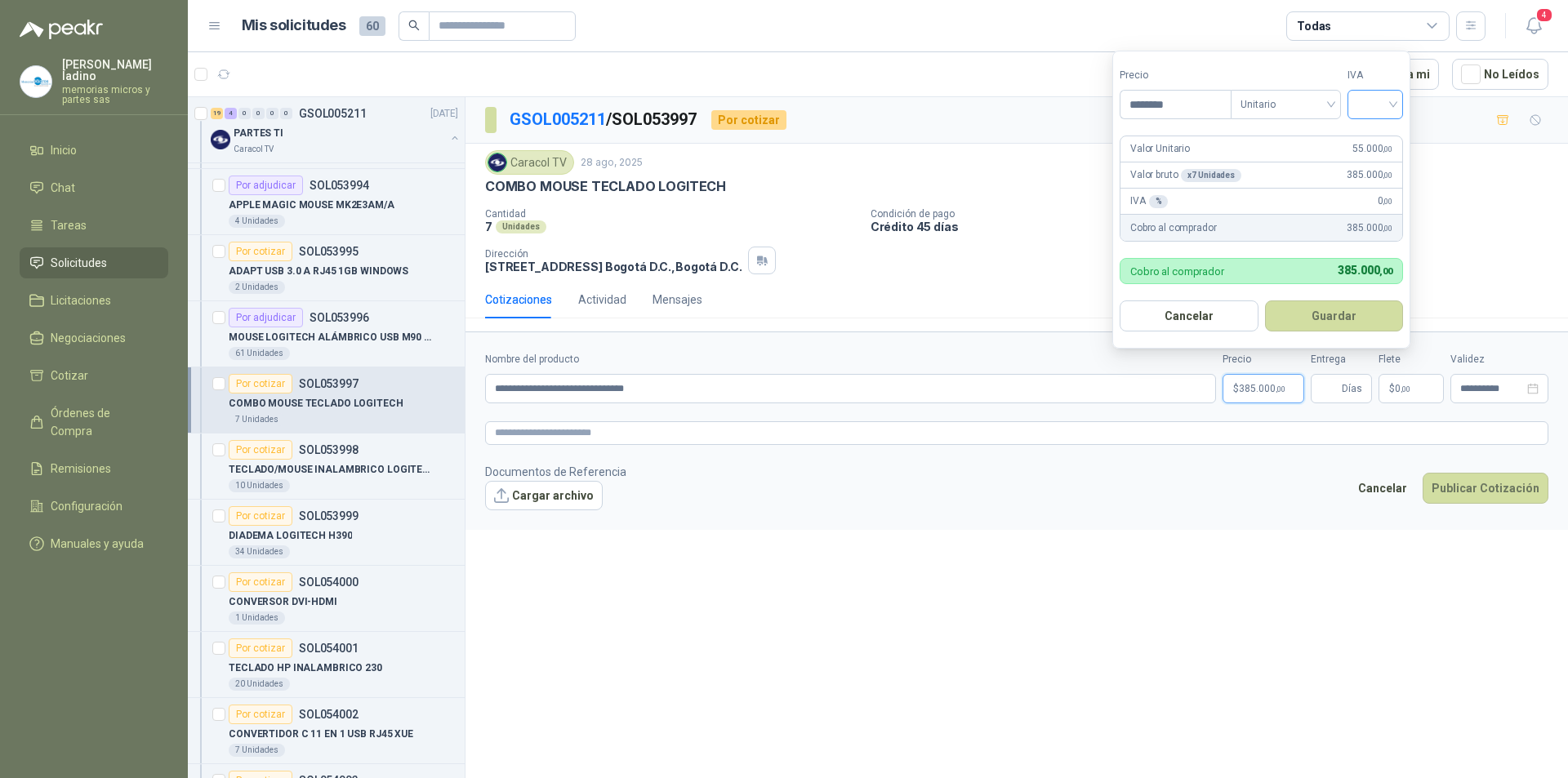
type input "********"
click at [1377, 109] on input "search" at bounding box center [1375, 102] width 36 height 25
click at [1377, 133] on div "19%" at bounding box center [1379, 137] width 30 height 18
click at [1363, 308] on button "Guardar" at bounding box center [1336, 316] width 141 height 31
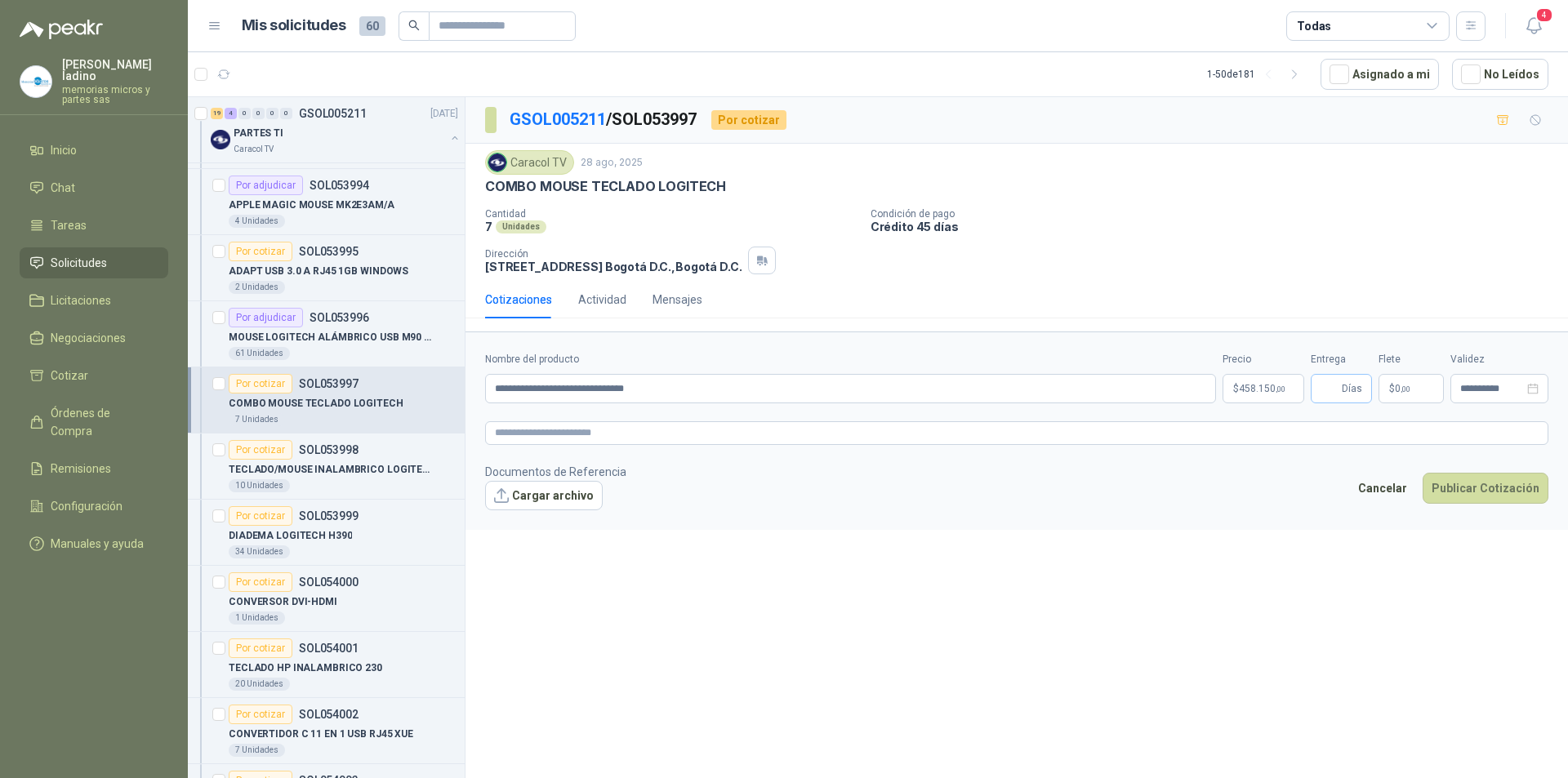
click at [1340, 395] on span "Días" at bounding box center [1341, 389] width 61 height 30
click at [1331, 383] on input "Entrega" at bounding box center [1329, 389] width 18 height 28
type input "*"
click at [1462, 488] on button "Publicar Cotización" at bounding box center [1486, 488] width 126 height 31
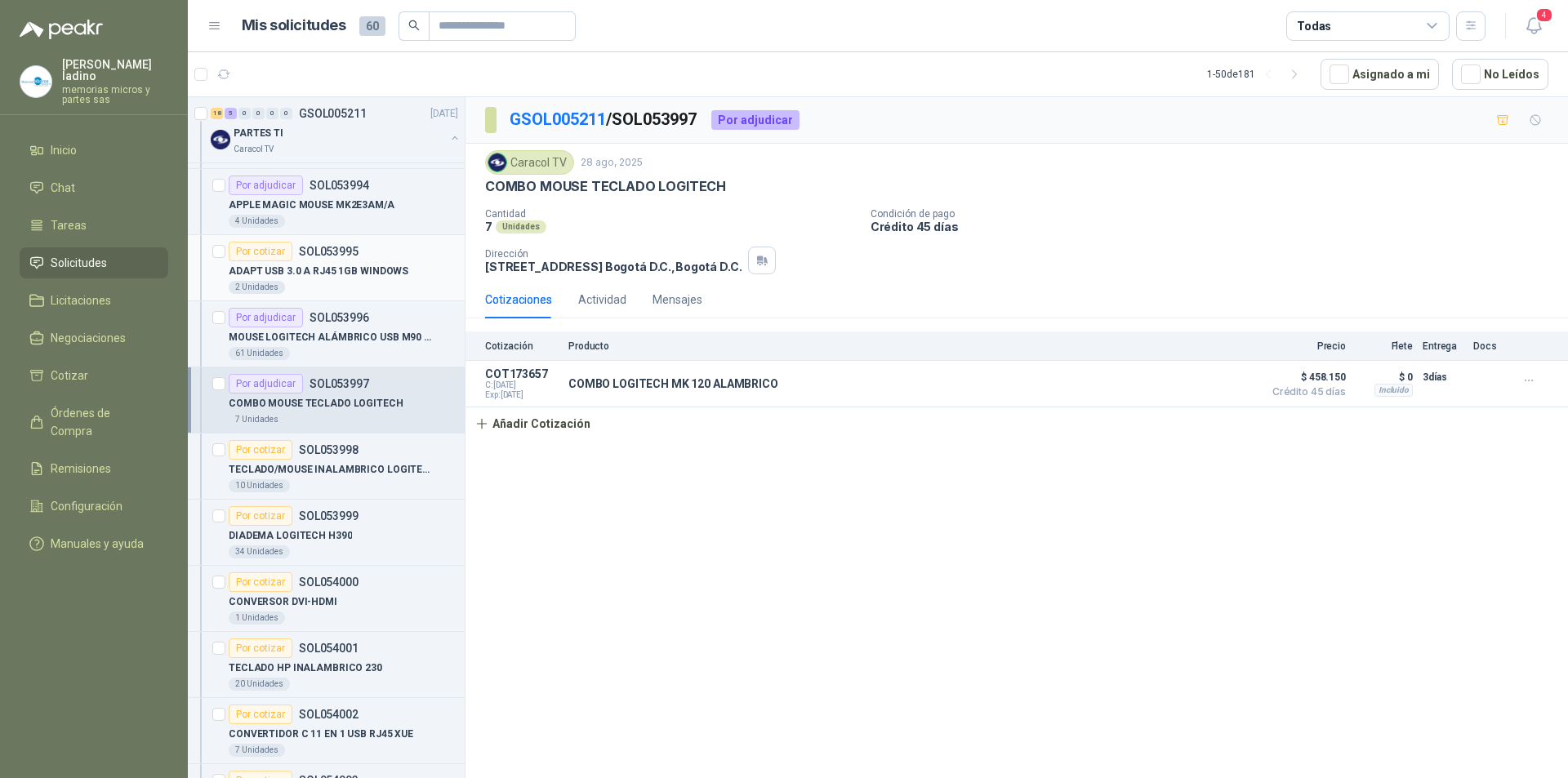
click at [285, 250] on div "Por cotizar" at bounding box center [260, 251] width 64 height 20
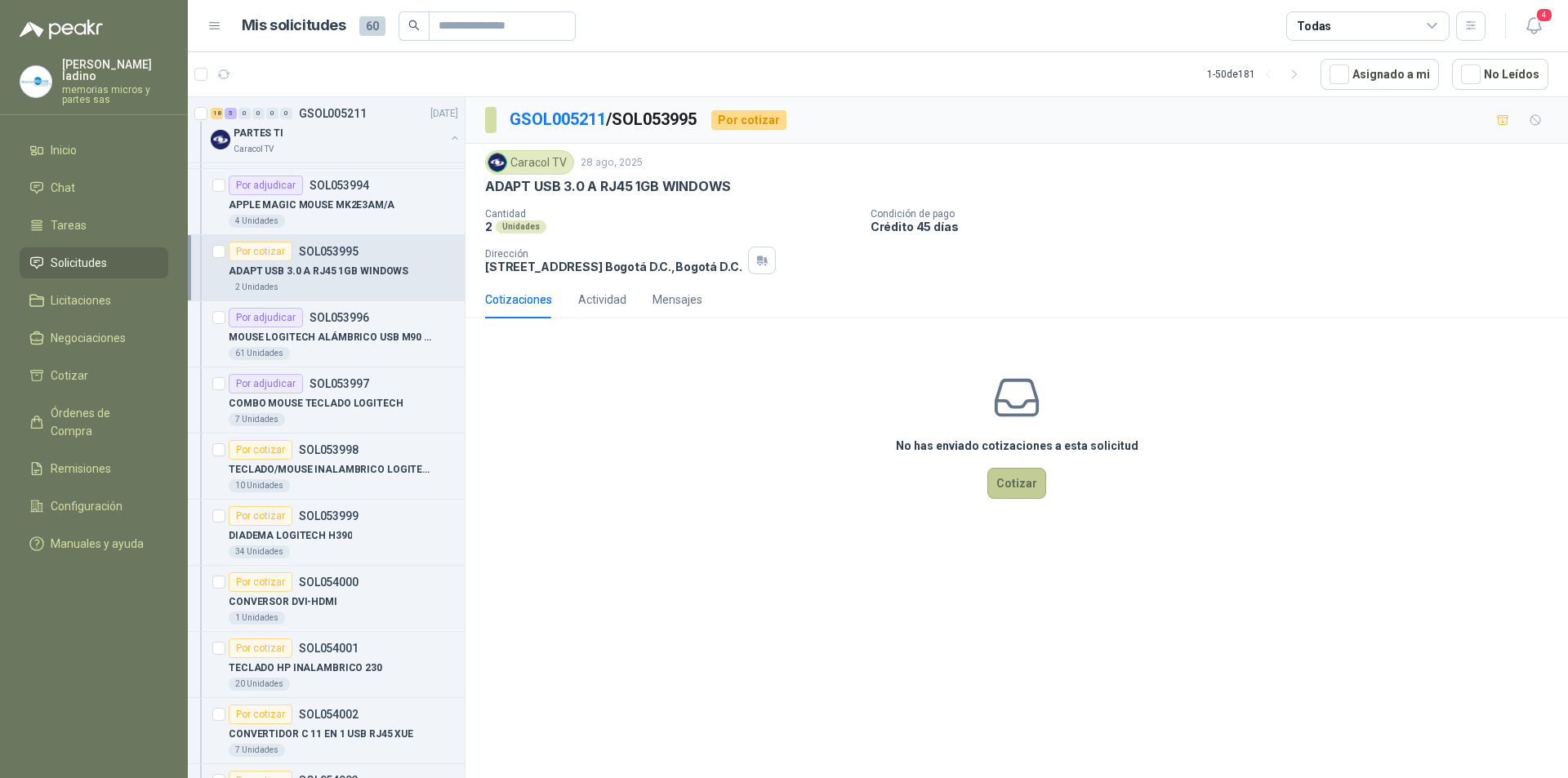
click at [1032, 483] on button "Cotizar" at bounding box center [1017, 483] width 59 height 31
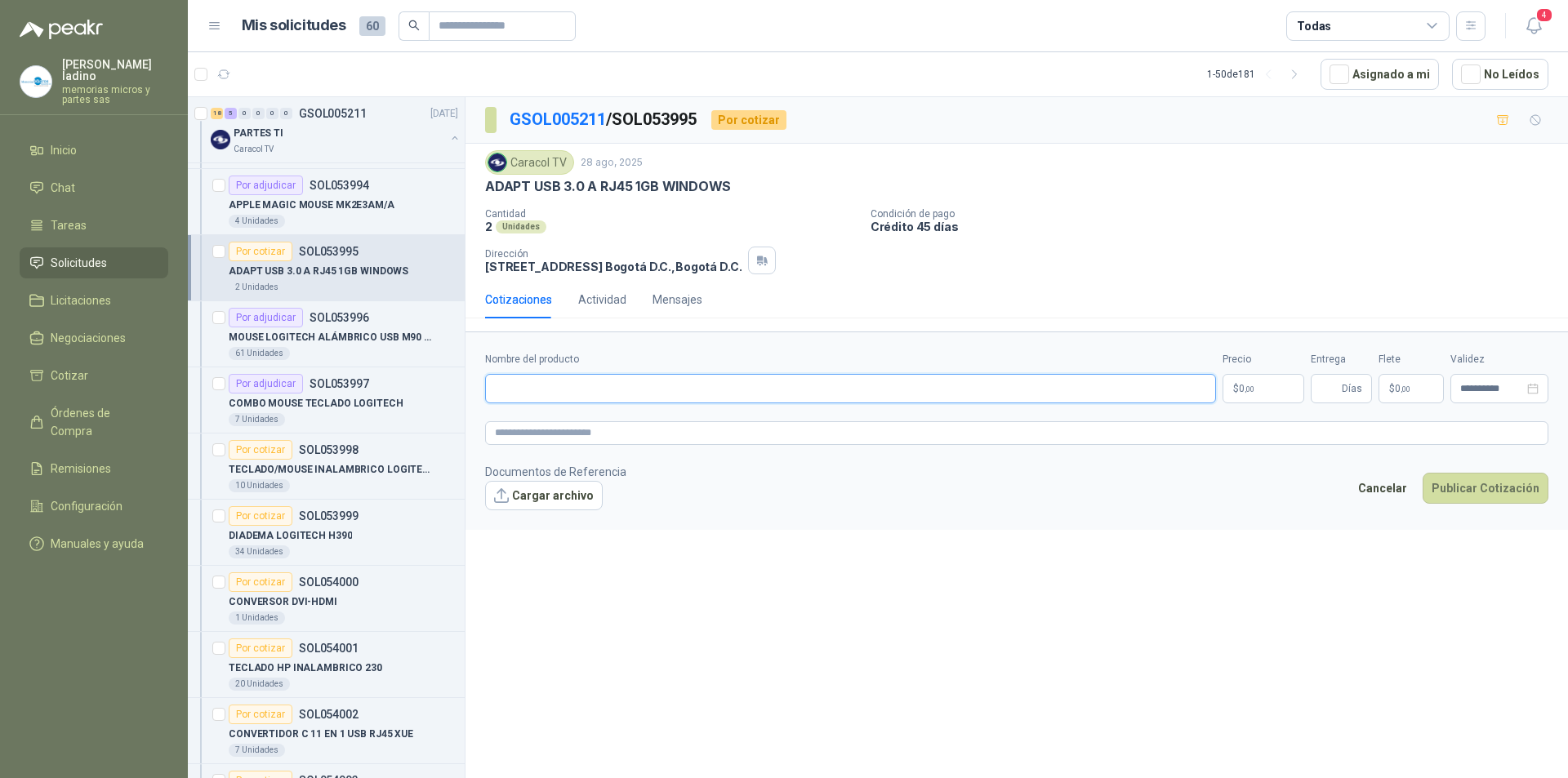
paste input "**********"
type input "**********"
click at [1260, 391] on p "$ 0 ,00" at bounding box center [1264, 389] width 82 height 30
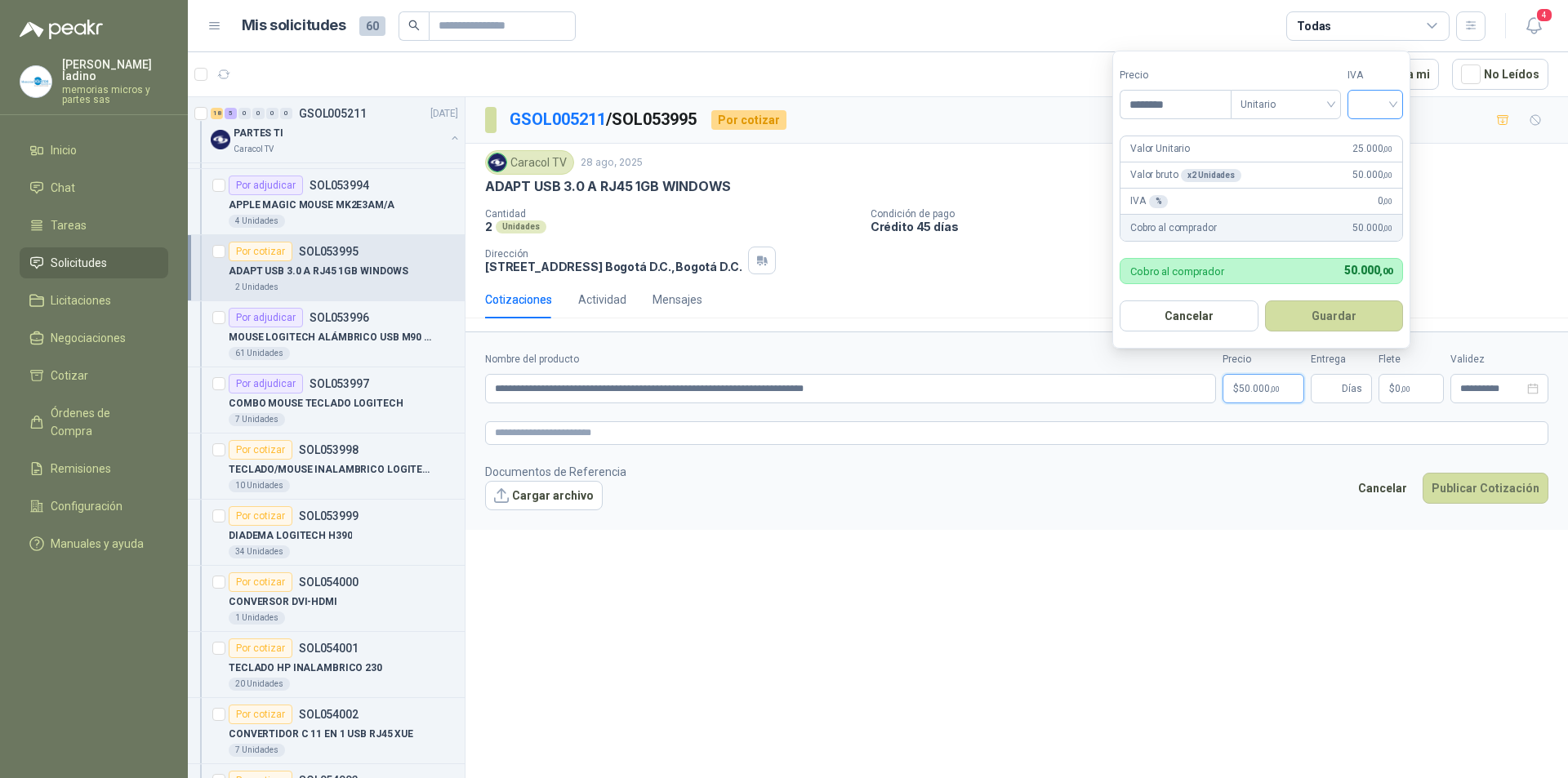
type input "********"
click at [1386, 106] on input "search" at bounding box center [1375, 102] width 36 height 25
click at [1379, 139] on div "19%" at bounding box center [1379, 137] width 30 height 18
click at [1352, 313] on button "Guardar" at bounding box center [1336, 316] width 141 height 31
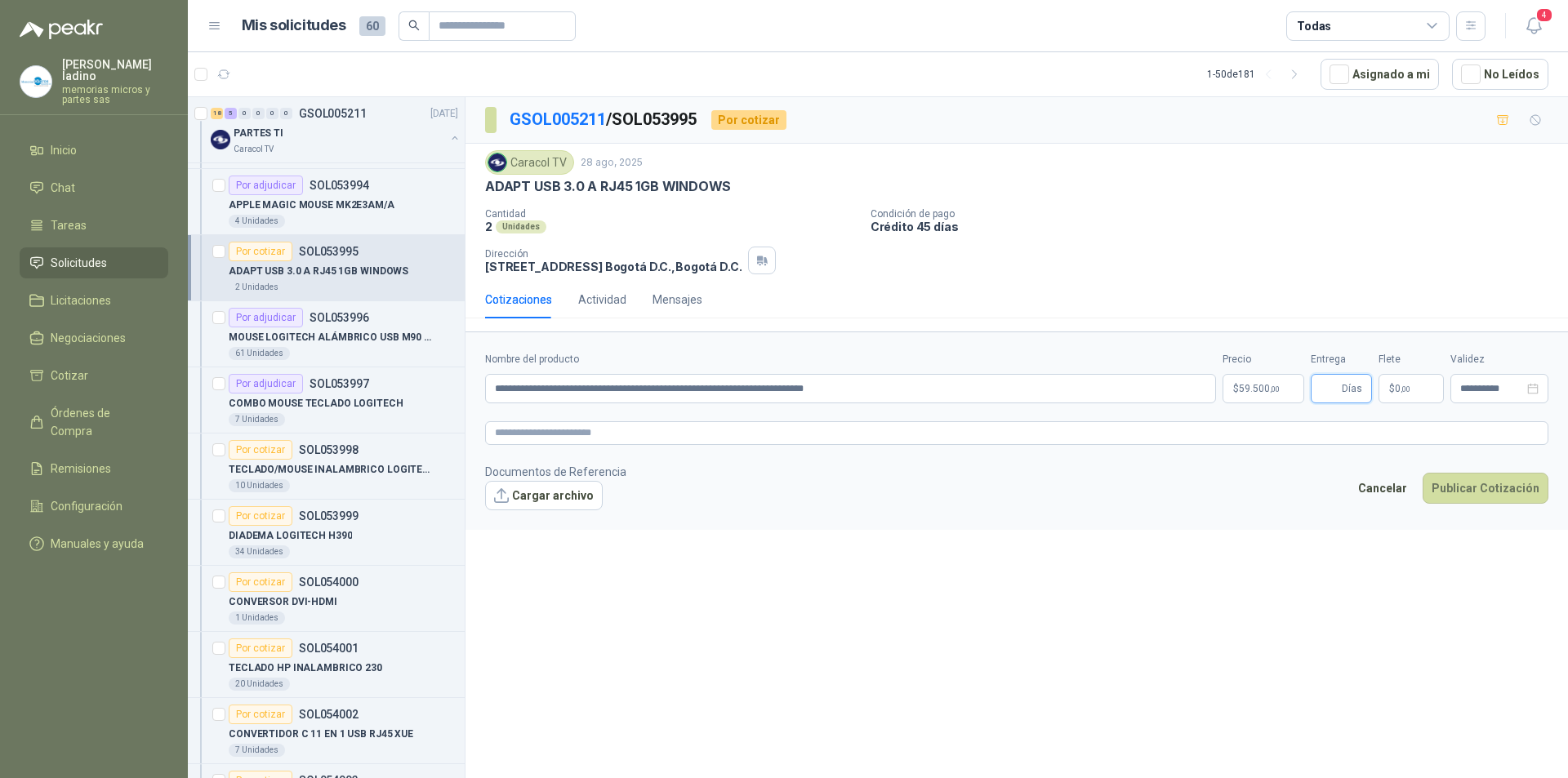
click at [1339, 390] on input "Entrega" at bounding box center [1329, 389] width 18 height 28
type input "*"
click at [1479, 486] on button "Publicar Cotización" at bounding box center [1486, 488] width 126 height 31
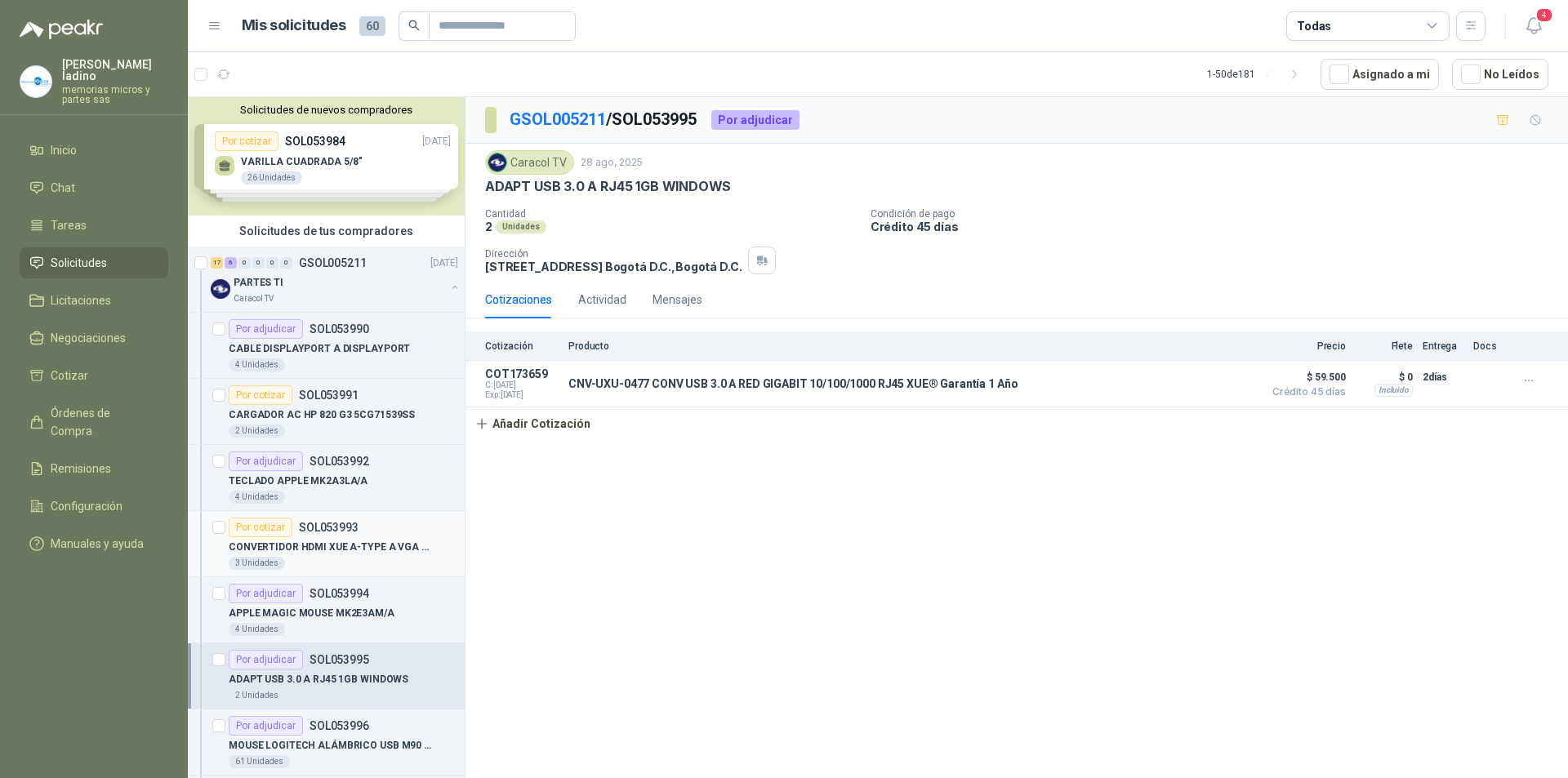
click at [281, 531] on div "Por cotizar" at bounding box center [260, 527] width 64 height 20
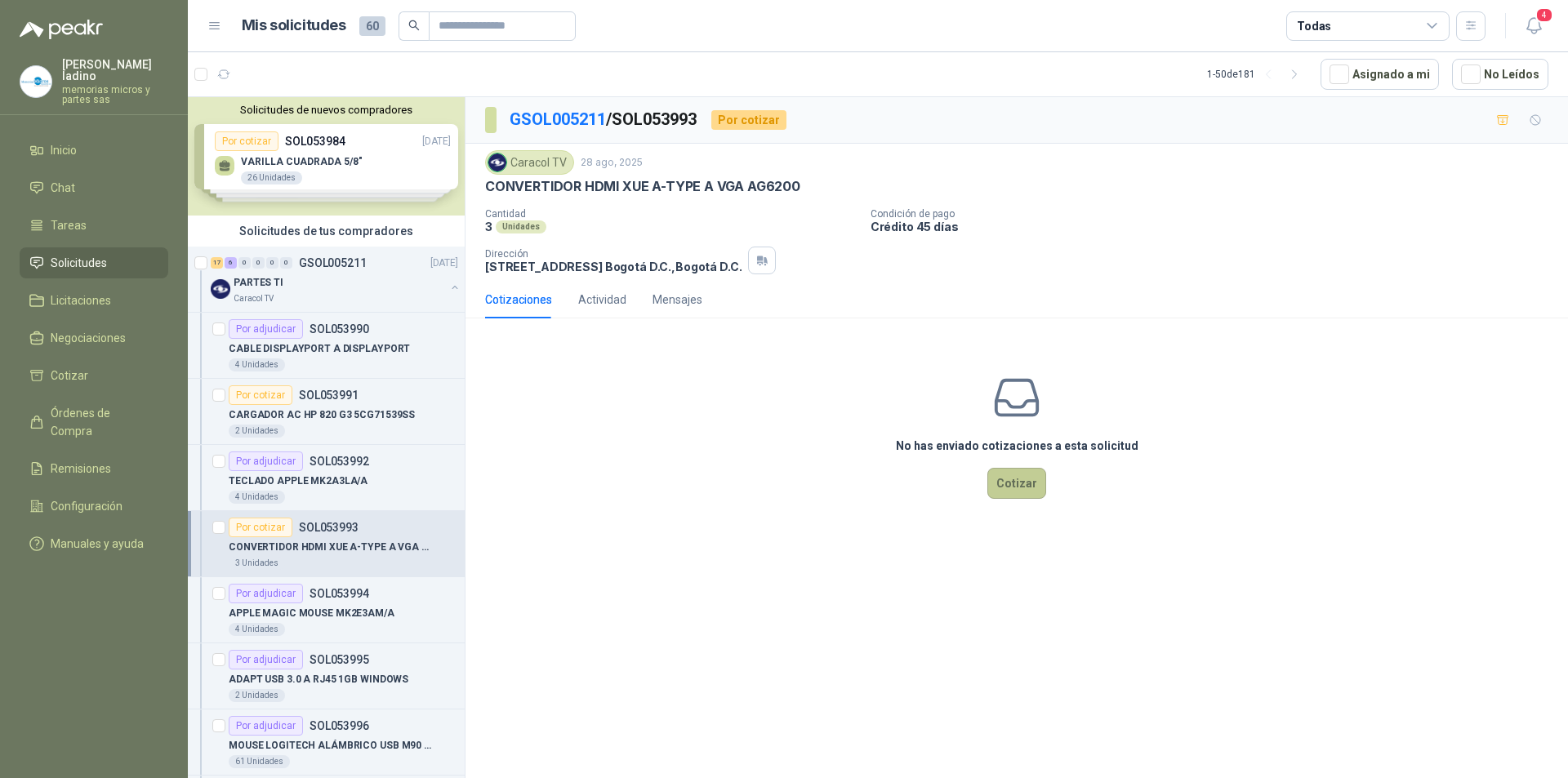
click at [1018, 475] on button "Cotizar" at bounding box center [1017, 483] width 59 height 31
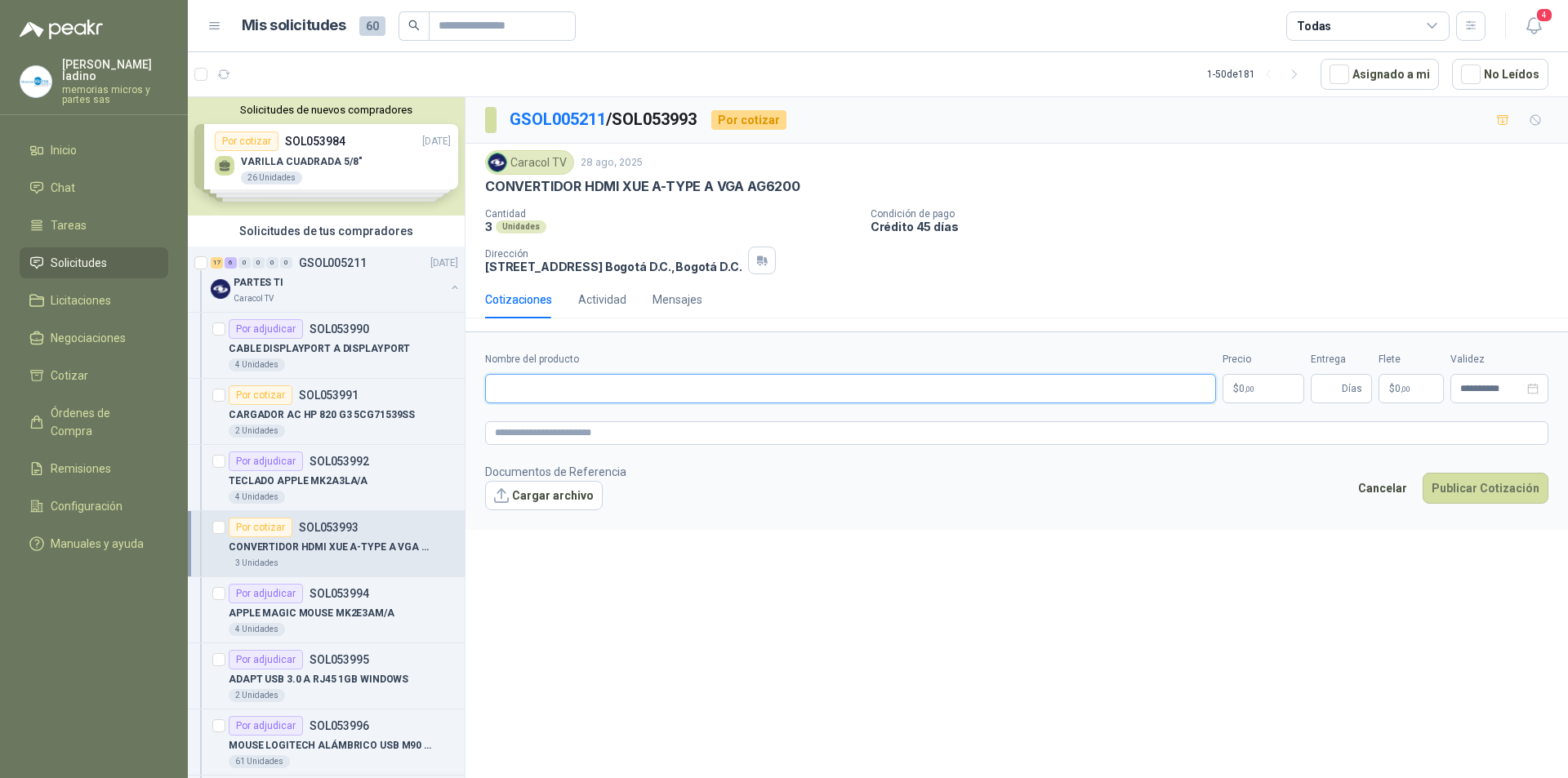
click at [522, 388] on input "Nombre del producto" at bounding box center [850, 389] width 731 height 30
paste input "**********"
type input "**********"
click at [1279, 390] on p "$ 0 ,00" at bounding box center [1264, 389] width 82 height 30
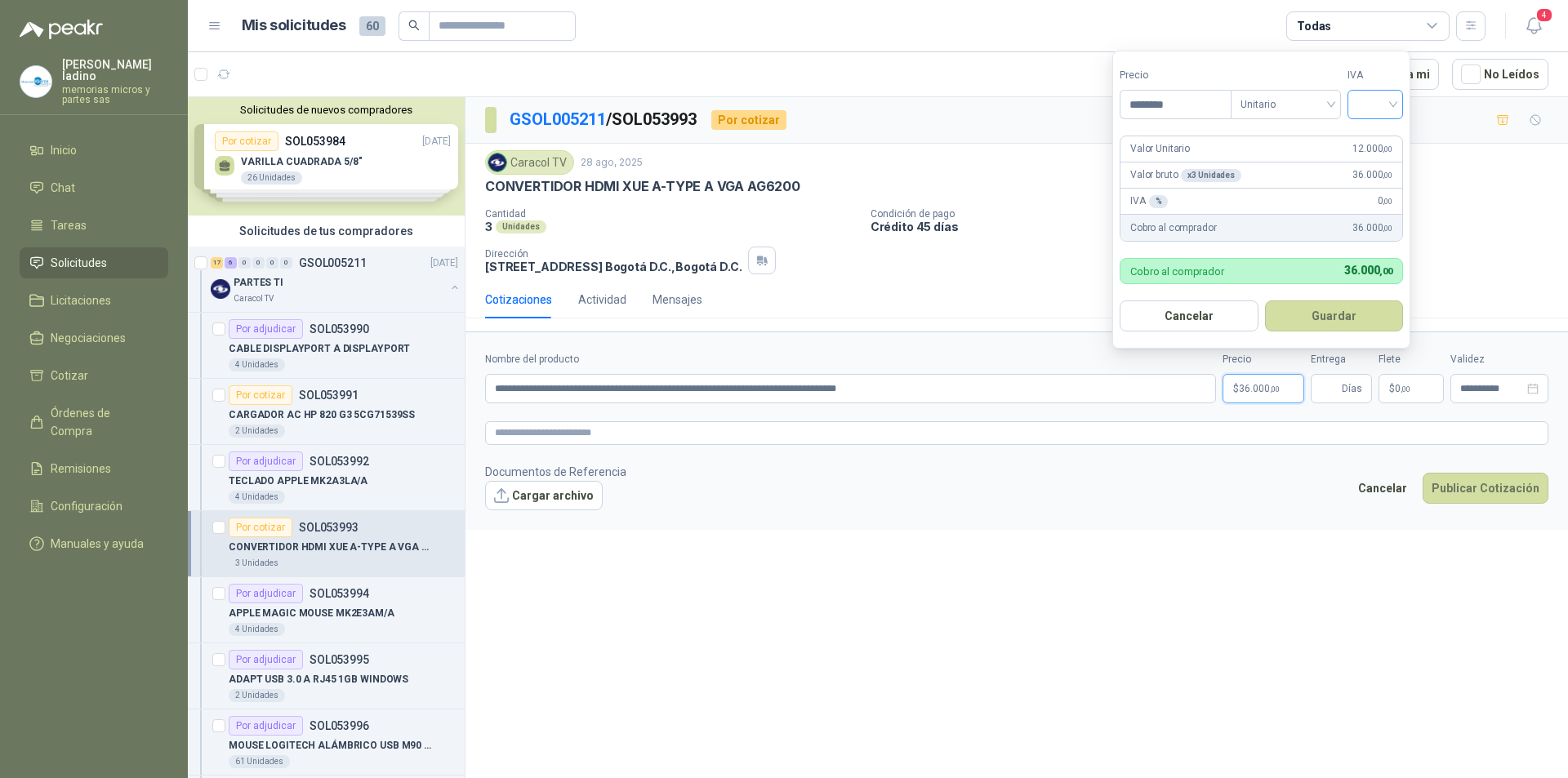
type input "********"
click at [1372, 108] on input "search" at bounding box center [1375, 102] width 36 height 25
click at [1367, 138] on div "19%" at bounding box center [1379, 137] width 30 height 18
click at [1309, 324] on button "Guardar" at bounding box center [1336, 316] width 141 height 31
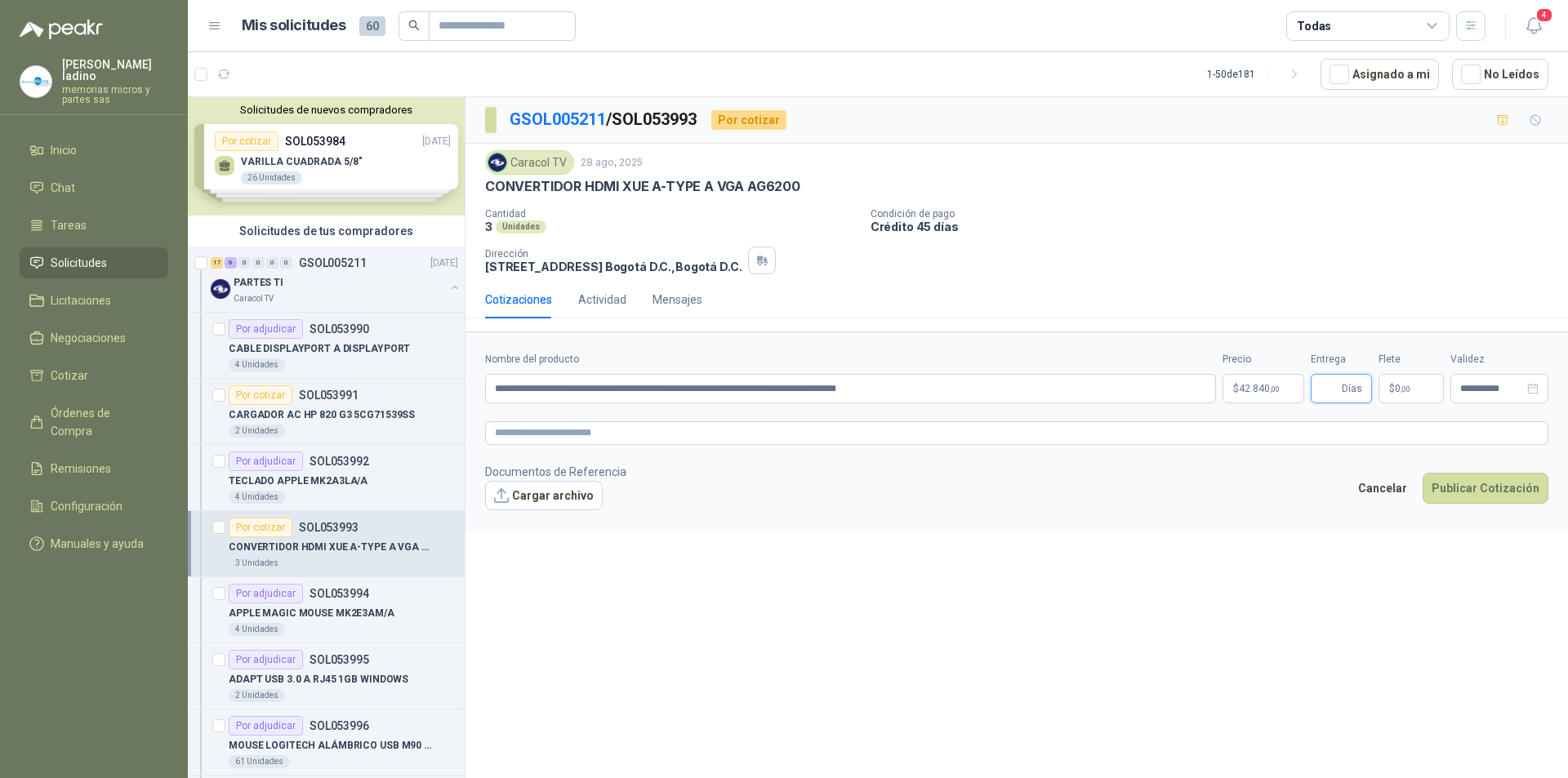
click at [1334, 395] on input "Entrega" at bounding box center [1329, 389] width 18 height 28
type input "*"
click at [1467, 492] on button "Publicar Cotización" at bounding box center [1486, 488] width 126 height 31
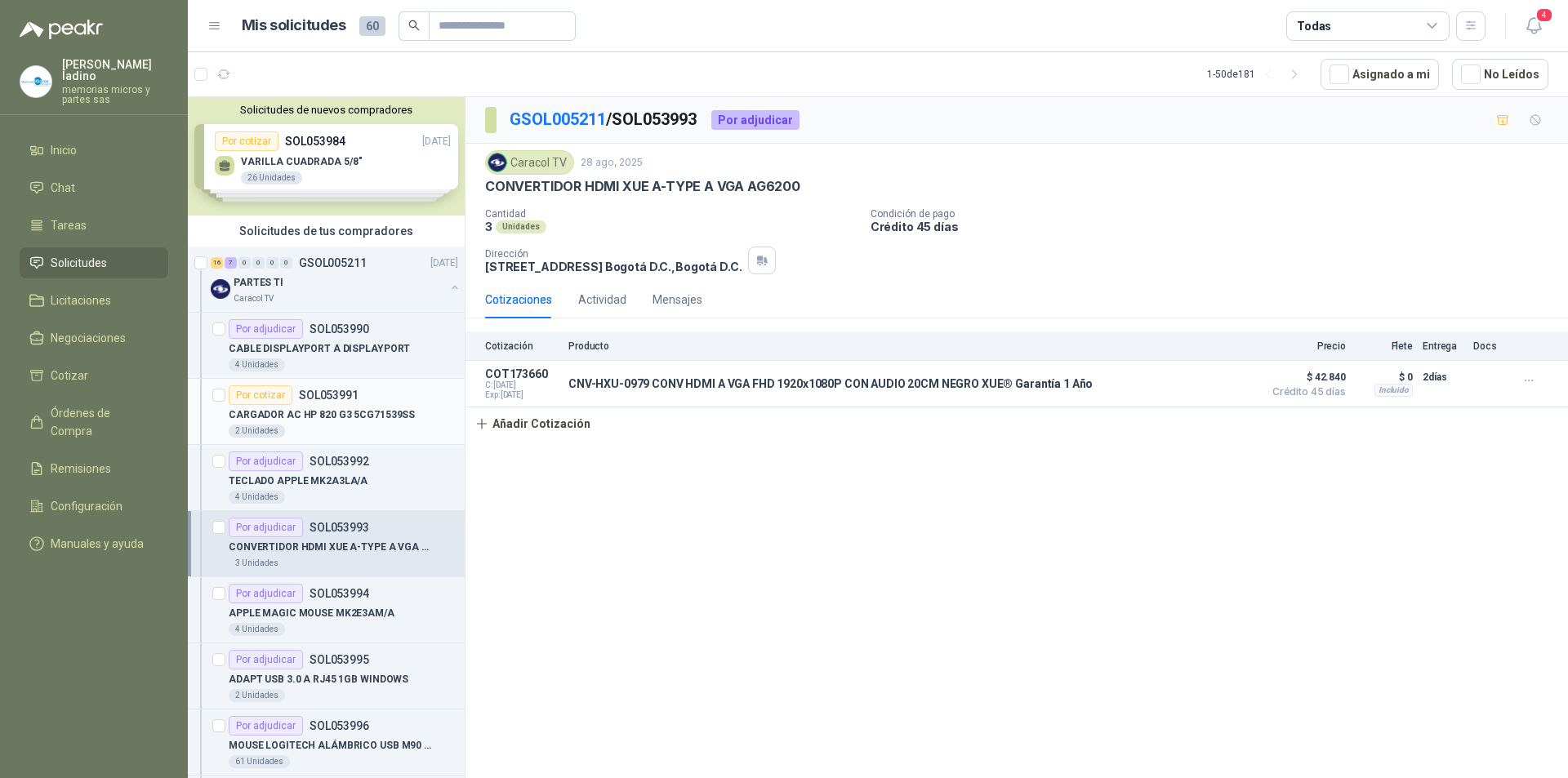
click at [274, 393] on div "Por cotizar" at bounding box center [260, 395] width 64 height 20
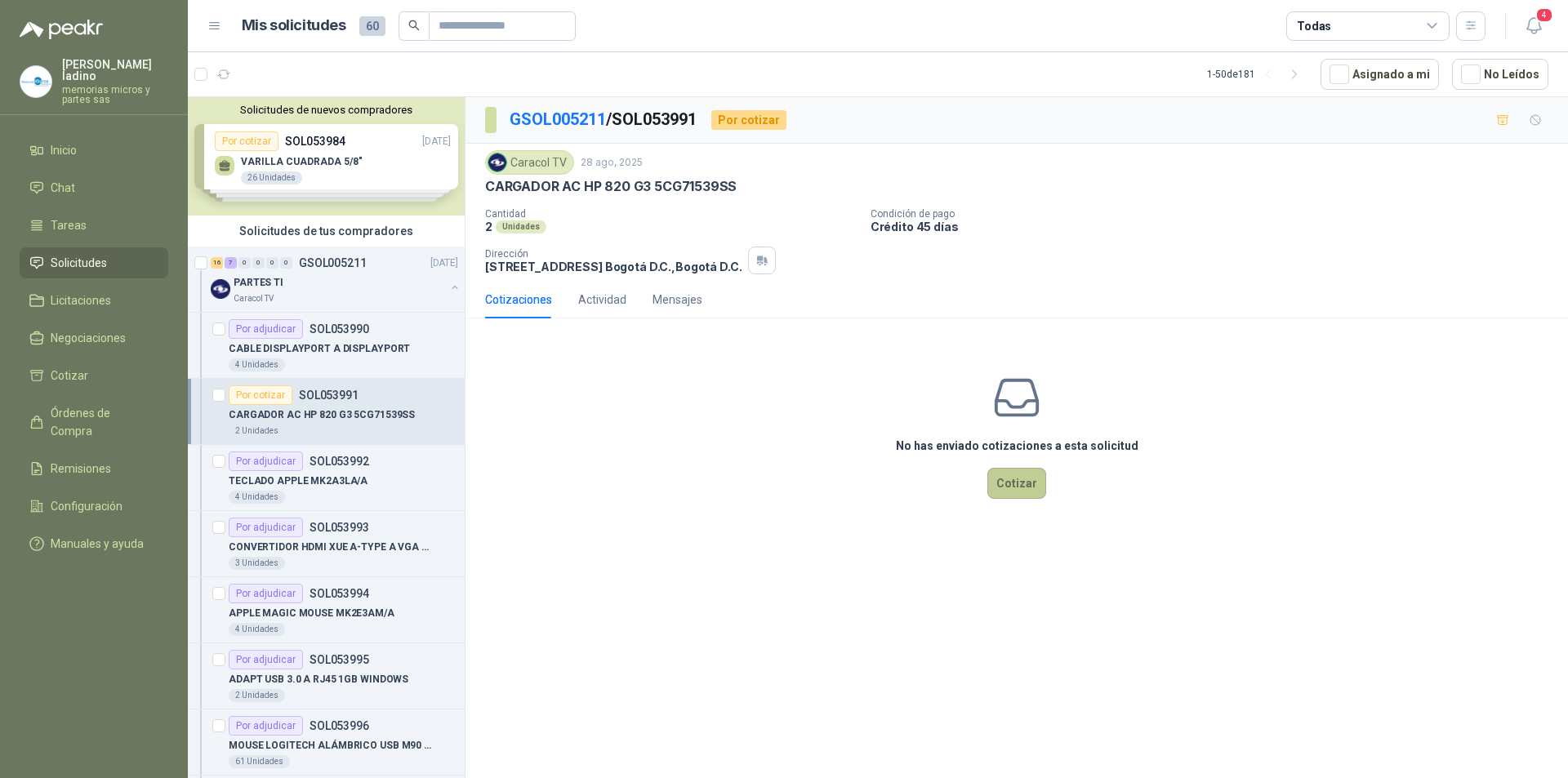
click at [1012, 489] on button "Cotizar" at bounding box center [1017, 483] width 59 height 31
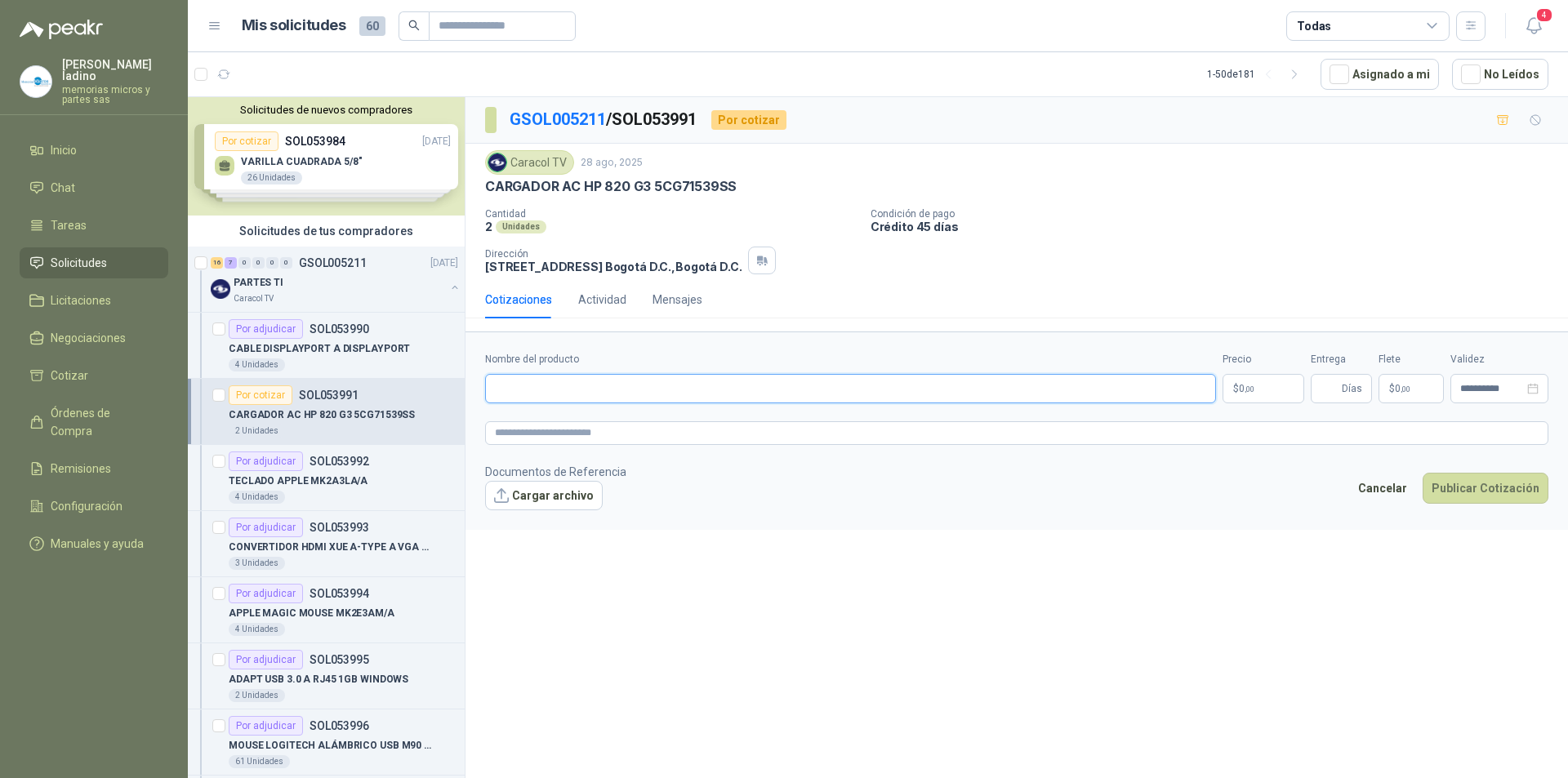
click at [539, 383] on input "Nombre del producto" at bounding box center [850, 389] width 731 height 30
paste input "**********"
type input "**********"
click at [1265, 383] on p "$ 0 ,00" at bounding box center [1264, 389] width 82 height 30
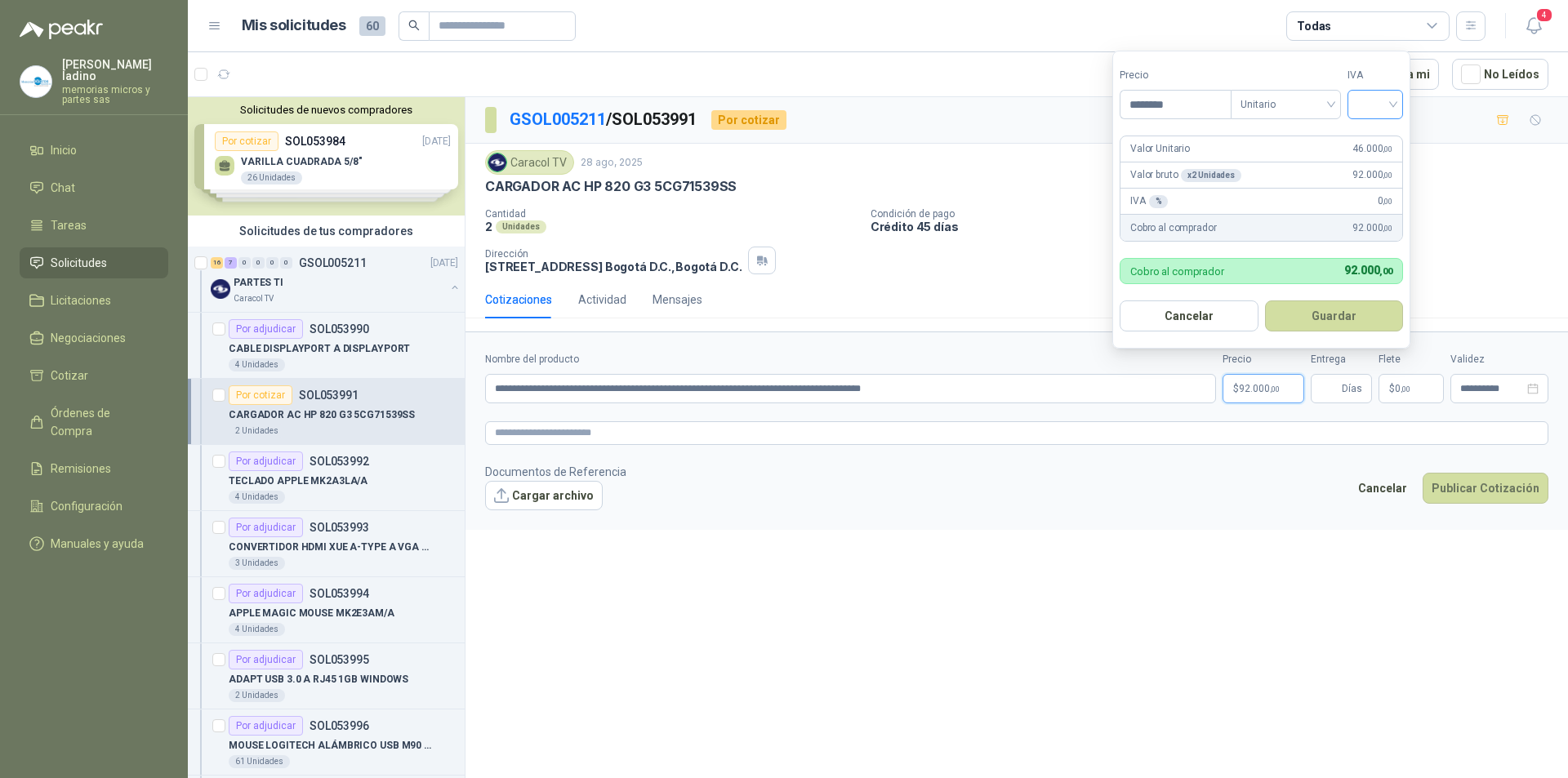
type input "********"
click at [1369, 101] on input "search" at bounding box center [1375, 102] width 36 height 25
click at [1371, 138] on div "19%" at bounding box center [1379, 137] width 30 height 18
click at [1345, 314] on button "Guardar" at bounding box center [1336, 316] width 141 height 31
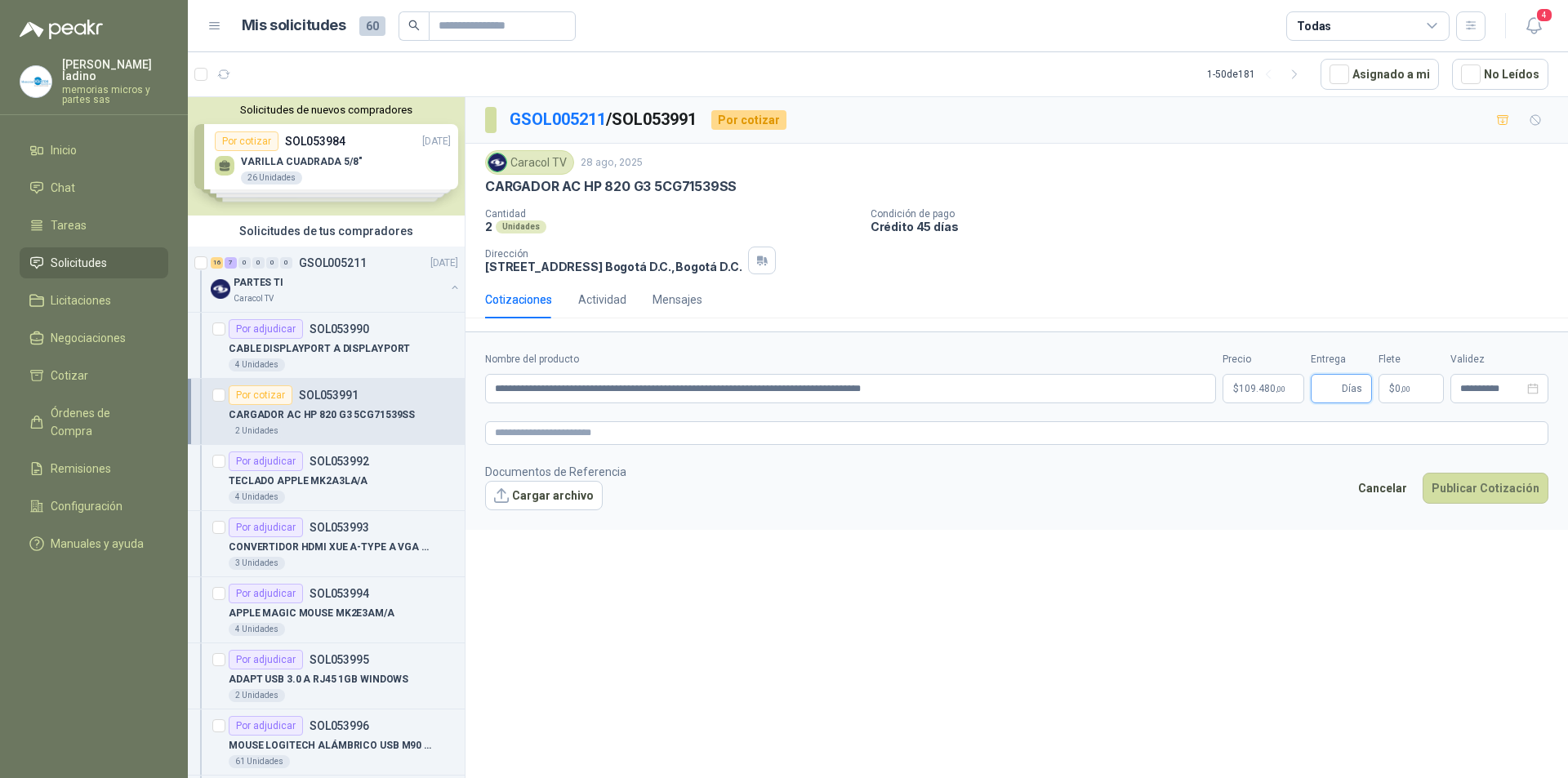
click at [1339, 391] on input "Entrega" at bounding box center [1329, 389] width 18 height 28
type input "*"
click at [1467, 486] on button "Publicar Cotización" at bounding box center [1486, 488] width 126 height 31
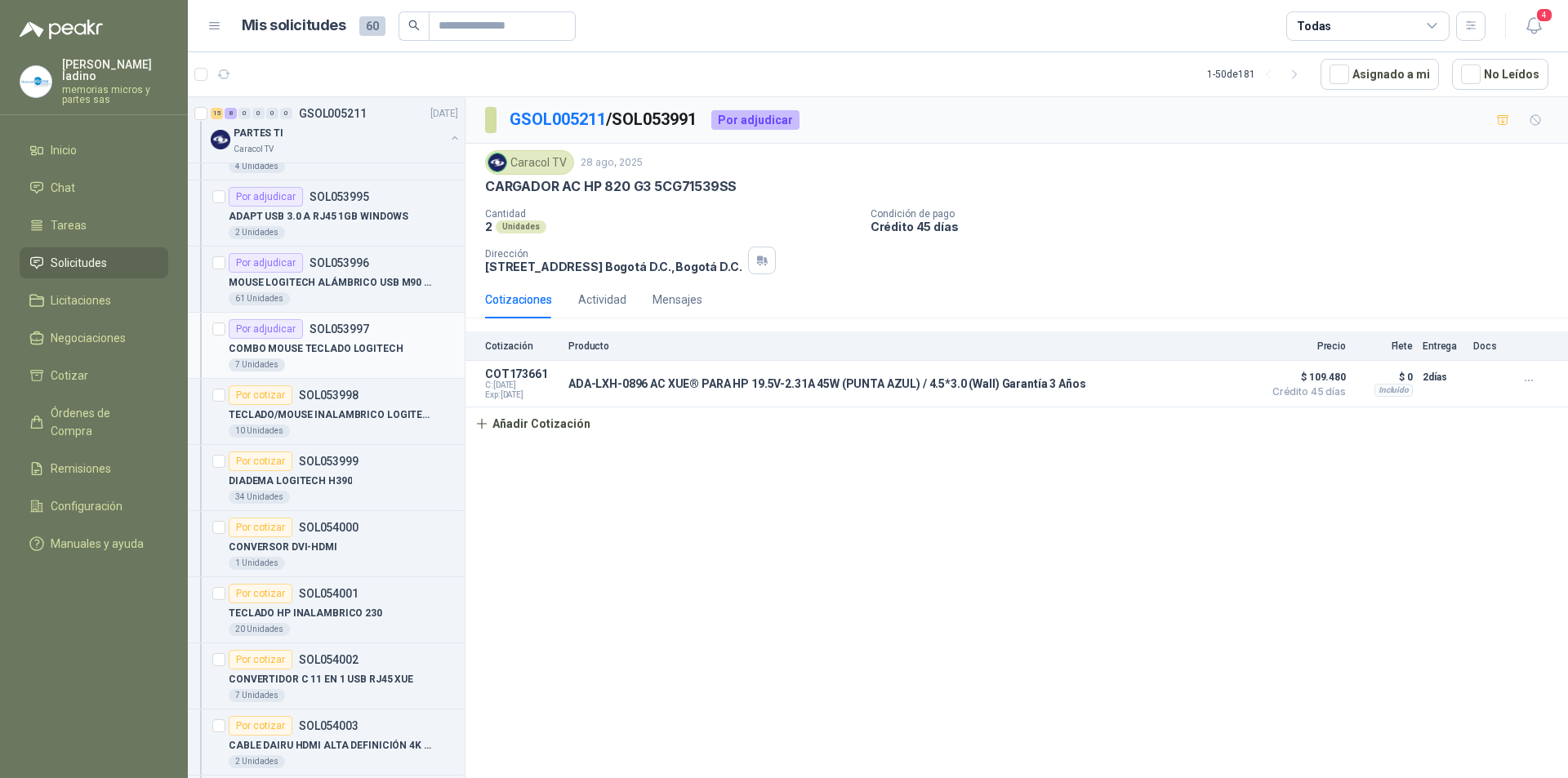
scroll to position [490, 0]
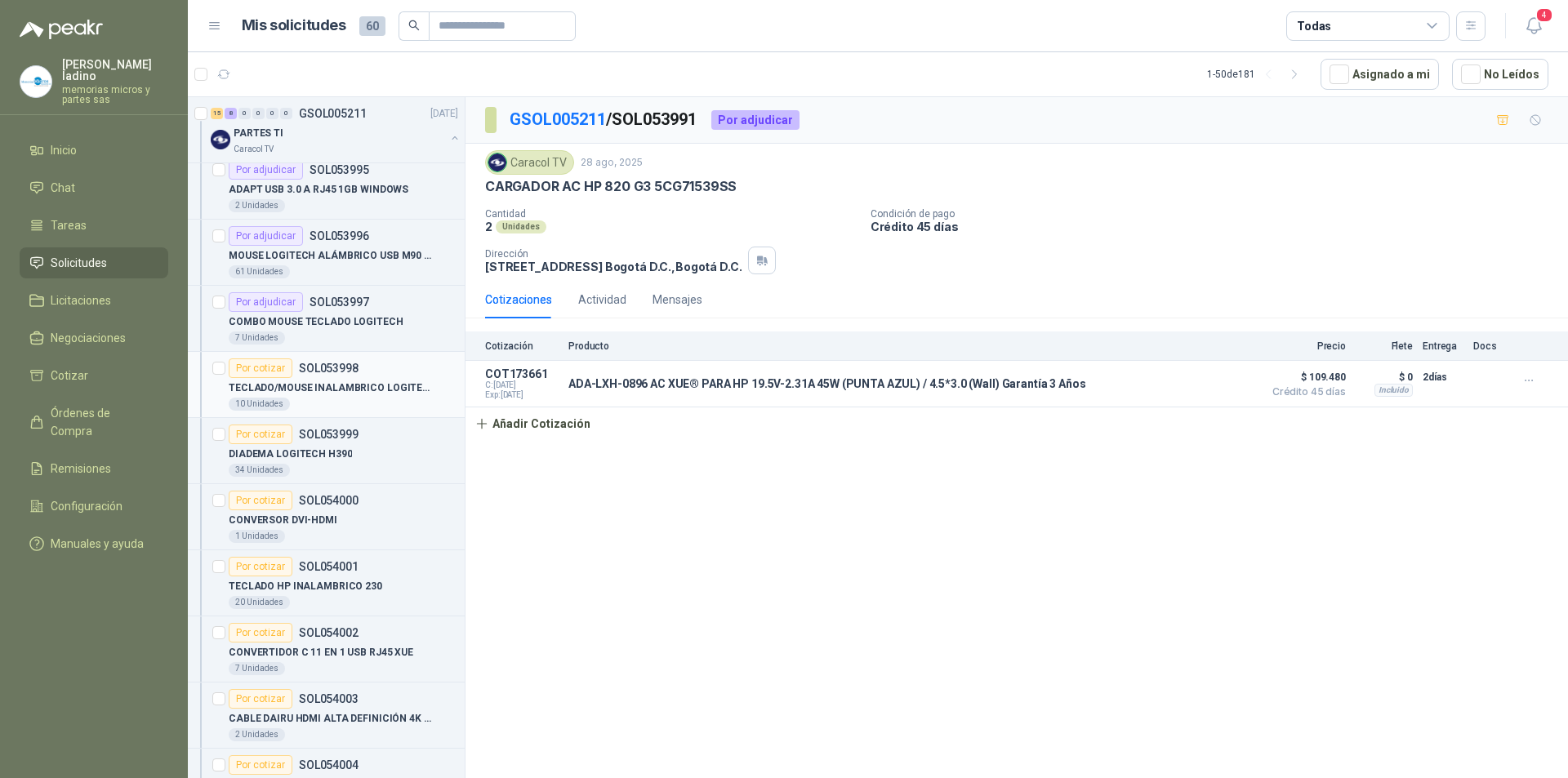
click at [262, 367] on div "Por cotizar" at bounding box center [260, 368] width 64 height 20
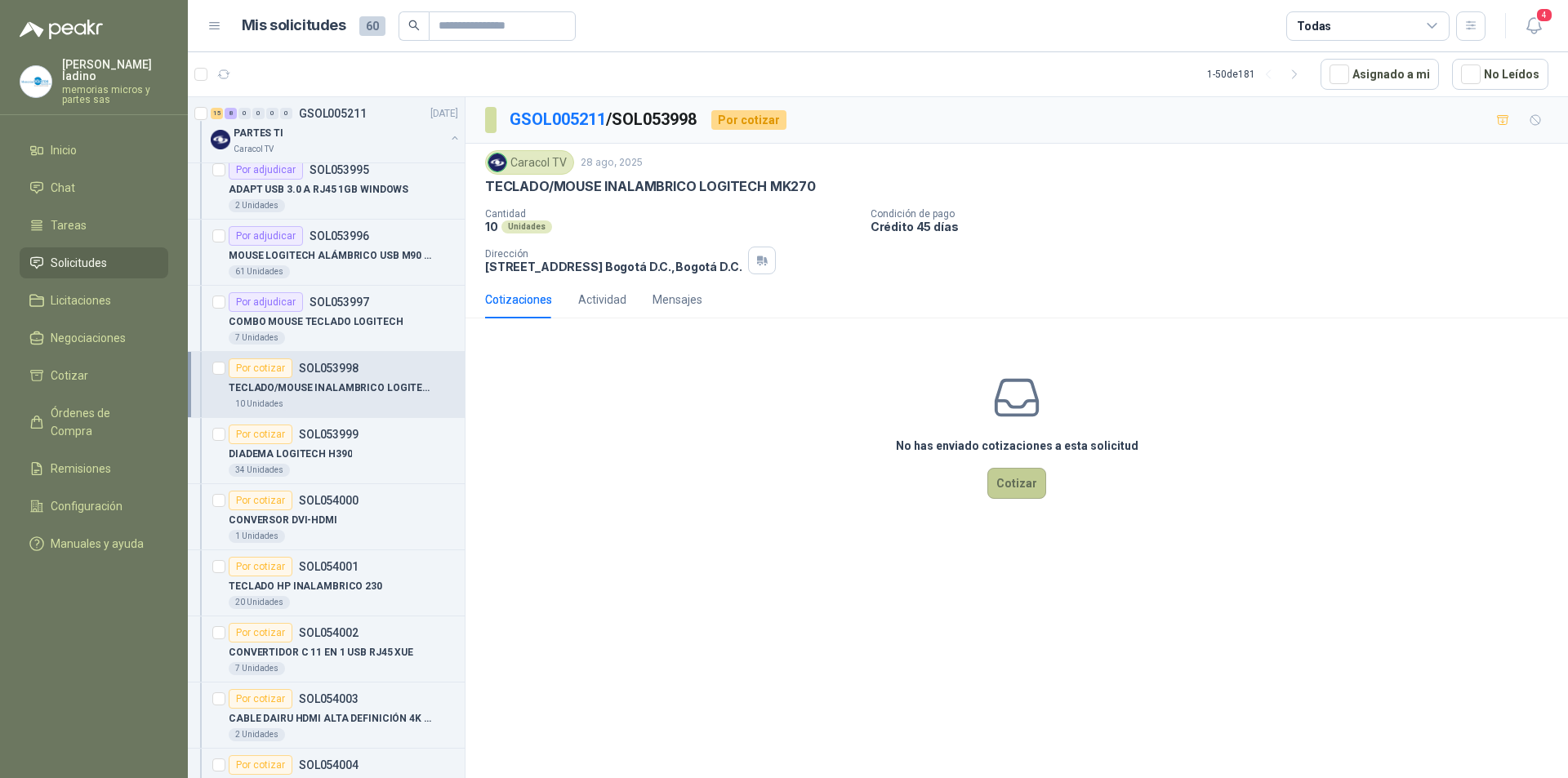
click at [1015, 482] on button "Cotizar" at bounding box center [1017, 483] width 59 height 31
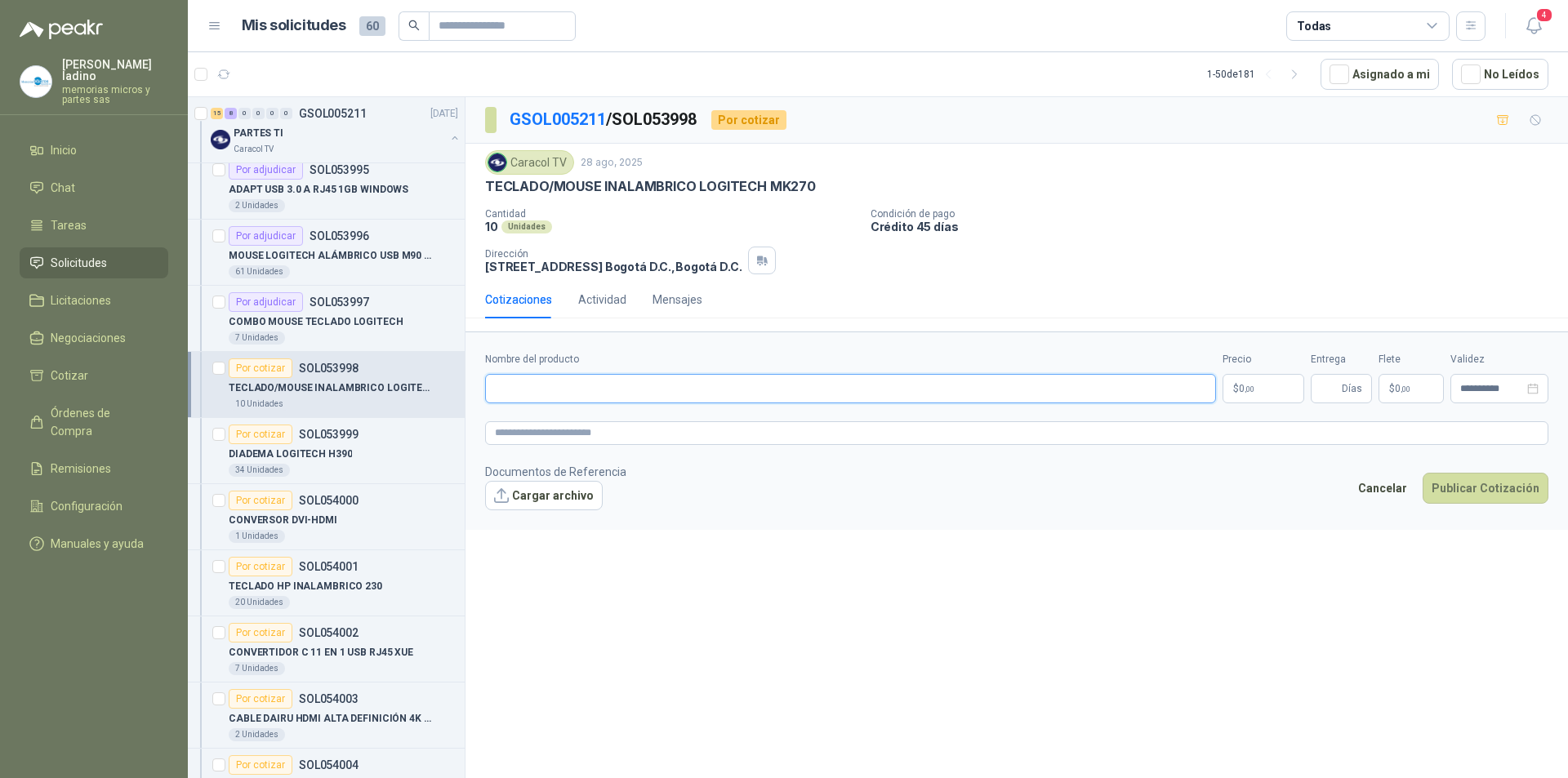
click at [600, 383] on input "Nombre del producto" at bounding box center [850, 389] width 731 height 30
drag, startPoint x: 484, startPoint y: 187, endPoint x: 826, endPoint y: 188, distance: 342.0
click at [826, 188] on div "Caracol TV 28 ago, 2025 TECLADO/MOUSE INALAMBRICO LOGITECH MK270 Cantidad 10 U…" at bounding box center [1017, 212] width 1103 height 137
copy p "TECLADO/MOUSE INALAMBRICO LOGITECH MK270"
click at [508, 393] on input "Nombre del producto" at bounding box center [850, 389] width 731 height 30
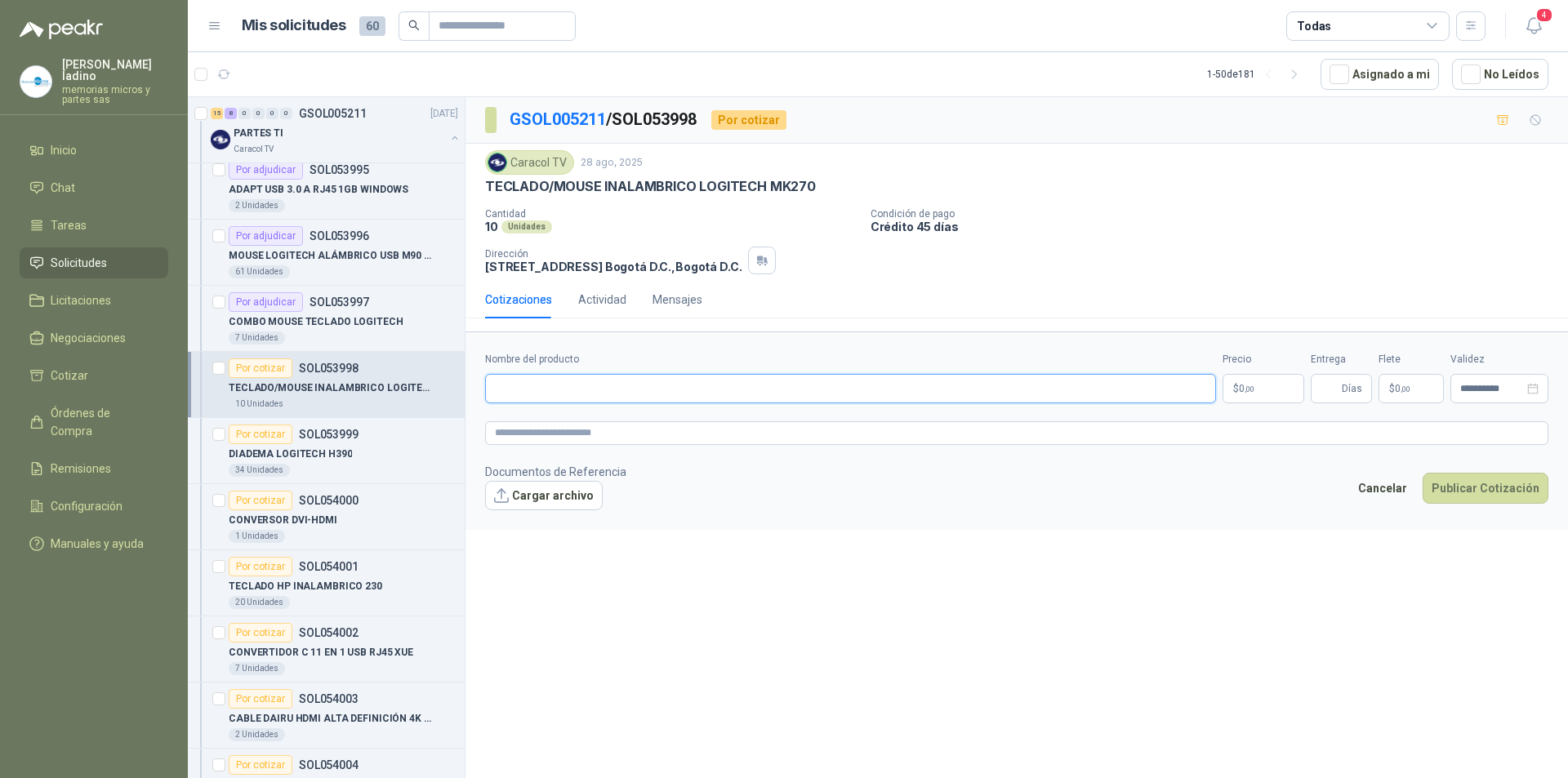
paste input "**********"
type input "**********"
click at [1247, 389] on span ",00" at bounding box center [1250, 389] width 10 height 9
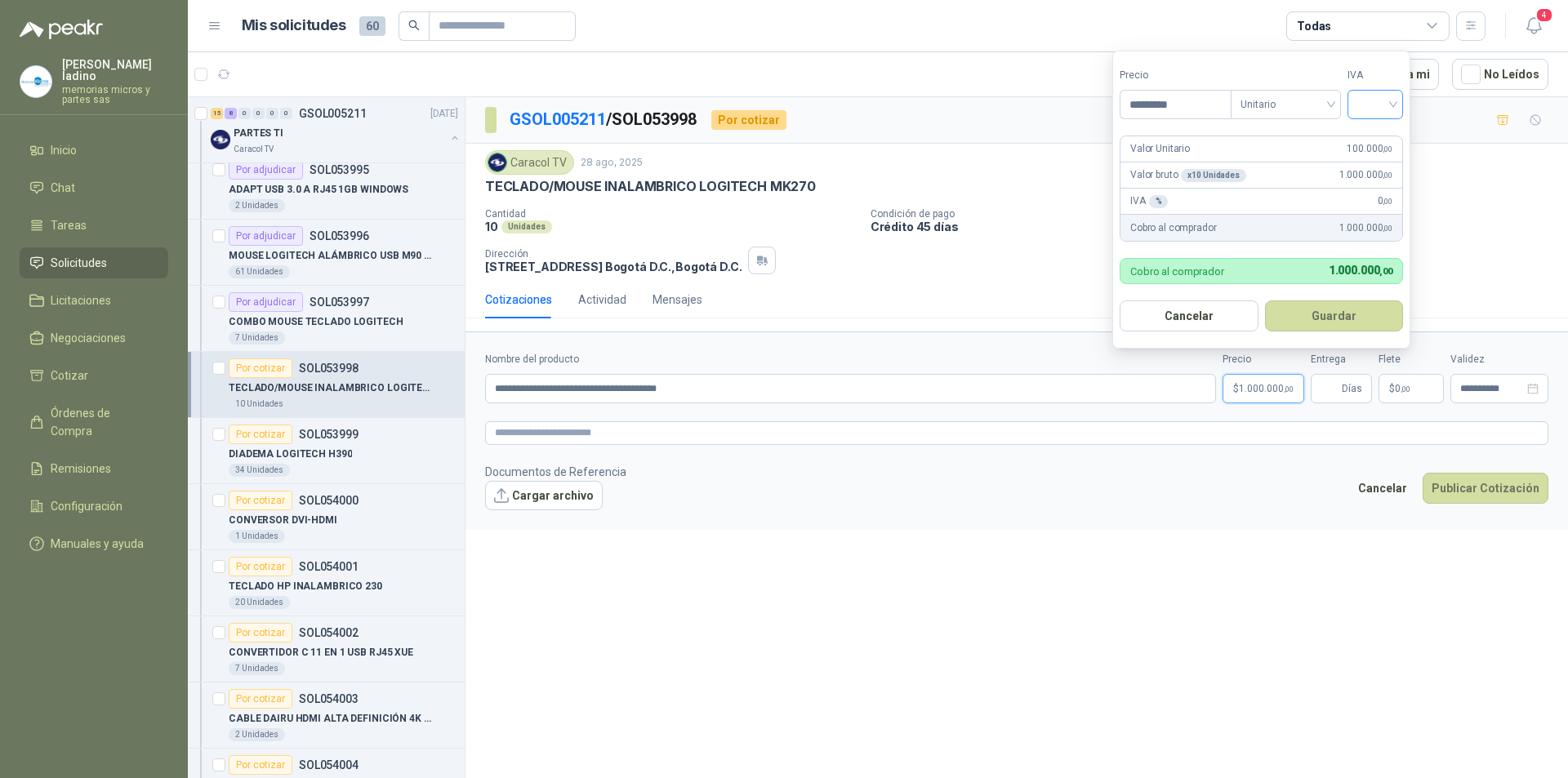
type input "*********"
click at [1377, 105] on input "search" at bounding box center [1375, 102] width 36 height 25
click at [1369, 136] on div "19%" at bounding box center [1379, 137] width 30 height 18
click at [1317, 325] on button "Guardar" at bounding box center [1336, 316] width 141 height 31
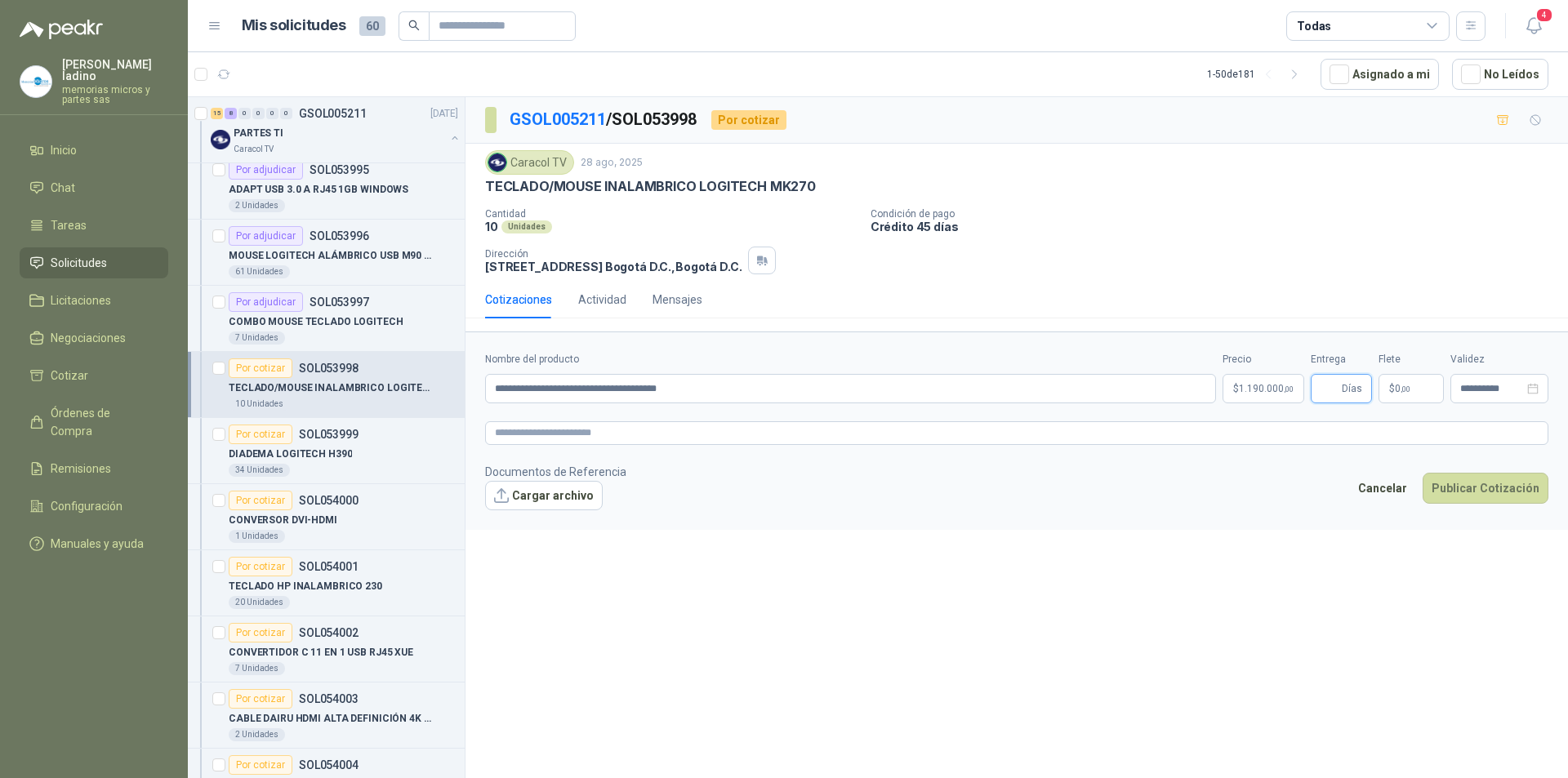
click at [1335, 383] on input "Entrega" at bounding box center [1329, 389] width 18 height 28
type input "*"
click at [1449, 489] on button "Publicar Cotización" at bounding box center [1486, 488] width 126 height 31
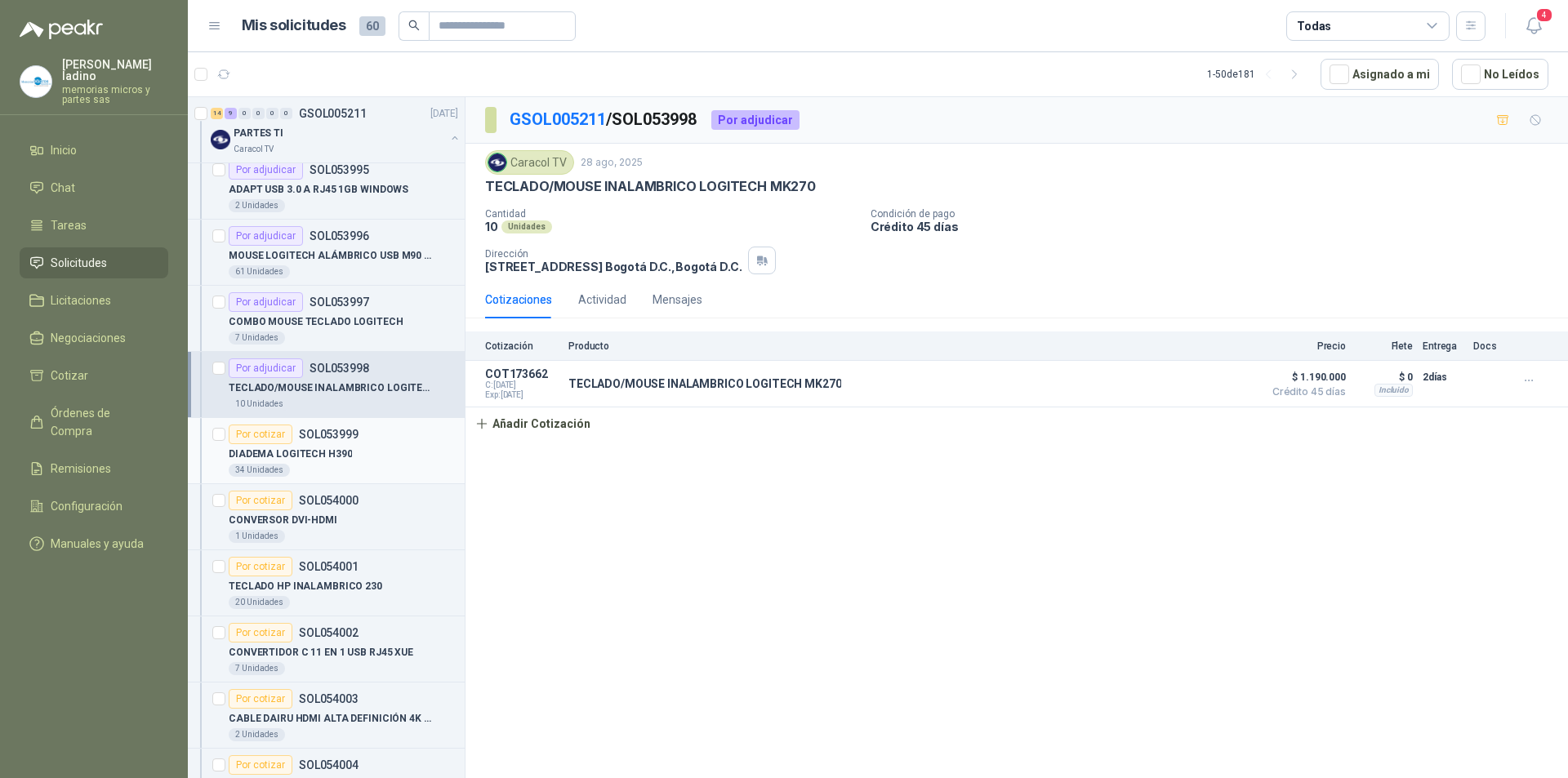
click at [259, 433] on div "Por cotizar" at bounding box center [260, 434] width 64 height 20
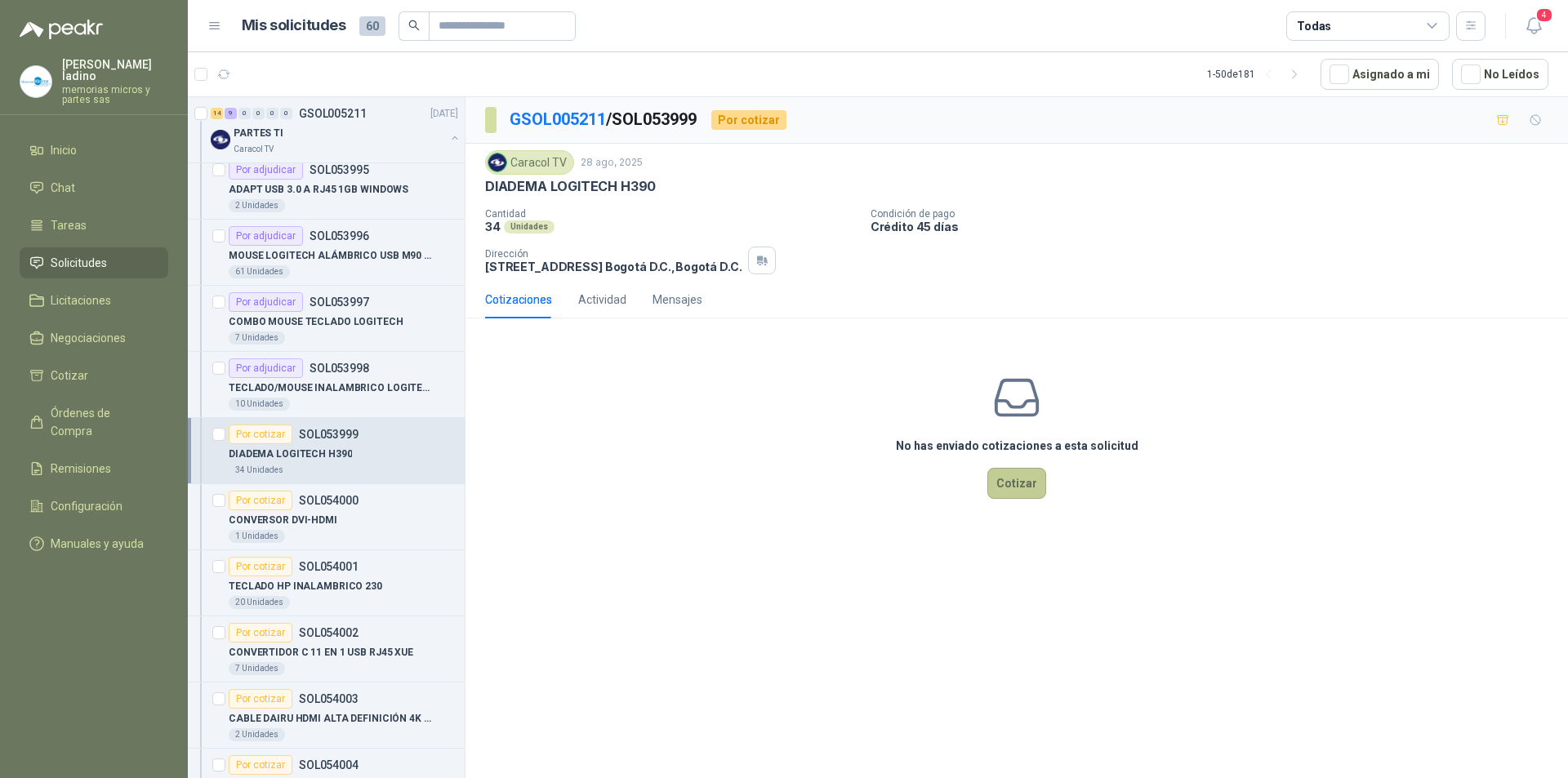
click at [1003, 481] on button "Cotizar" at bounding box center [1017, 483] width 59 height 31
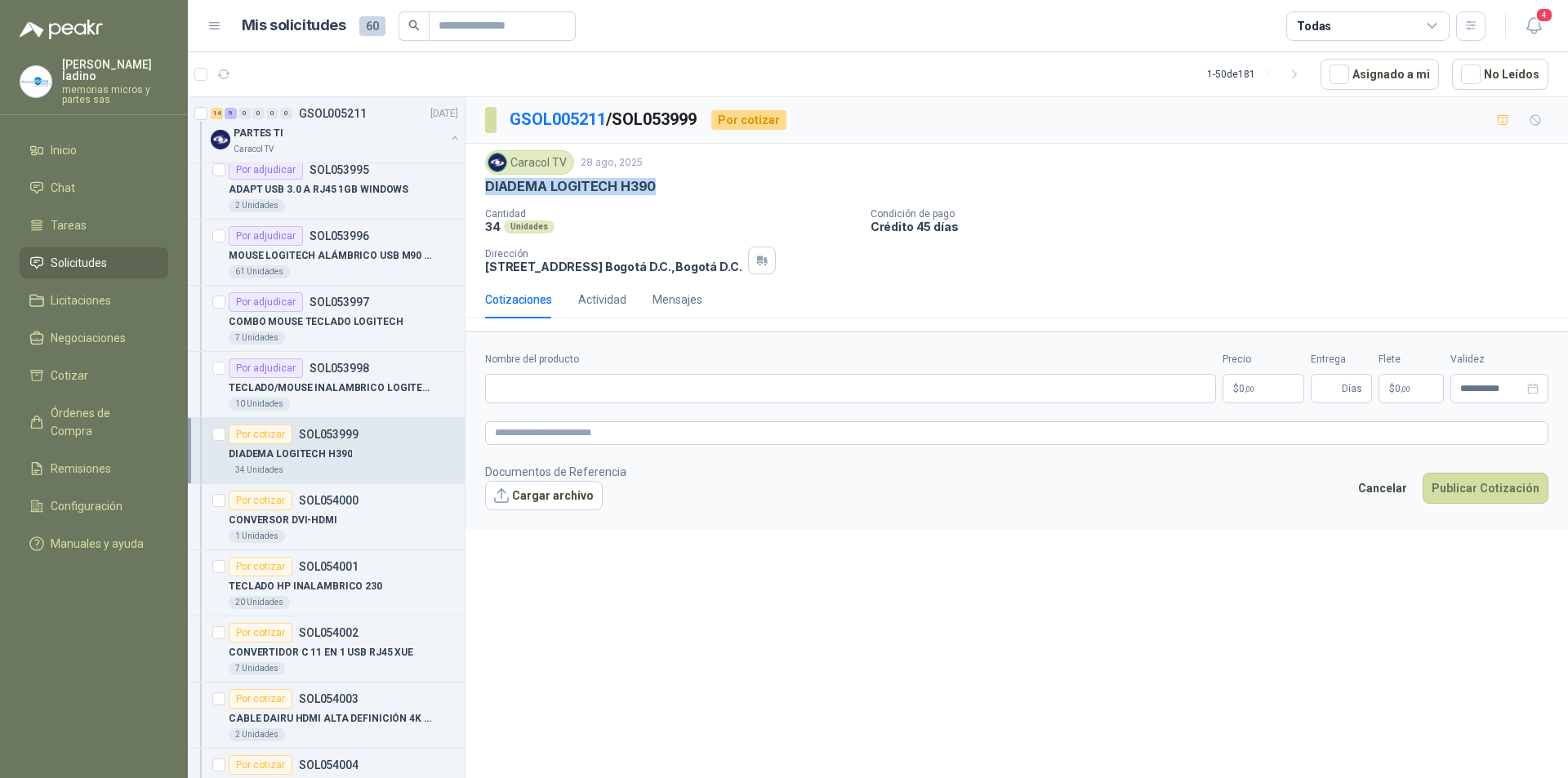
drag, startPoint x: 484, startPoint y: 187, endPoint x: 658, endPoint y: 184, distance: 174.0
click at [658, 184] on div "Caracol TV 28 ago, 2025 DIADEMA LOGITECH H390 Cantidad 34 Unidades Condición d…" at bounding box center [1017, 212] width 1103 height 137
copy p "DIADEMA LOGITECH H390"
paste input "**********"
type input "**********"
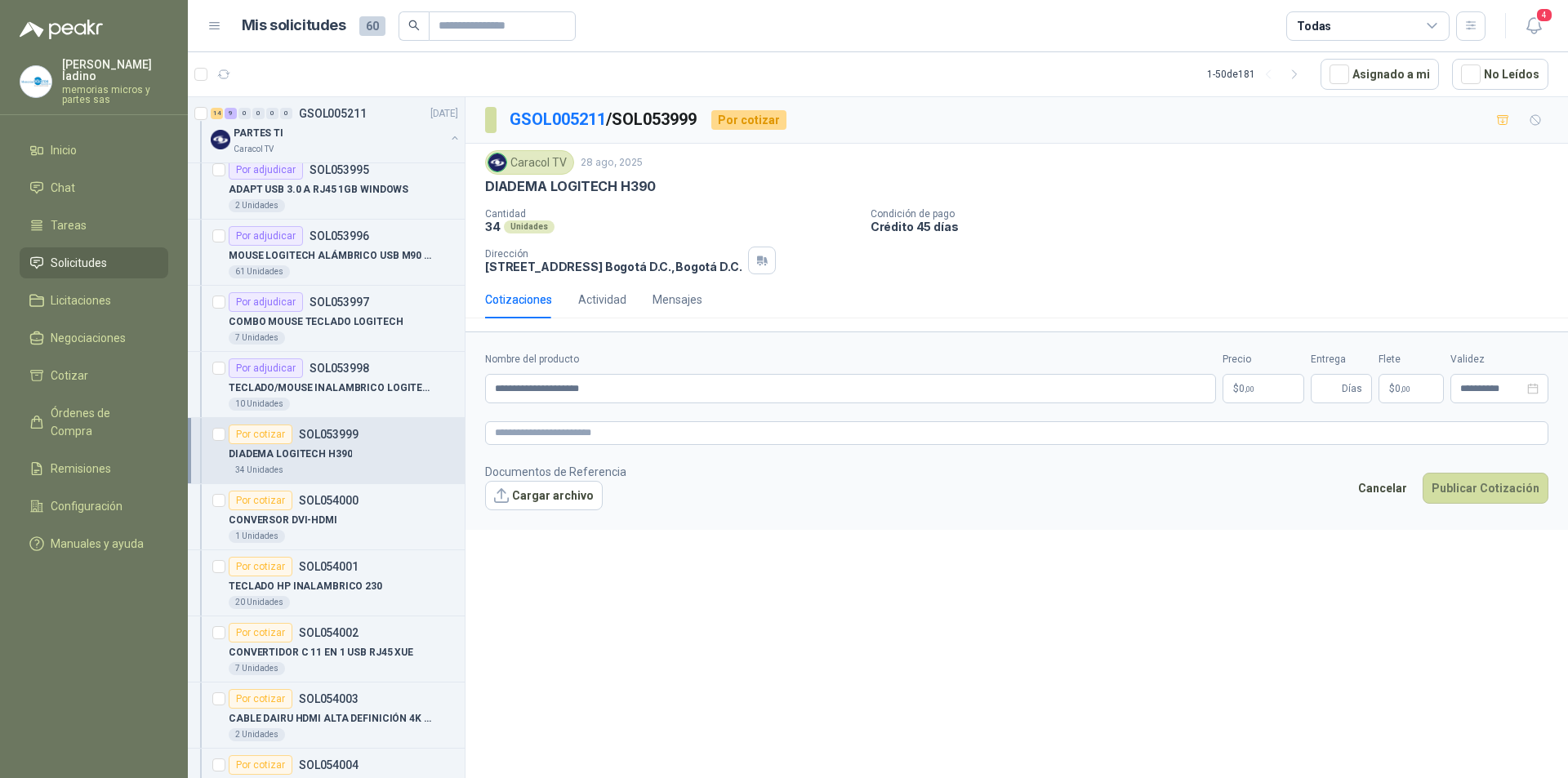
click at [1249, 387] on span ",00" at bounding box center [1250, 389] width 10 height 9
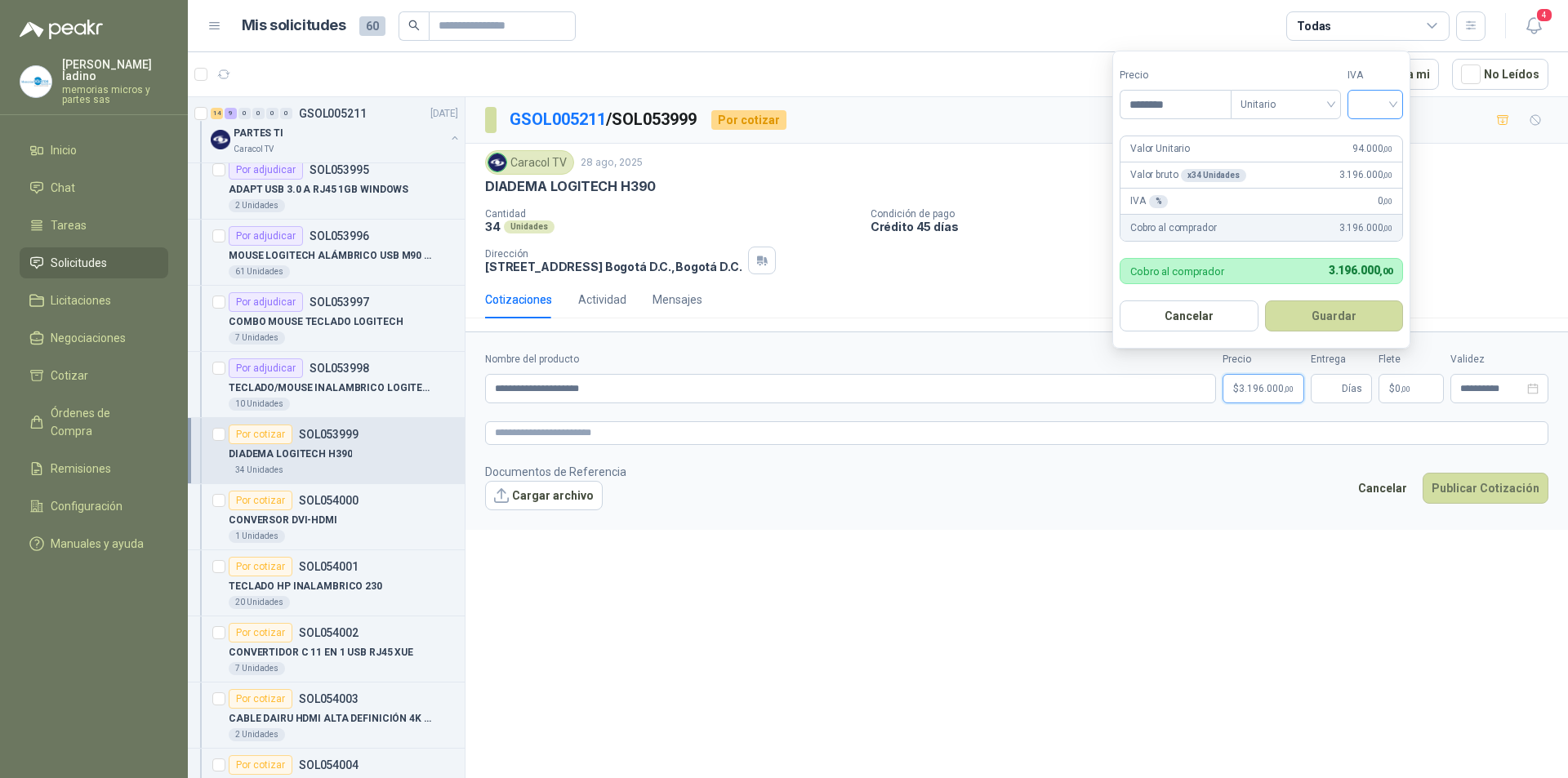
type input "********"
click at [1371, 101] on input "search" at bounding box center [1375, 102] width 36 height 25
click at [1364, 133] on div "19%" at bounding box center [1379, 137] width 30 height 18
click at [1300, 308] on button "Guardar" at bounding box center [1336, 316] width 141 height 31
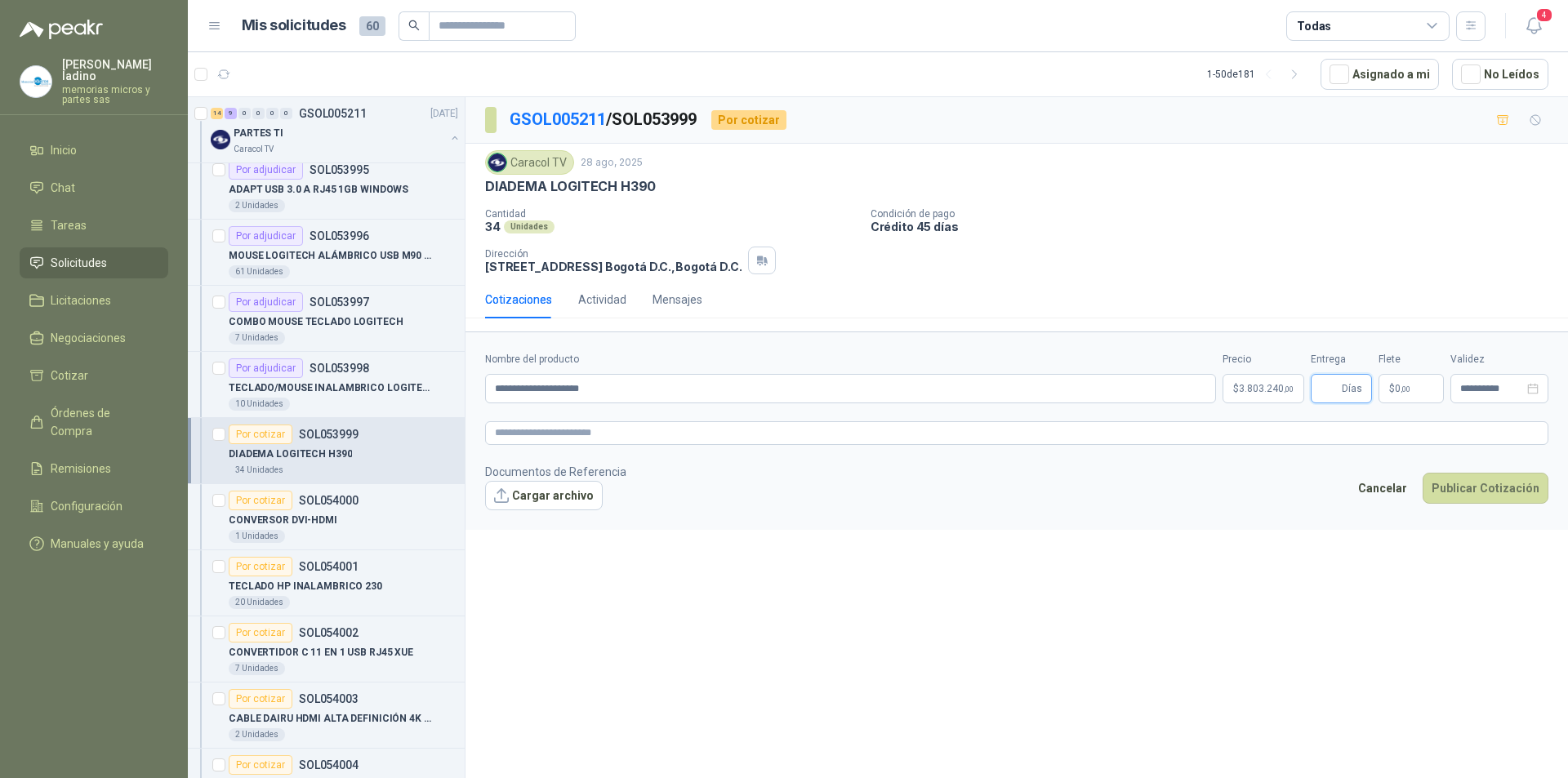
click at [1336, 384] on input "Entrega" at bounding box center [1329, 389] width 18 height 28
type input "*"
click at [1465, 491] on button "Publicar Cotización" at bounding box center [1486, 488] width 126 height 31
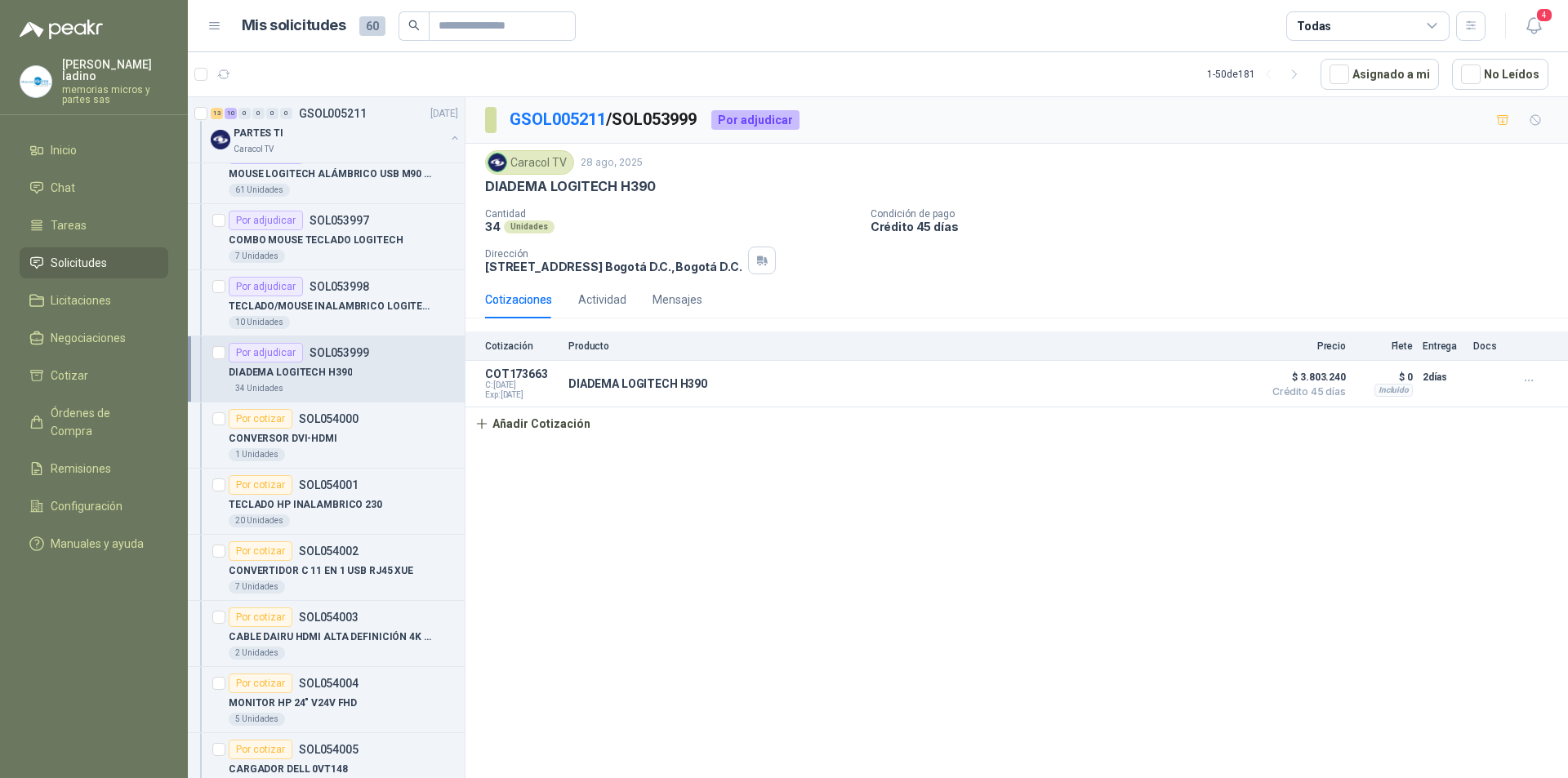
scroll to position [654, 0]
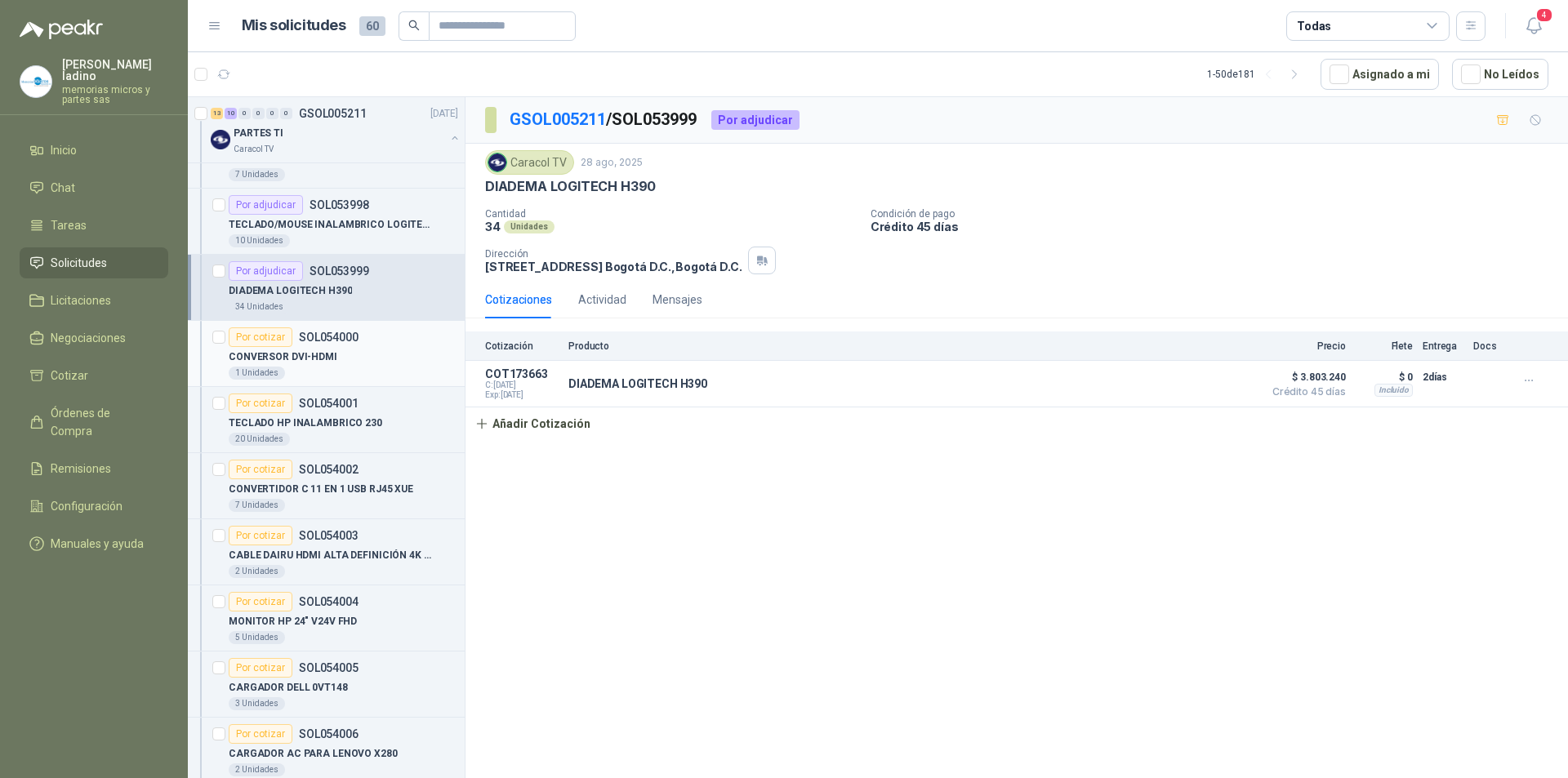
click at [278, 336] on div "Por cotizar" at bounding box center [260, 337] width 64 height 20
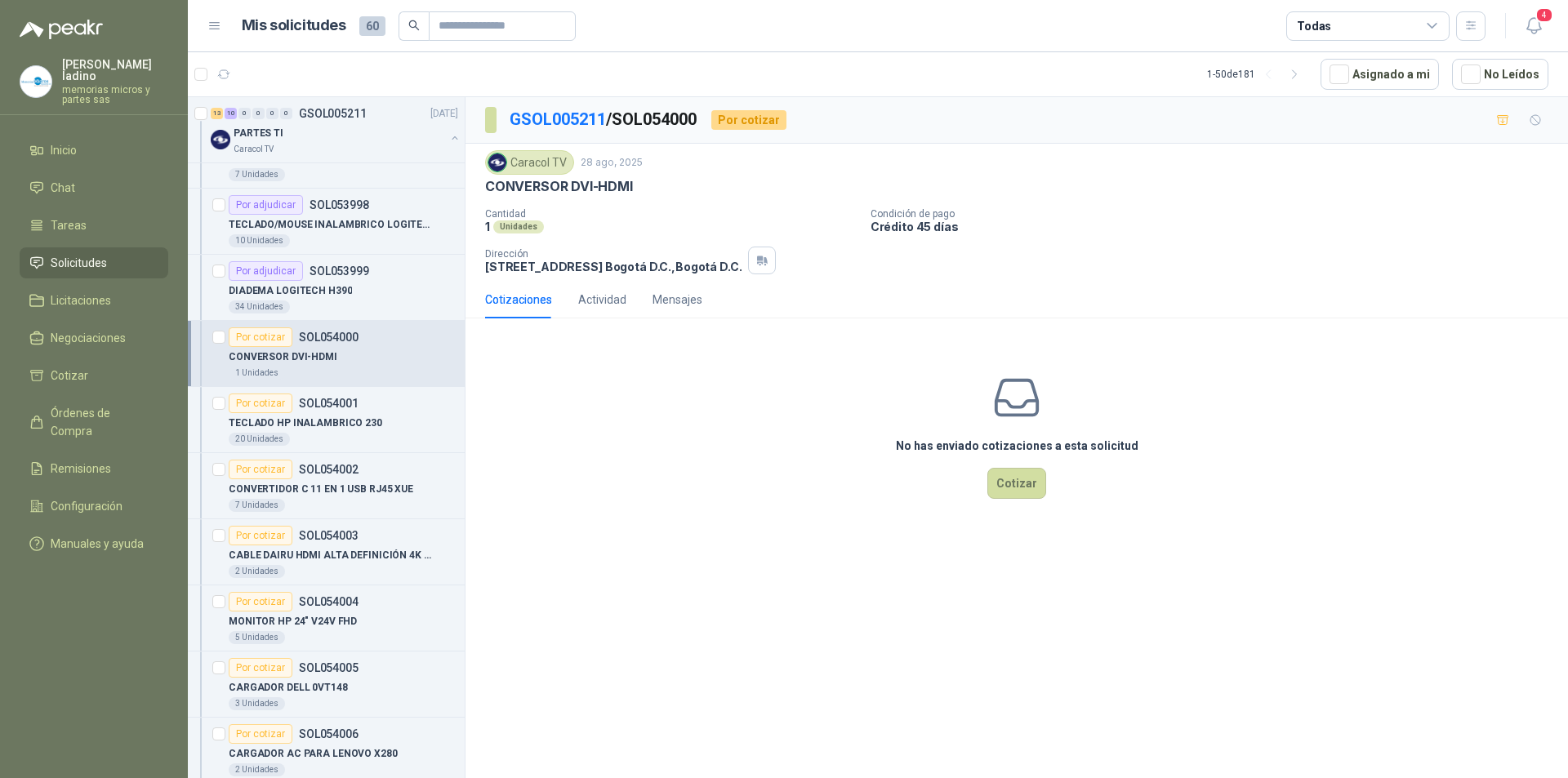
click at [484, 184] on div "Caracol TV 28 ago, 2025 CONVERSOR DVI-HDMI Cantidad 1 Unidades Condición de pa…" at bounding box center [1017, 212] width 1103 height 137
click at [269, 464] on div "Por cotizar" at bounding box center [260, 470] width 64 height 20
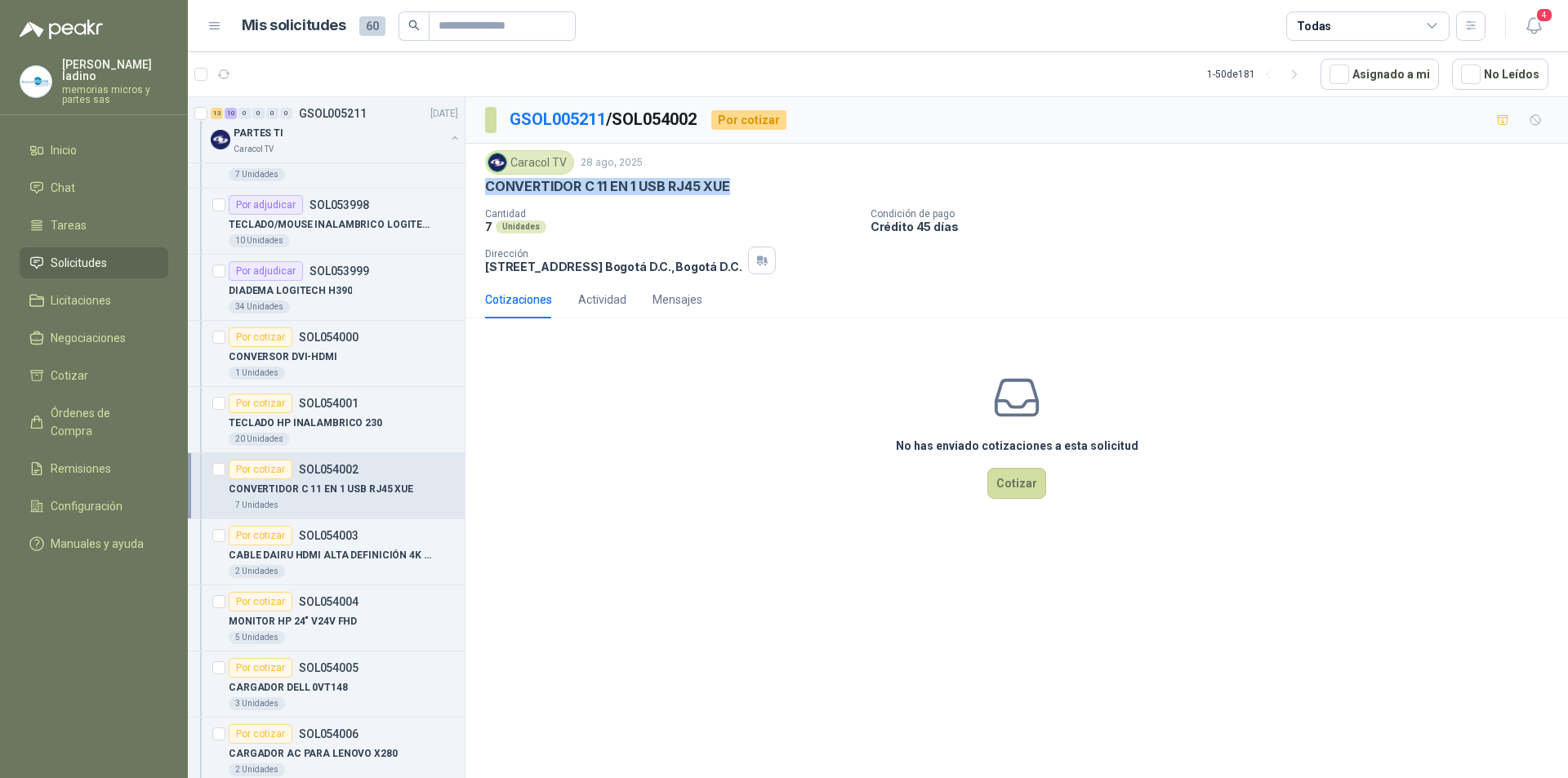
drag, startPoint x: 482, startPoint y: 182, endPoint x: 742, endPoint y: 184, distance: 260.0
click at [742, 184] on div "Caracol TV 28 ago, 2025 CONVERTIDOR C 11 EN 1 USB RJ45 XUE Cantidad 7 Unidades…" at bounding box center [1017, 212] width 1103 height 137
copy p "CONVERTIDOR C 11 EN 1 USB RJ45 XUE"
click at [1011, 484] on button "Cotizar" at bounding box center [1017, 483] width 59 height 31
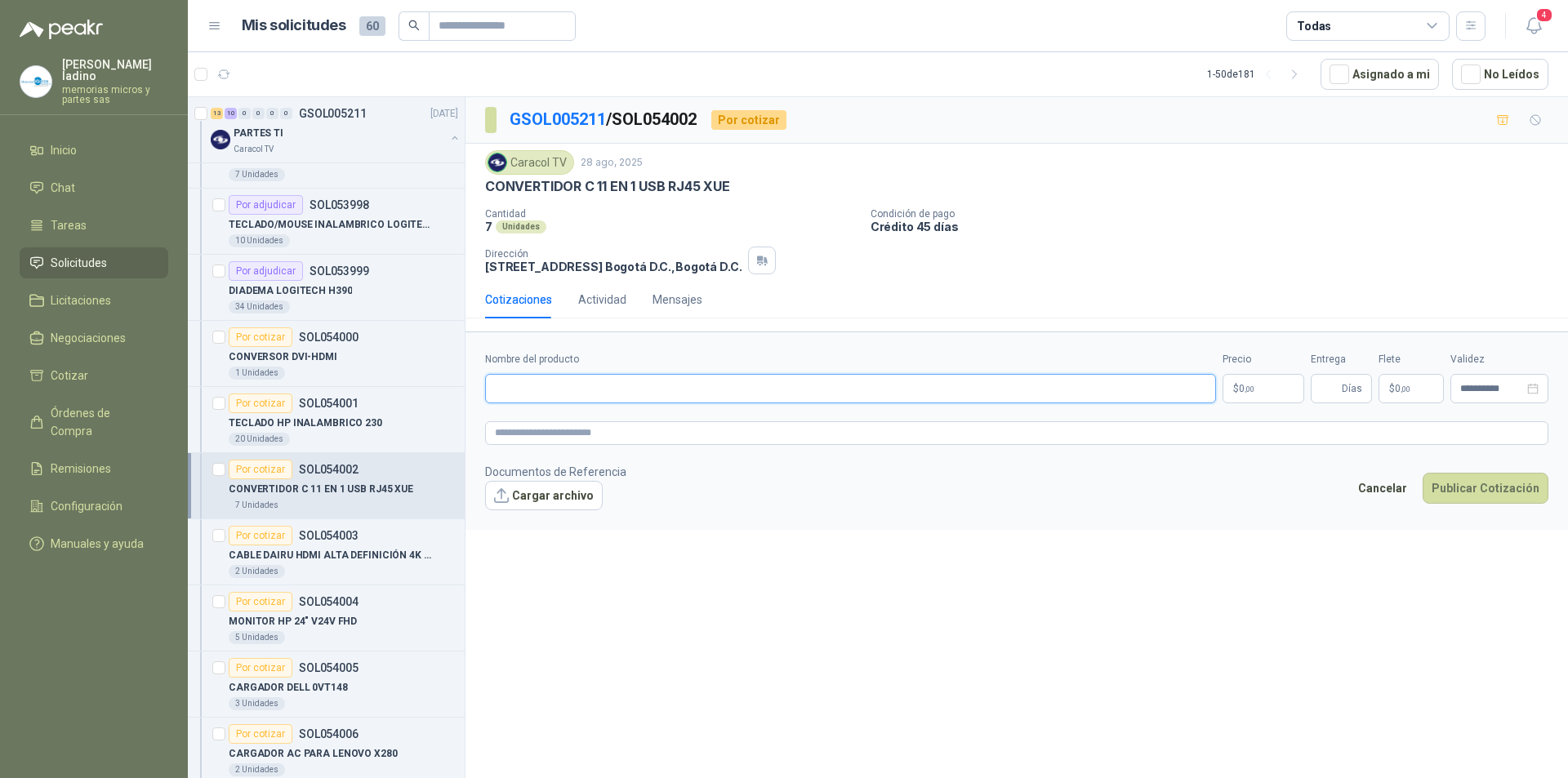
paste input "**********"
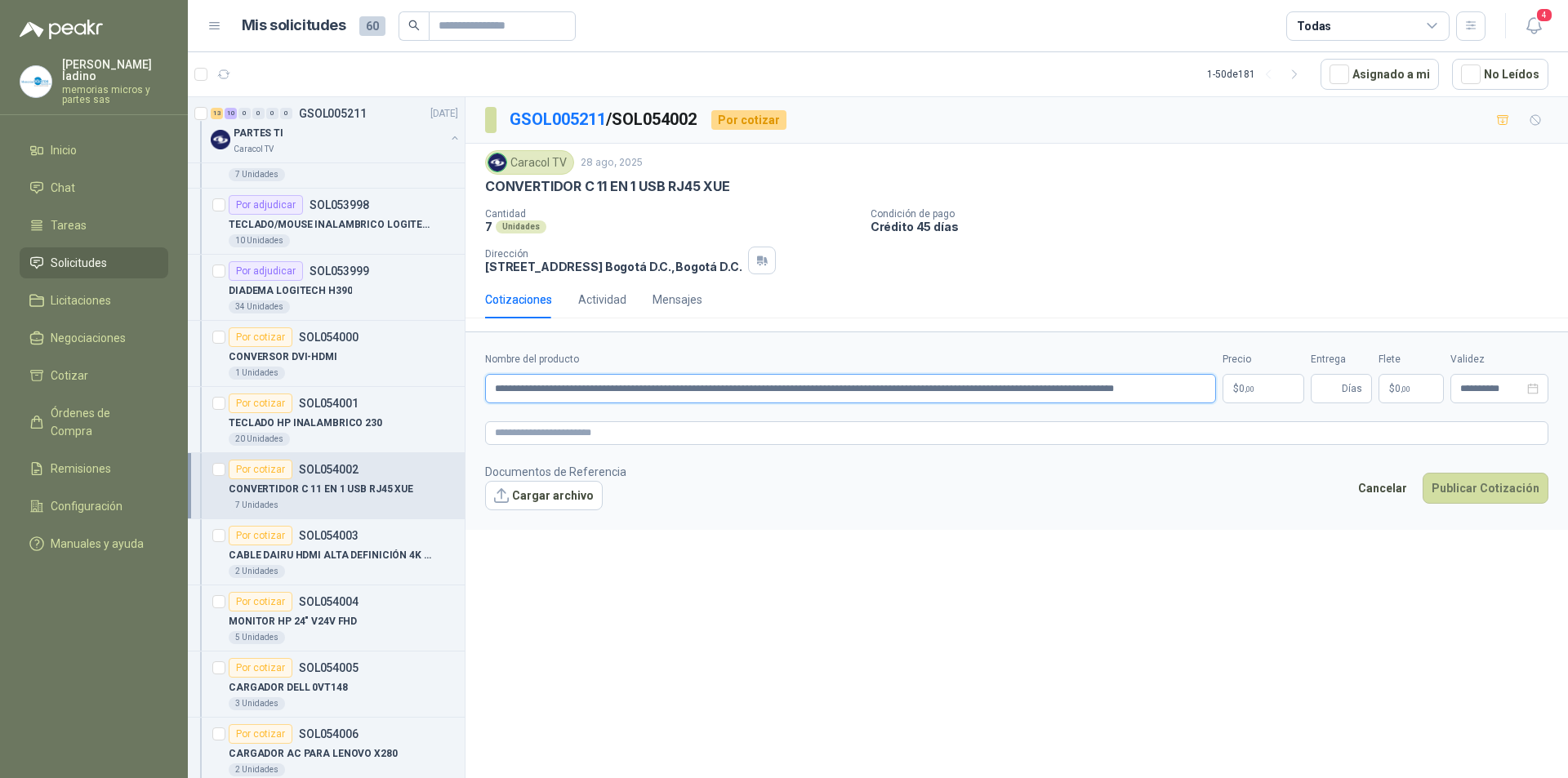
scroll to position [0, 35]
type input "**********"
click at [1256, 398] on p "$ 0 ,00" at bounding box center [1264, 389] width 82 height 30
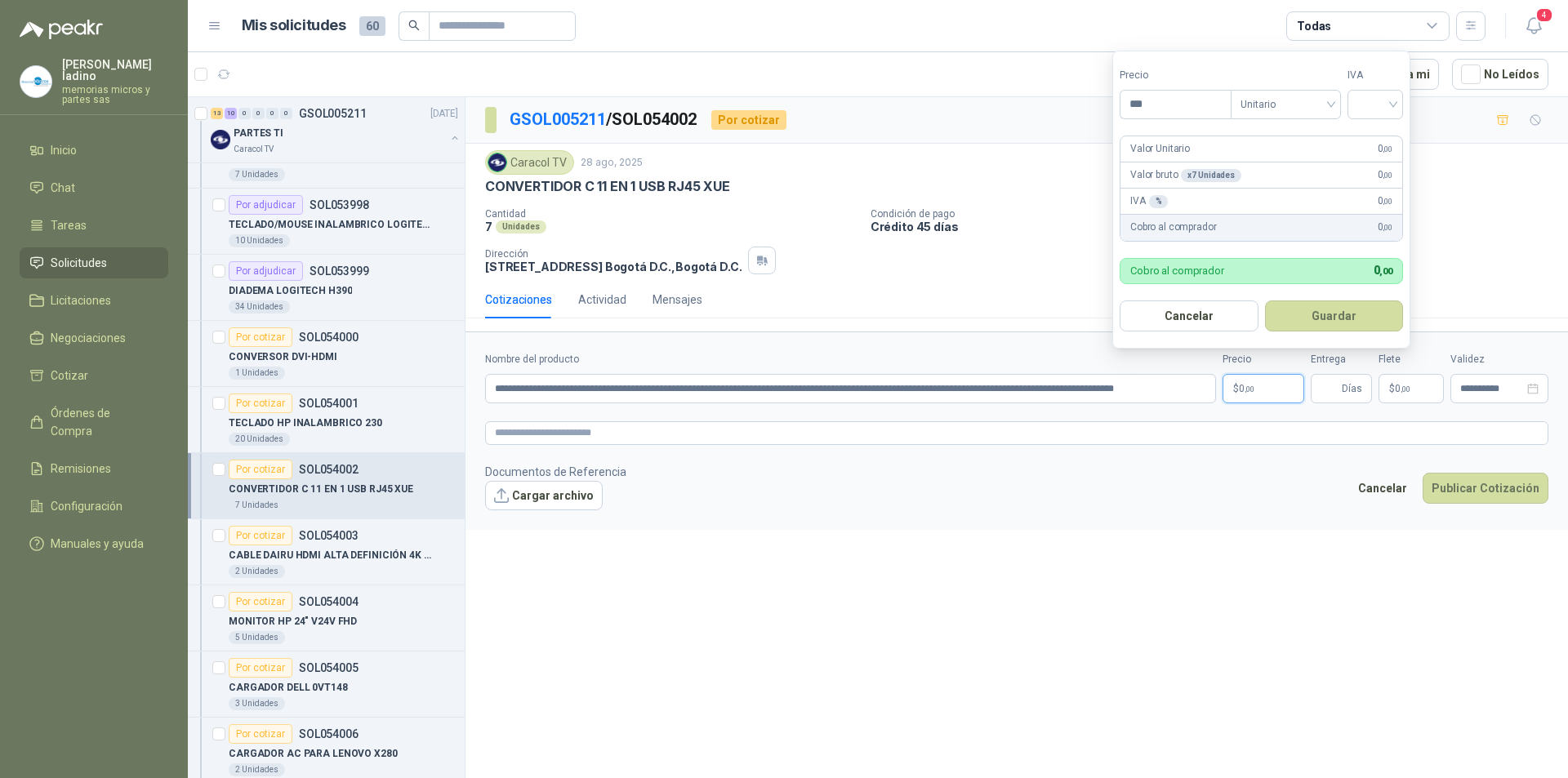
scroll to position [0, 0]
type input "********"
click at [1376, 101] on input "search" at bounding box center [1375, 102] width 36 height 25
click at [1381, 131] on div "19%" at bounding box center [1379, 137] width 30 height 18
click at [1306, 321] on button "Guardar" at bounding box center [1336, 316] width 141 height 31
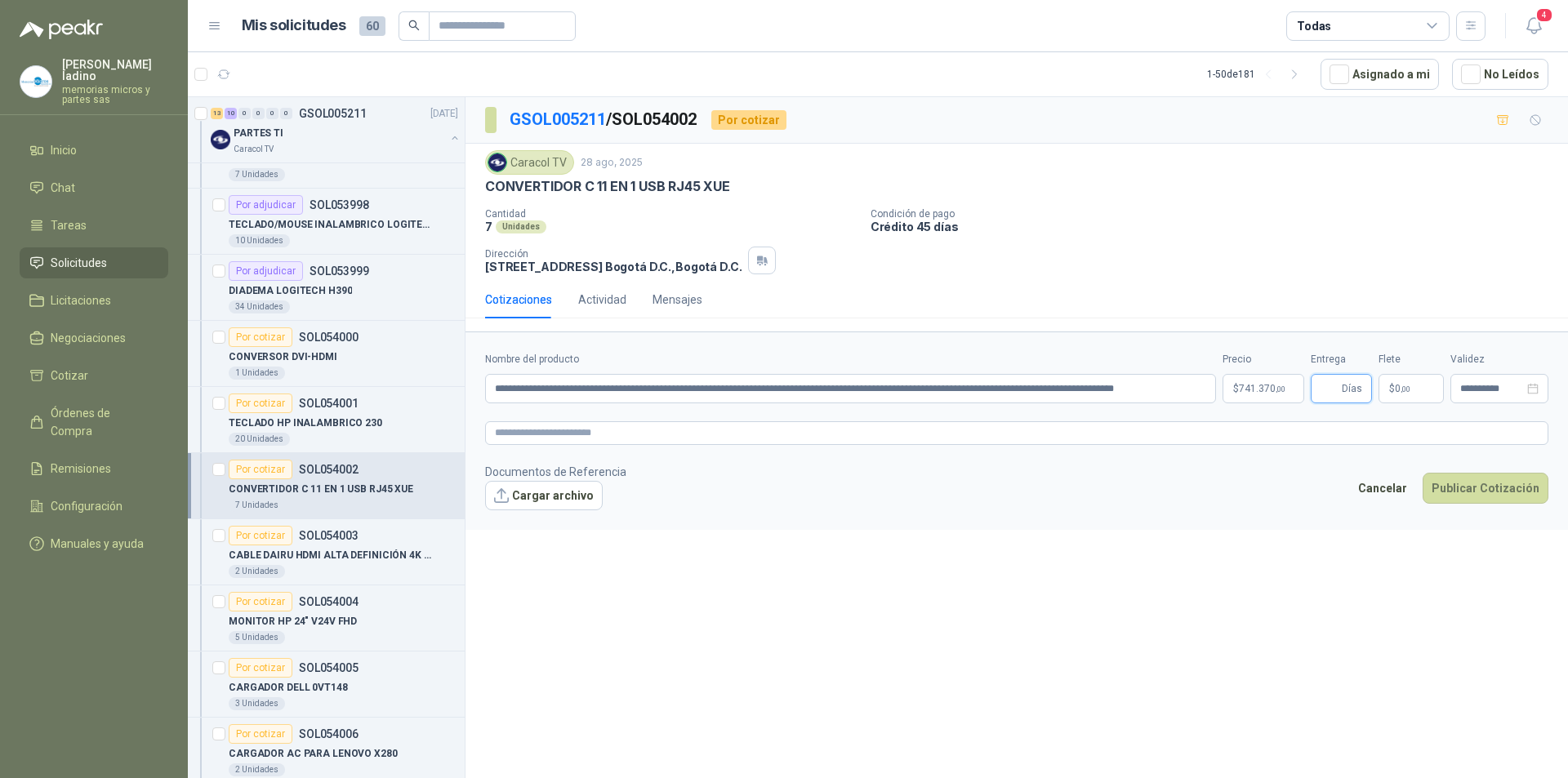
click at [1335, 391] on input "Entrega" at bounding box center [1329, 389] width 18 height 28
type input "*"
click at [1461, 493] on button "Publicar Cotización" at bounding box center [1486, 488] width 126 height 31
drag, startPoint x: 912, startPoint y: 386, endPoint x: 1223, endPoint y: 390, distance: 311.0
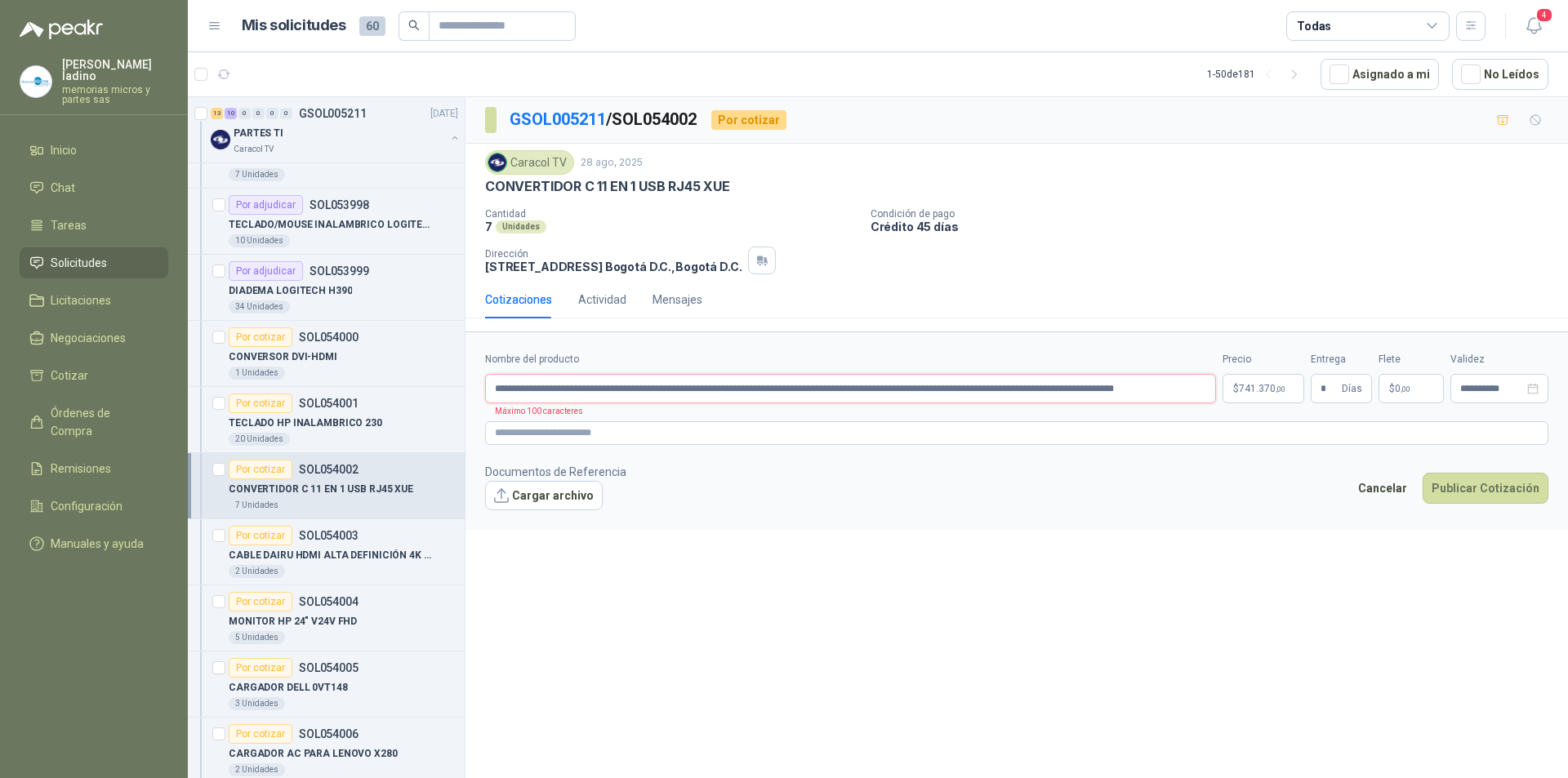
click at [1223, 390] on div "**********" at bounding box center [1017, 377] width 1064 height 51
type input "**********"
click at [511, 435] on textarea at bounding box center [1017, 434] width 1064 height 24
paste textarea "**********"
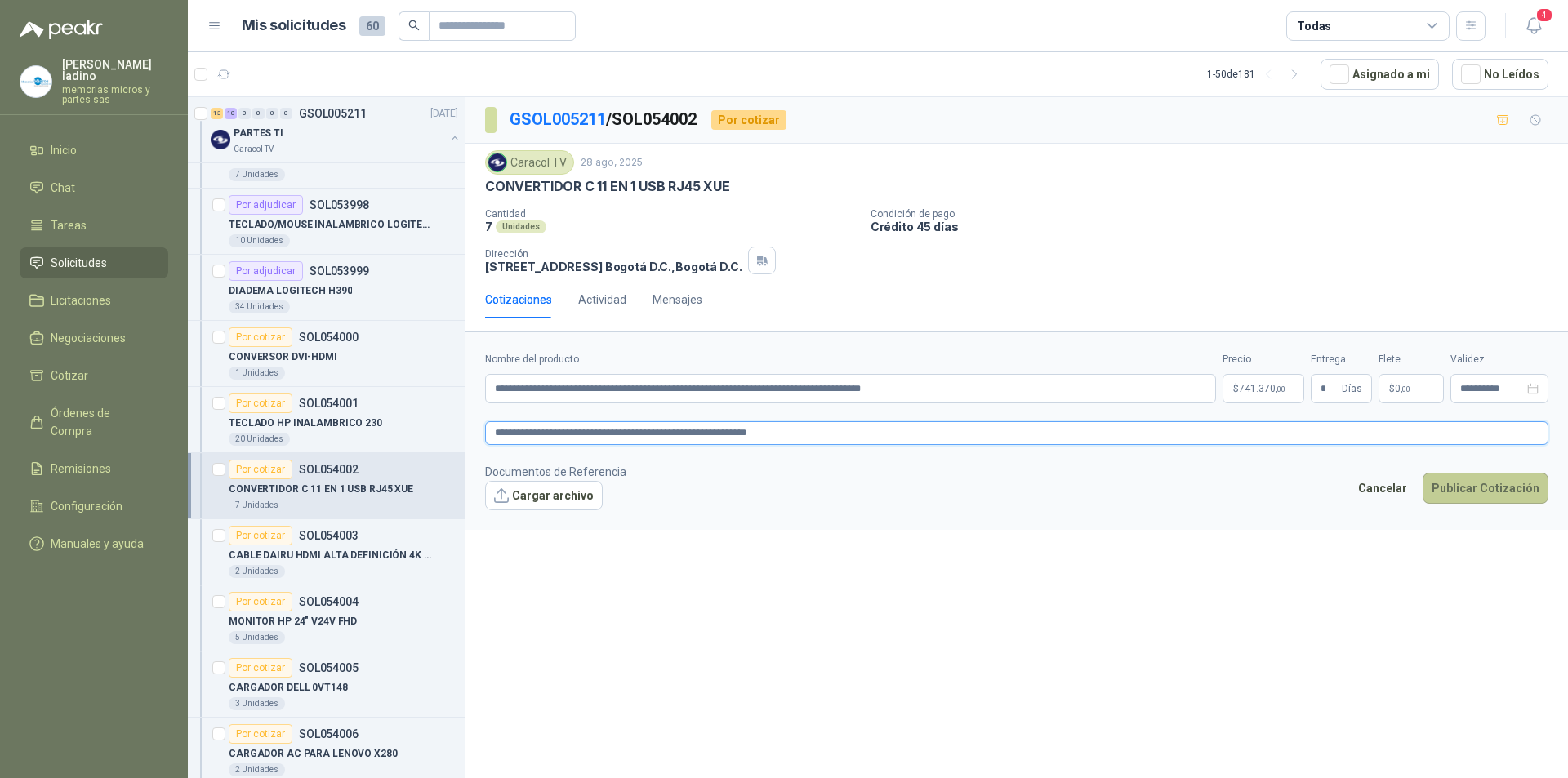
type textarea "**********"
click at [1463, 490] on button "Publicar Cotización" at bounding box center [1486, 488] width 126 height 31
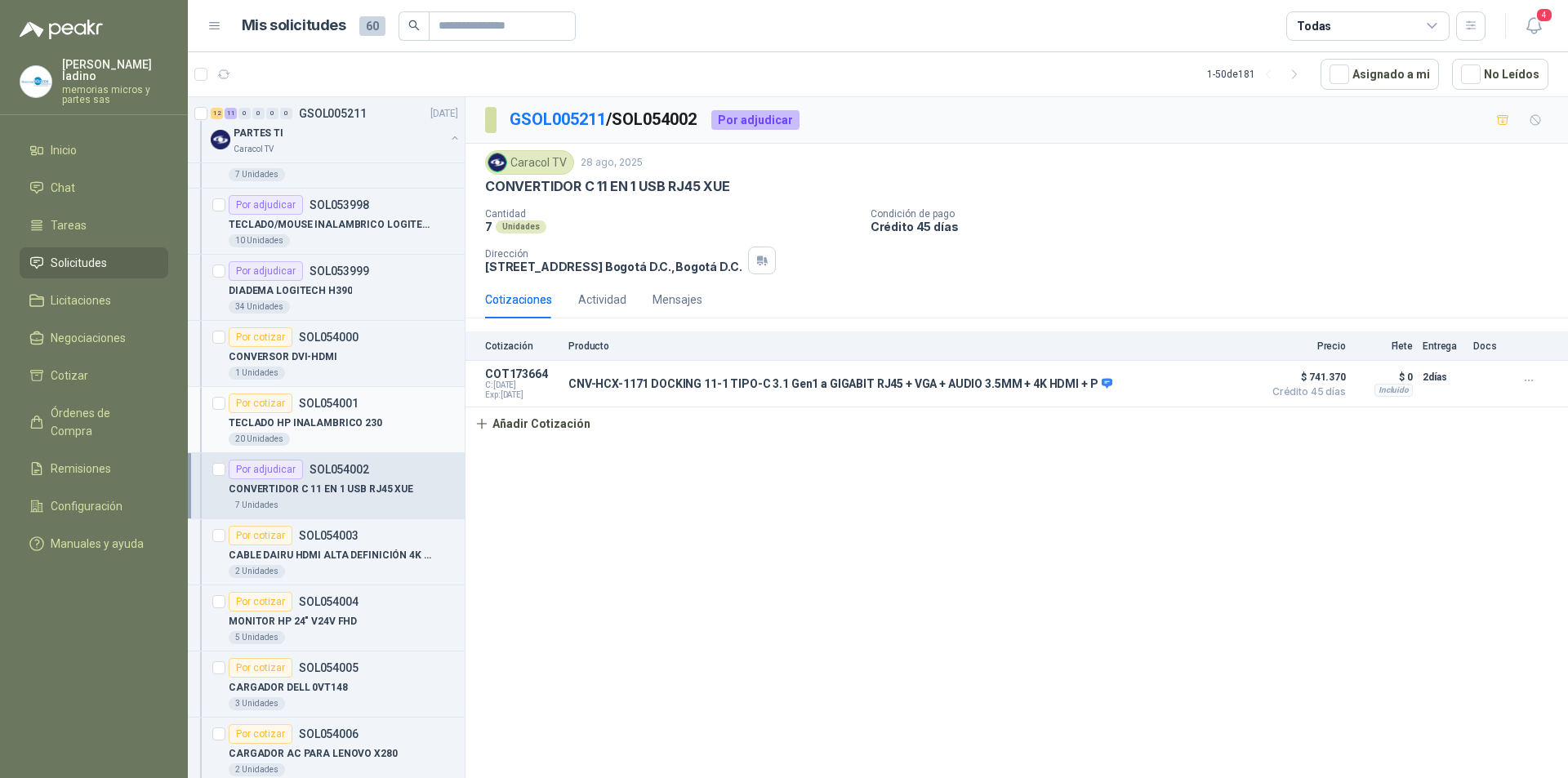
click at [262, 405] on div "Por cotizar" at bounding box center [260, 403] width 64 height 20
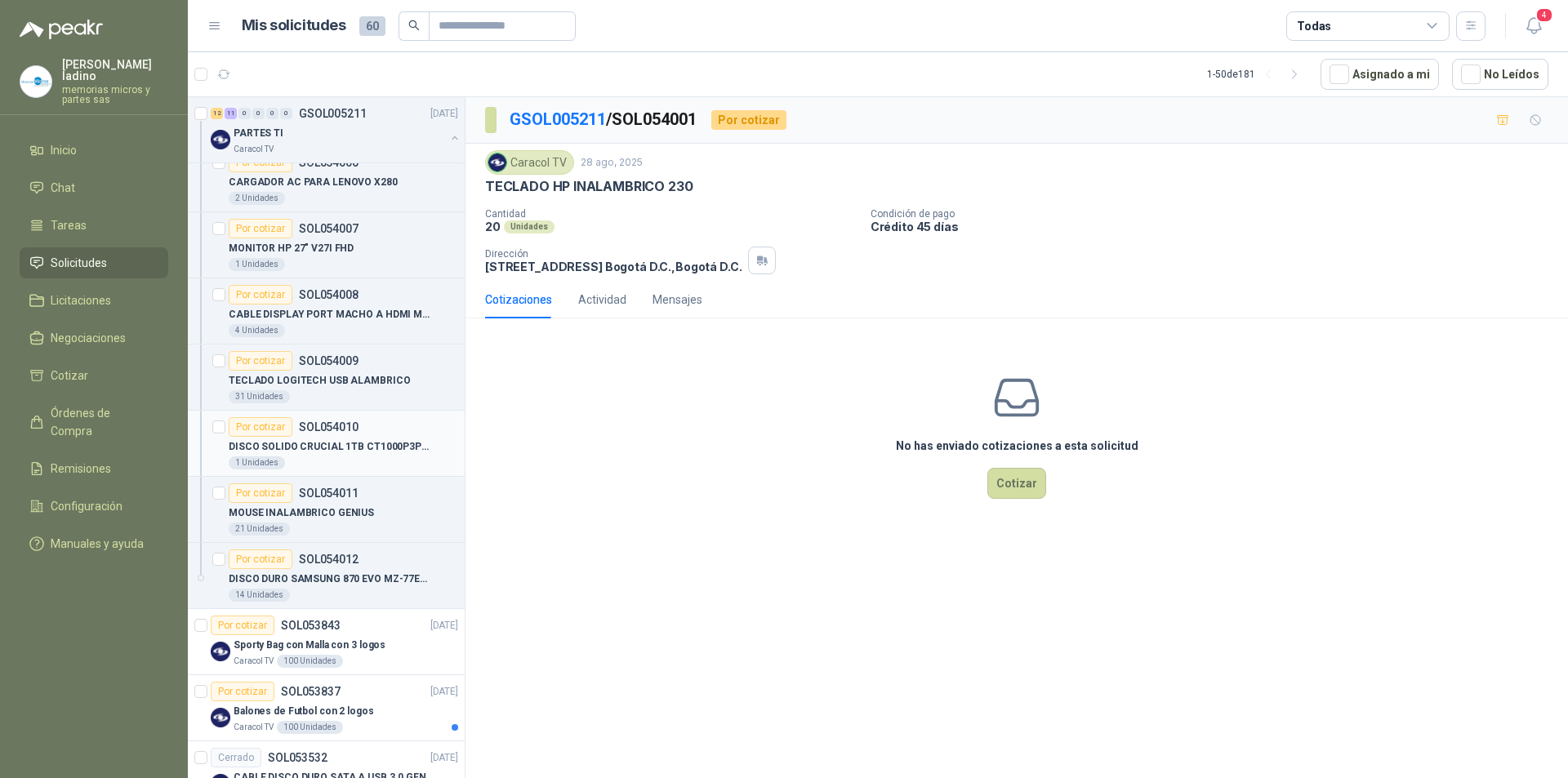
scroll to position [1306, 0]
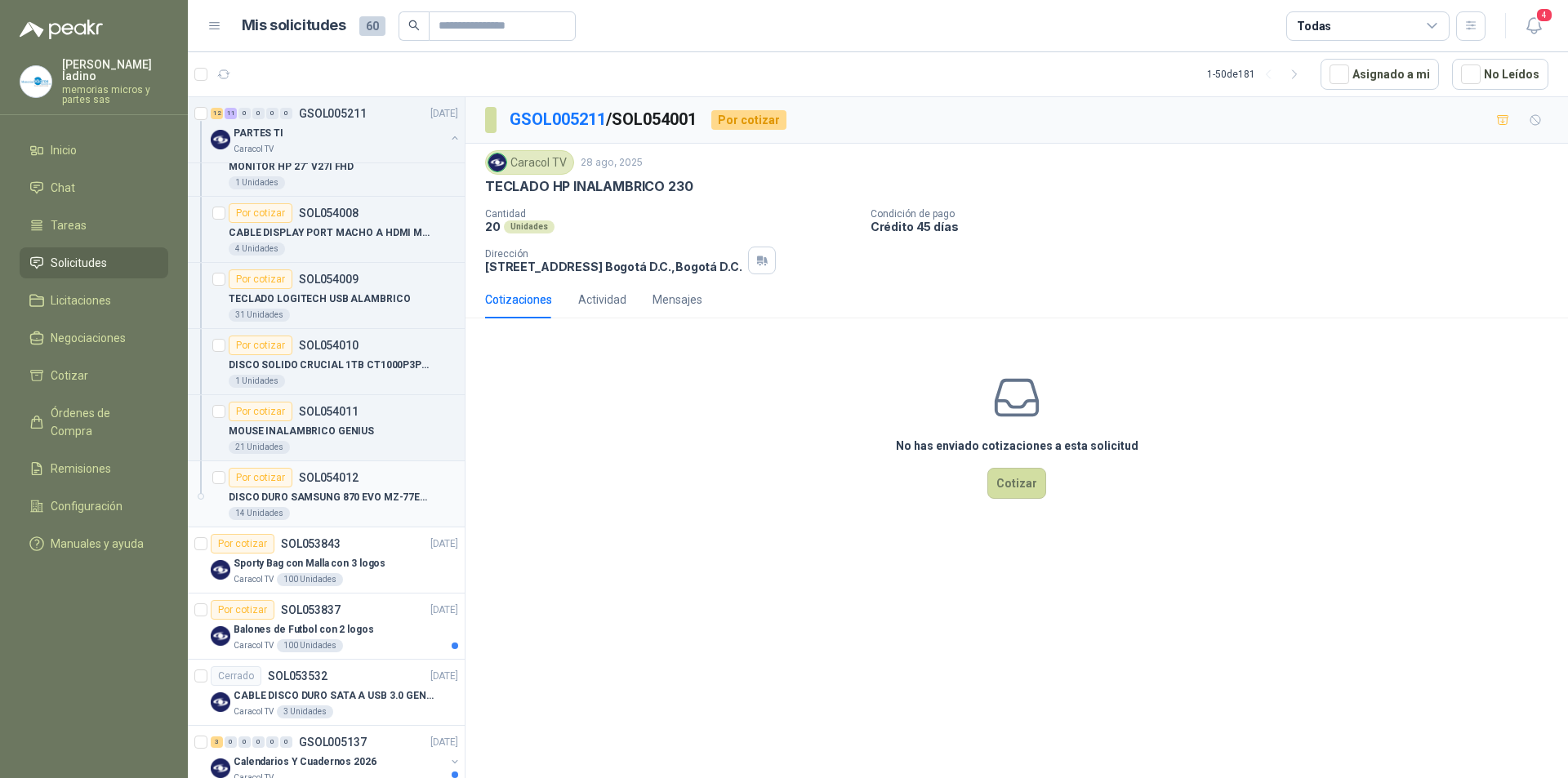
click at [267, 473] on div "Por cotizar" at bounding box center [260, 477] width 64 height 20
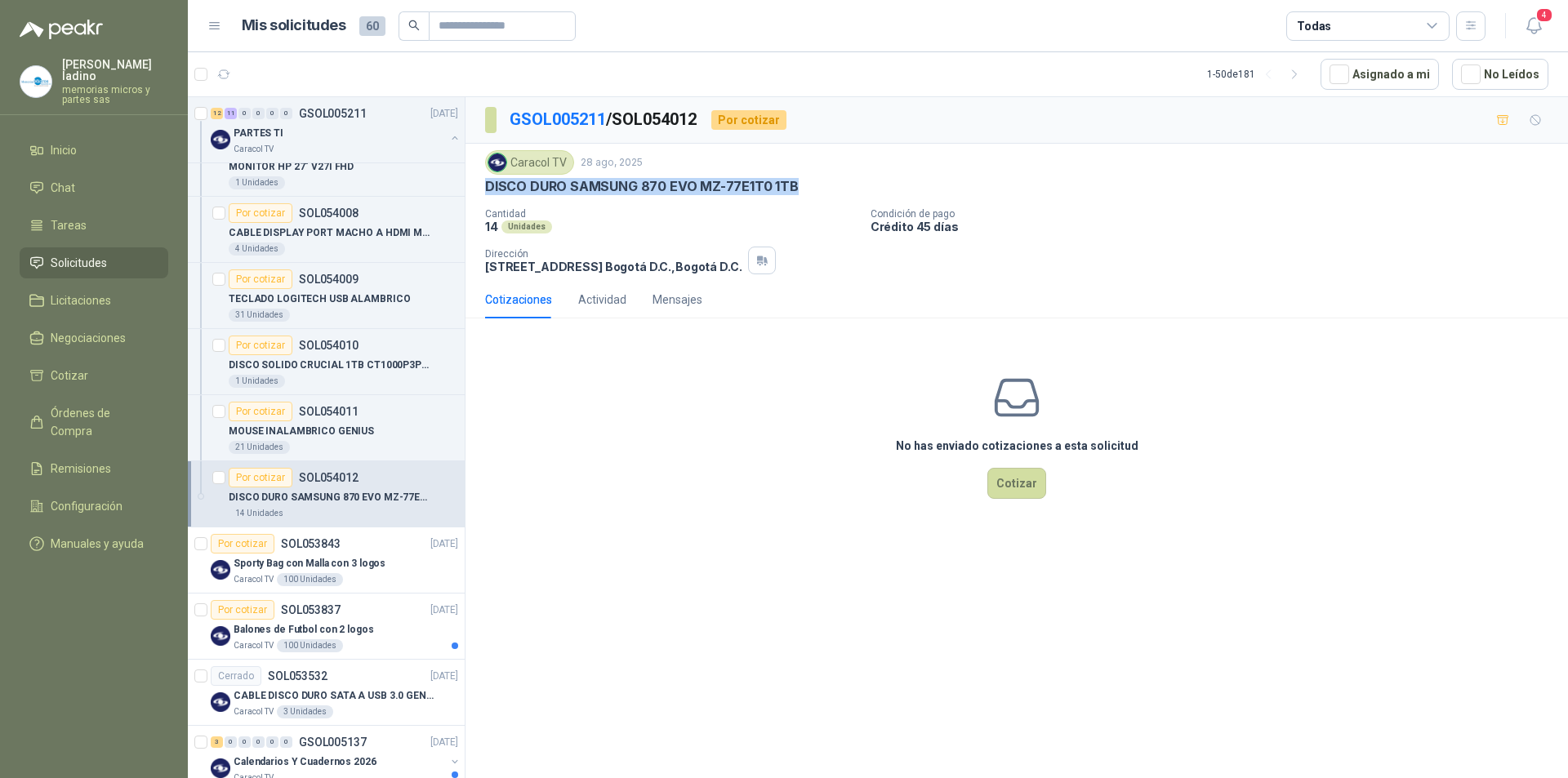
drag, startPoint x: 487, startPoint y: 187, endPoint x: 810, endPoint y: 183, distance: 323.0
click at [810, 183] on div "DISCO DURO SAMSUNG 870 EVO MZ-77E1T0 1TB" at bounding box center [1017, 187] width 1064 height 17
click at [1021, 487] on button "Cotizar" at bounding box center [1017, 483] width 59 height 31
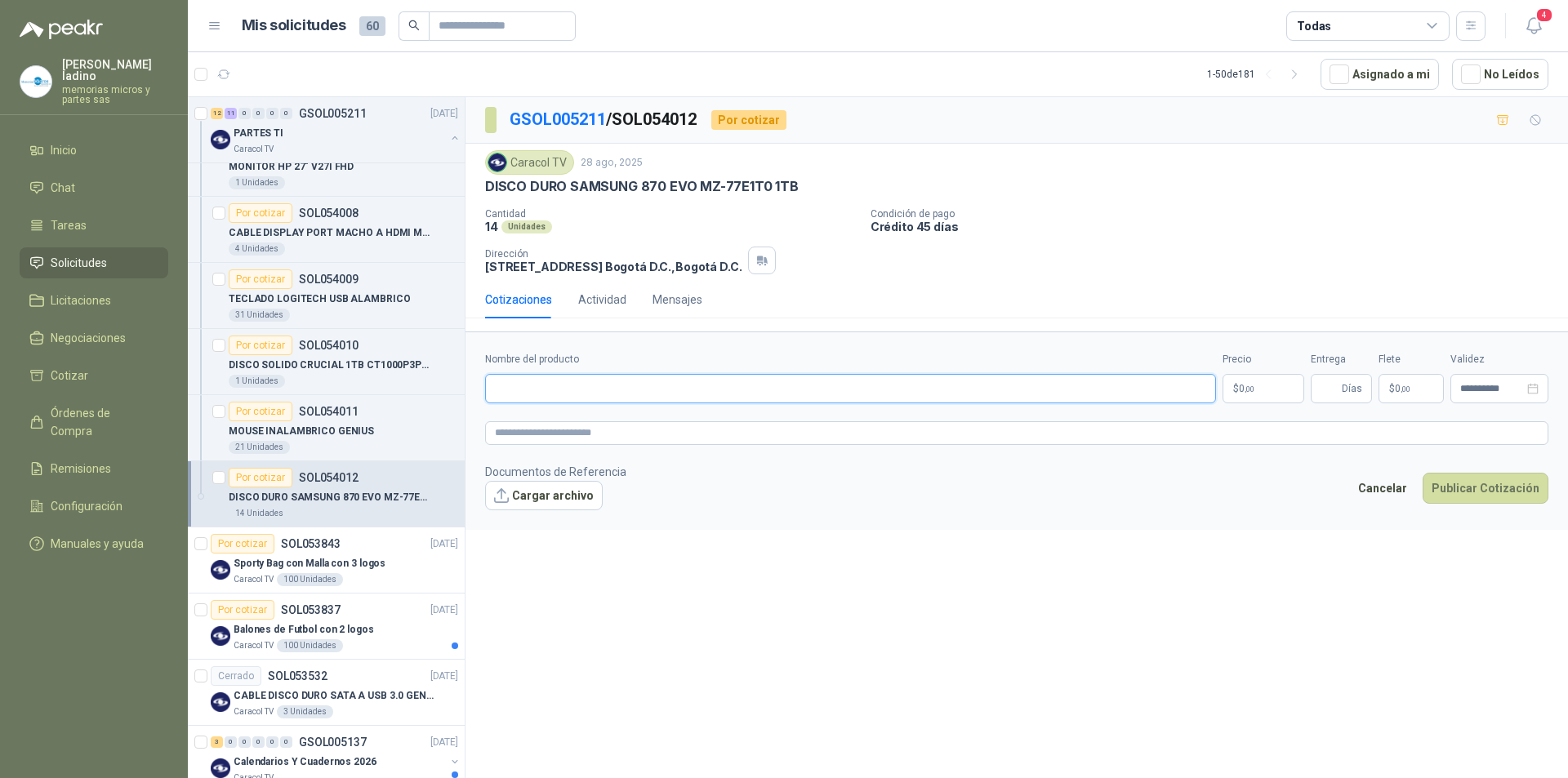
paste input "**********"
type input "**********"
click at [1261, 394] on p "$ 0 ,00" at bounding box center [1264, 389] width 82 height 30
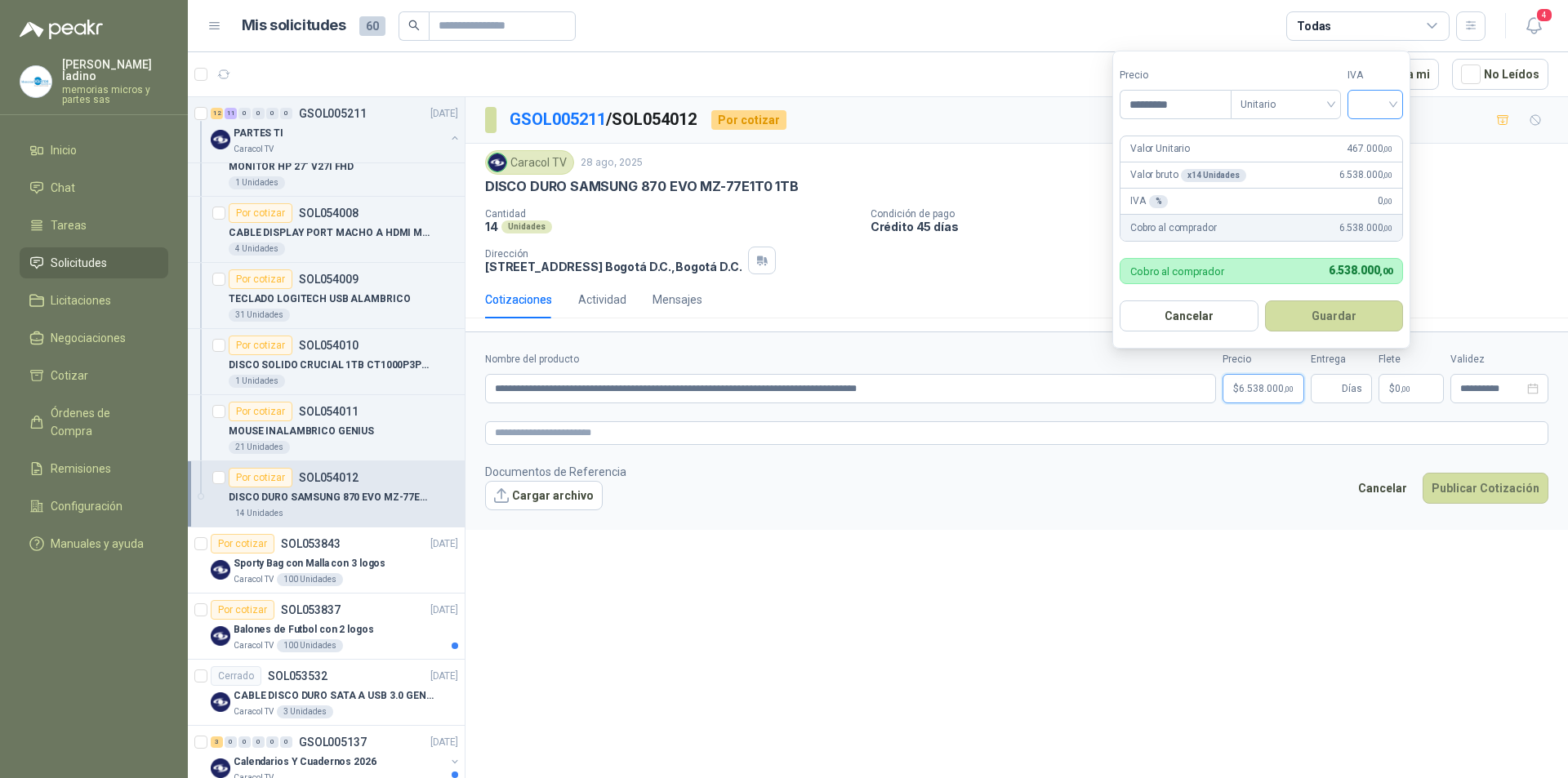
type input "*********"
click at [1376, 106] on input "search" at bounding box center [1375, 102] width 36 height 25
click at [1371, 134] on div "19%" at bounding box center [1379, 137] width 30 height 18
click at [1312, 313] on button "Guardar" at bounding box center [1336, 316] width 141 height 31
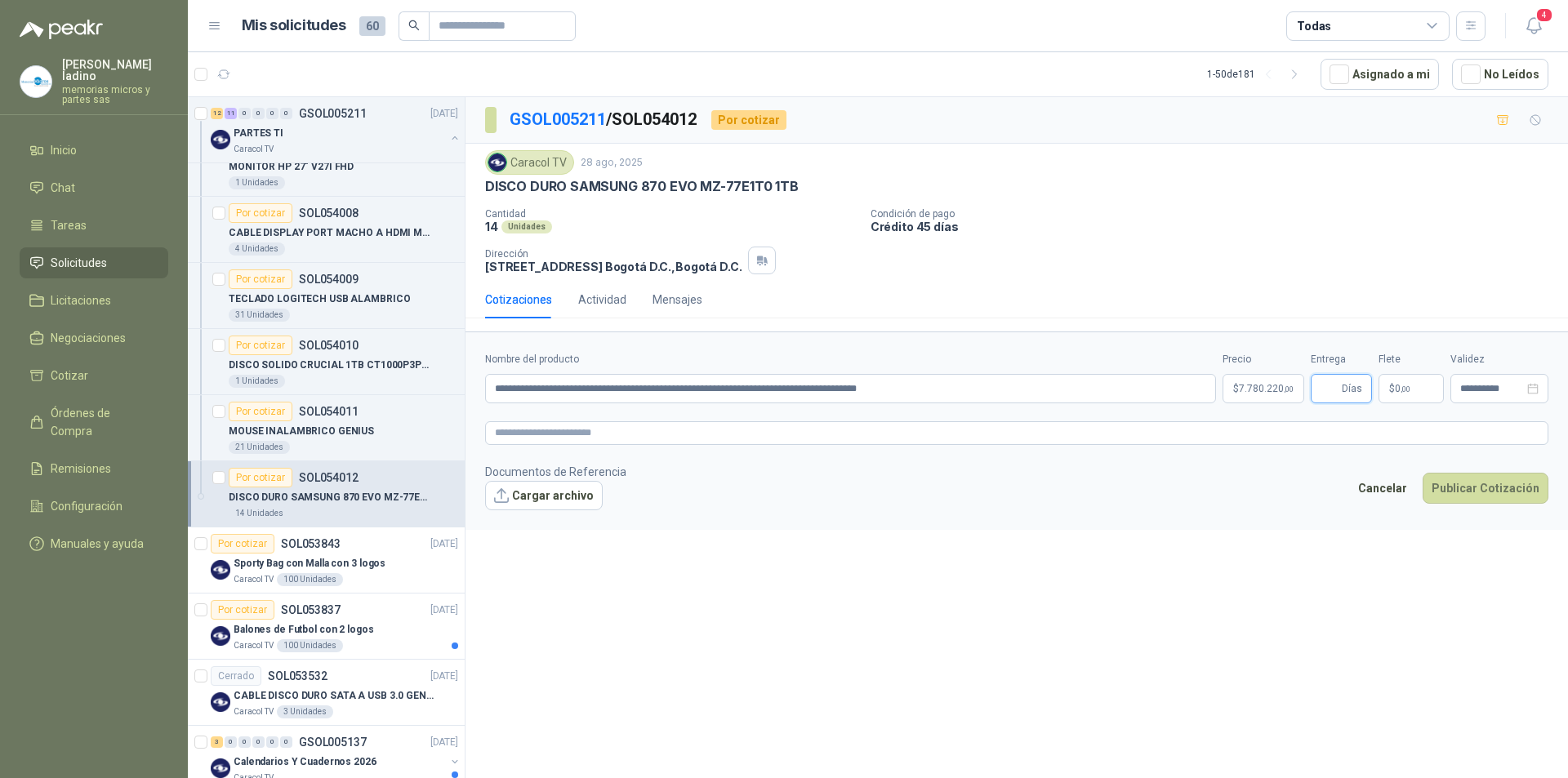
click at [1335, 383] on input "Entrega" at bounding box center [1329, 389] width 18 height 28
type input "*"
click at [1453, 485] on button "Publicar Cotización" at bounding box center [1486, 488] width 126 height 31
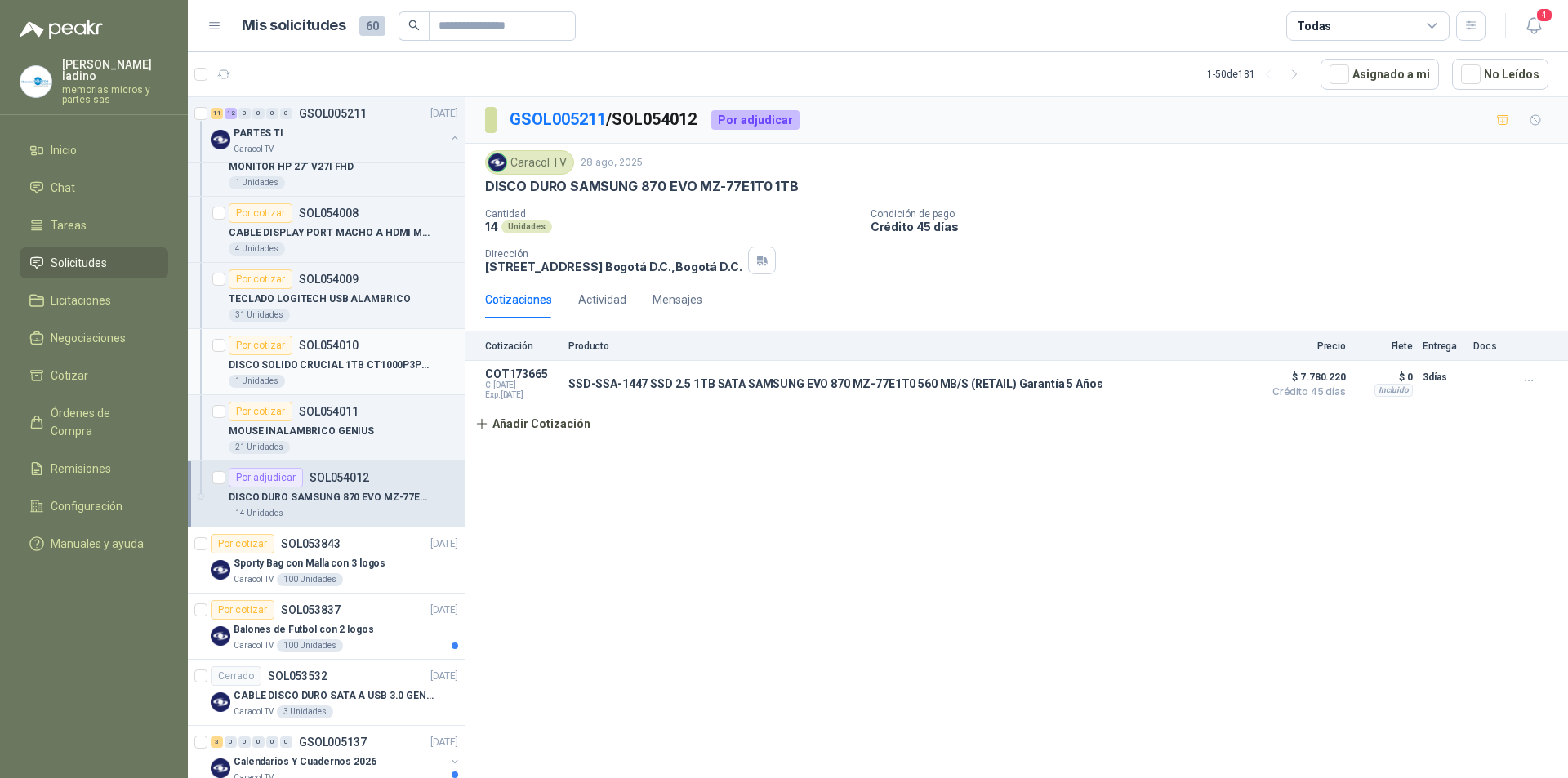
click at [274, 339] on div "Por cotizar" at bounding box center [260, 345] width 64 height 20
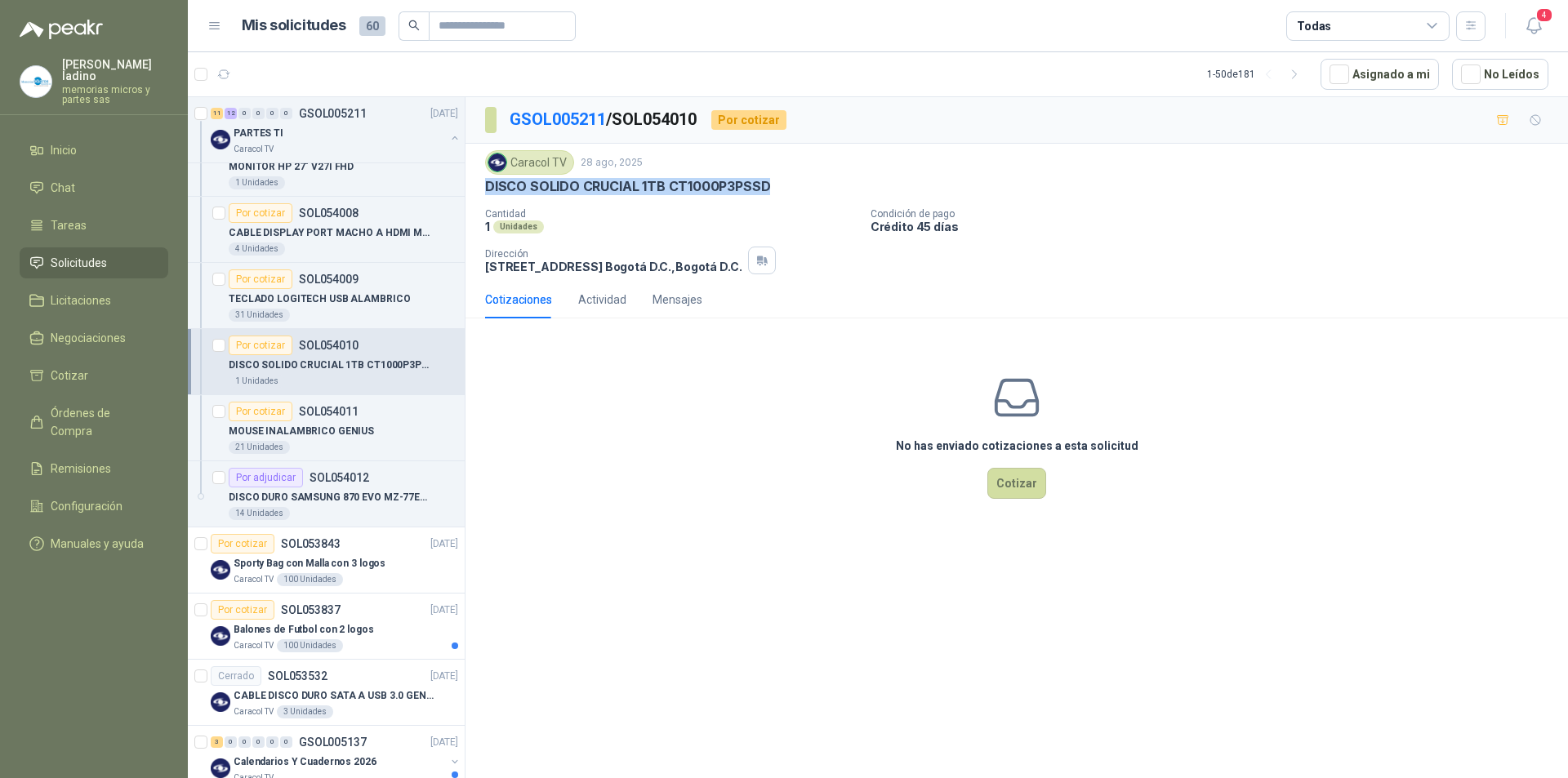
drag, startPoint x: 485, startPoint y: 187, endPoint x: 766, endPoint y: 195, distance: 281.1
click at [777, 198] on div "Caracol TV 28 ago, 2025 DISCO SOLIDO CRUCIAL 1TB CT1000P3PSSD Cantidad 1 Unida…" at bounding box center [1017, 212] width 1064 height 124
click at [1020, 487] on button "Cotizar" at bounding box center [1017, 483] width 59 height 31
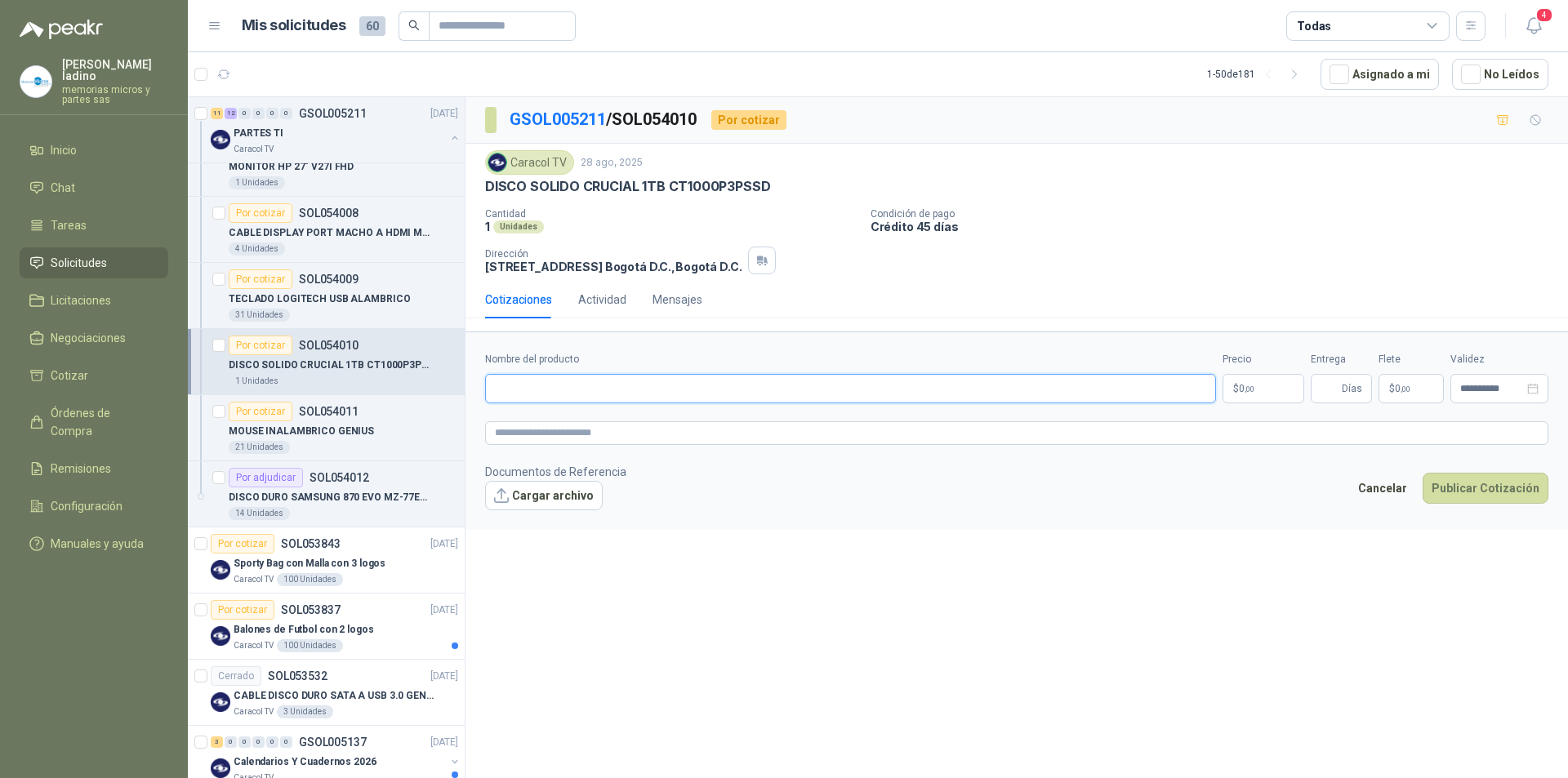
paste input "**********"
type input "**********"
click at [1271, 389] on p "$ 0 ,00" at bounding box center [1264, 389] width 82 height 30
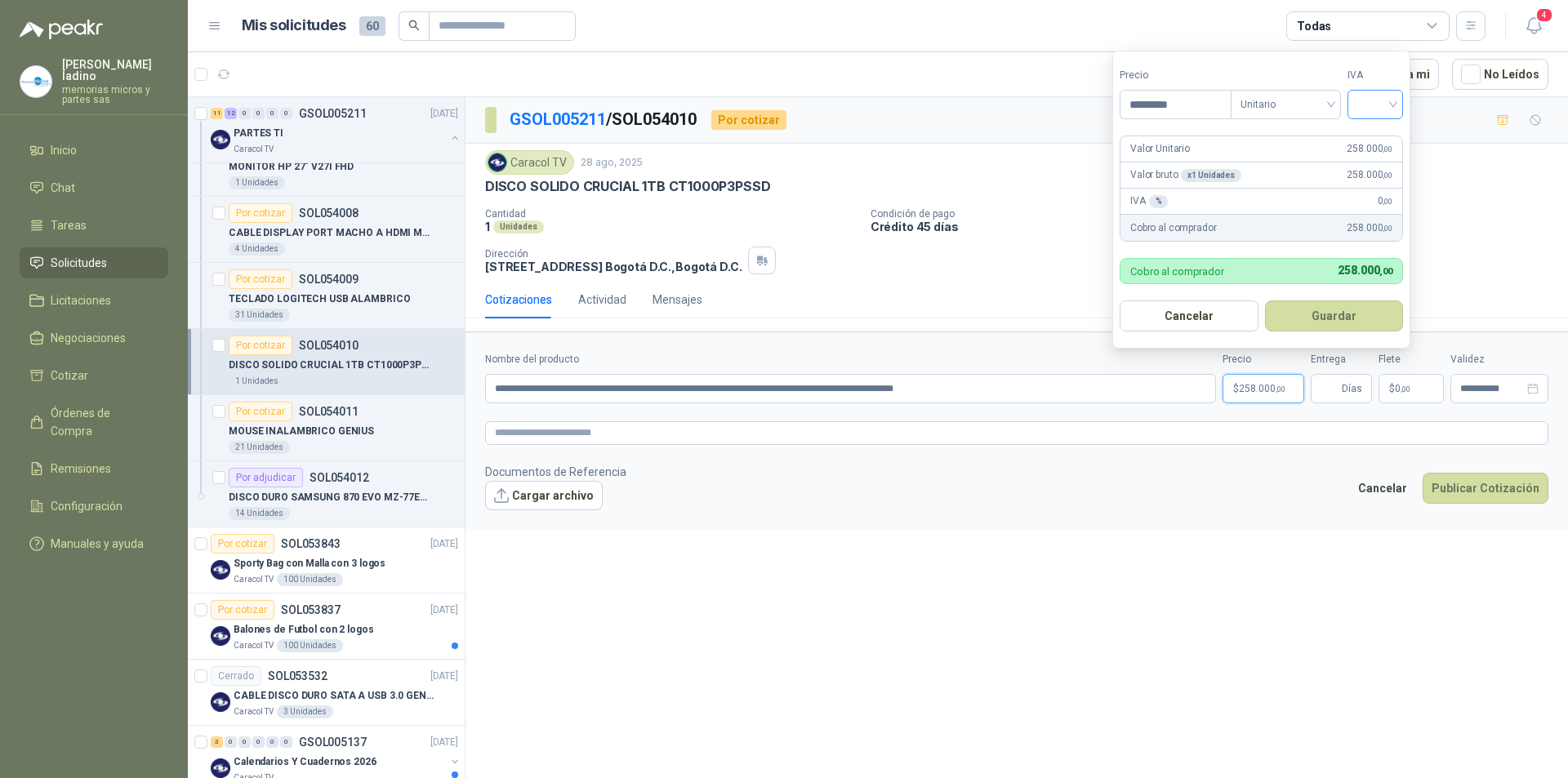
type input "*********"
click at [1375, 106] on input "search" at bounding box center [1375, 102] width 36 height 25
click at [1377, 137] on div "19%" at bounding box center [1379, 137] width 30 height 18
click at [1369, 304] on button "Guardar" at bounding box center [1336, 316] width 141 height 31
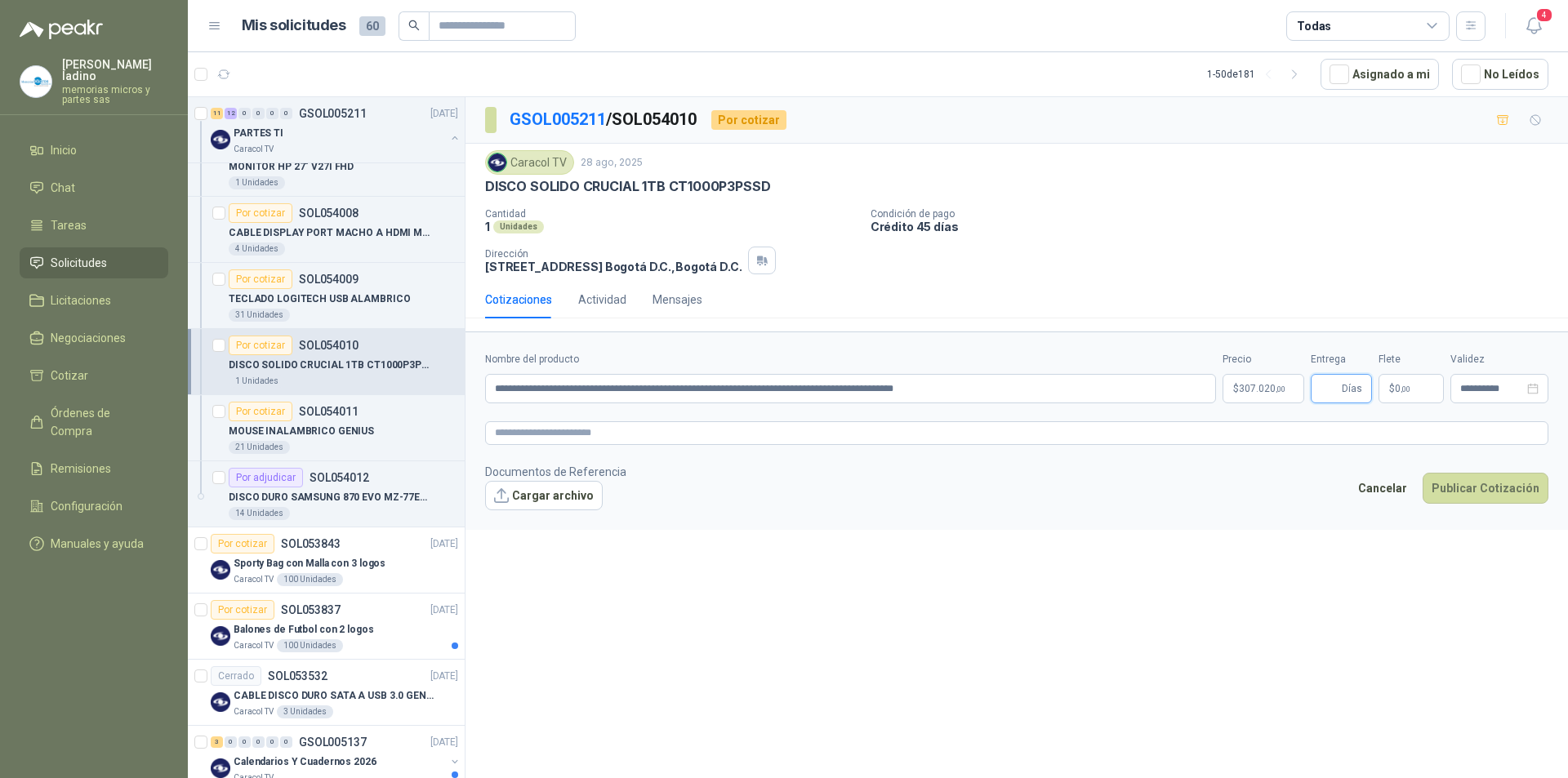
click at [1324, 389] on input "Entrega" at bounding box center [1329, 389] width 18 height 28
type input "*"
click at [1456, 482] on button "Publicar Cotización" at bounding box center [1486, 488] width 126 height 31
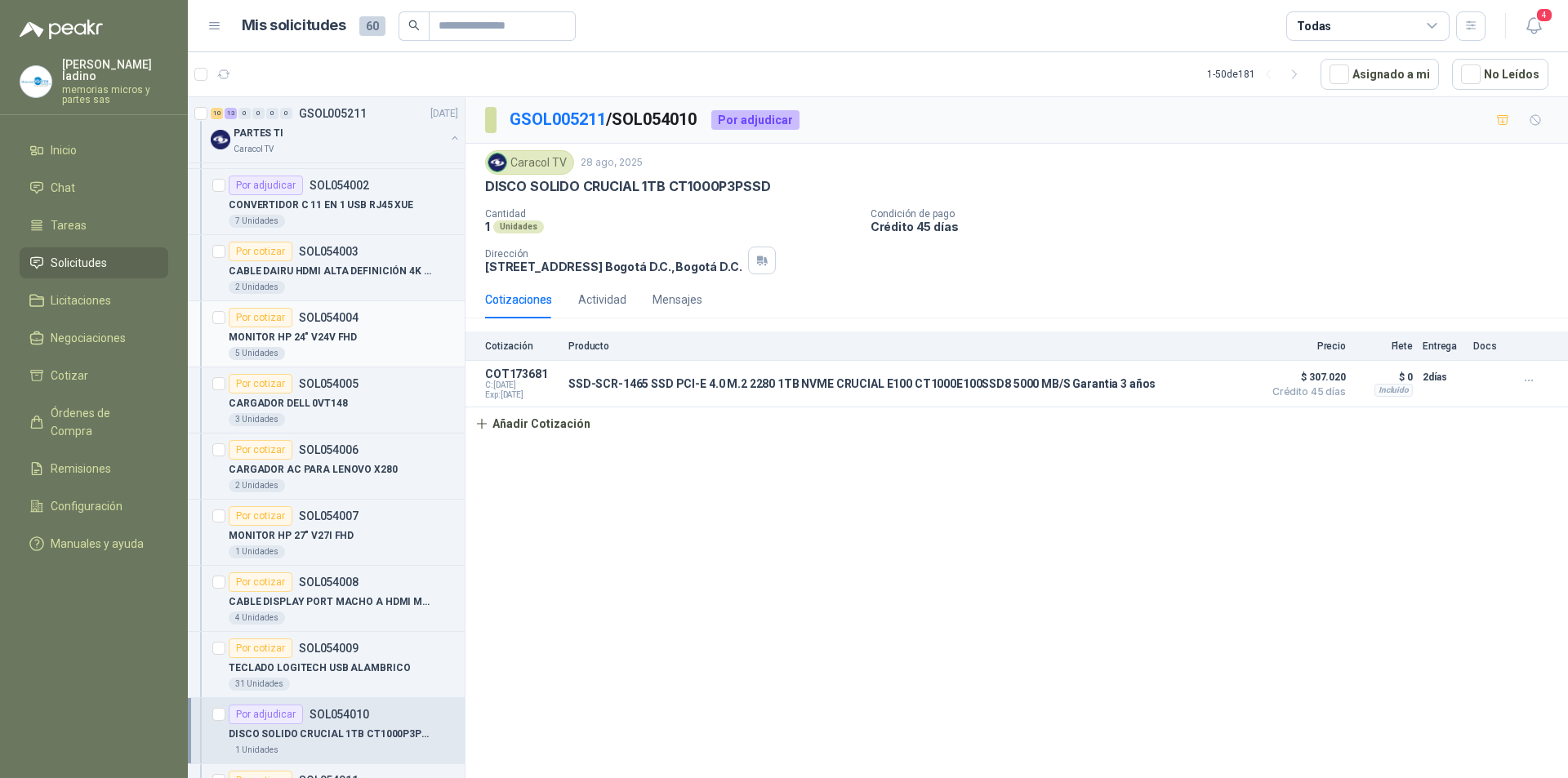
scroll to position [898, 0]
